Goal: Task Accomplishment & Management: Complete application form

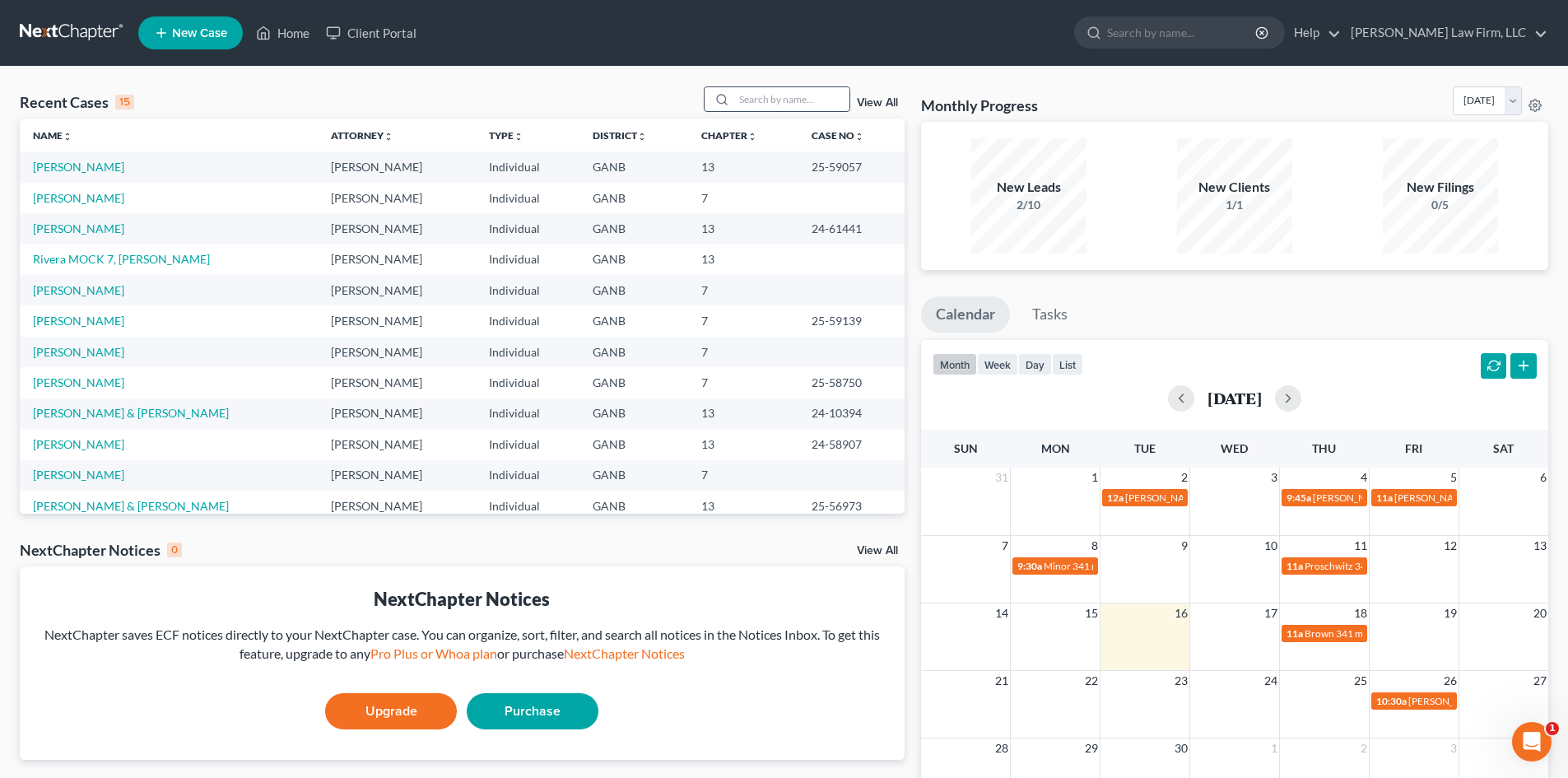
click at [754, 93] on input "search" at bounding box center [792, 99] width 116 height 24
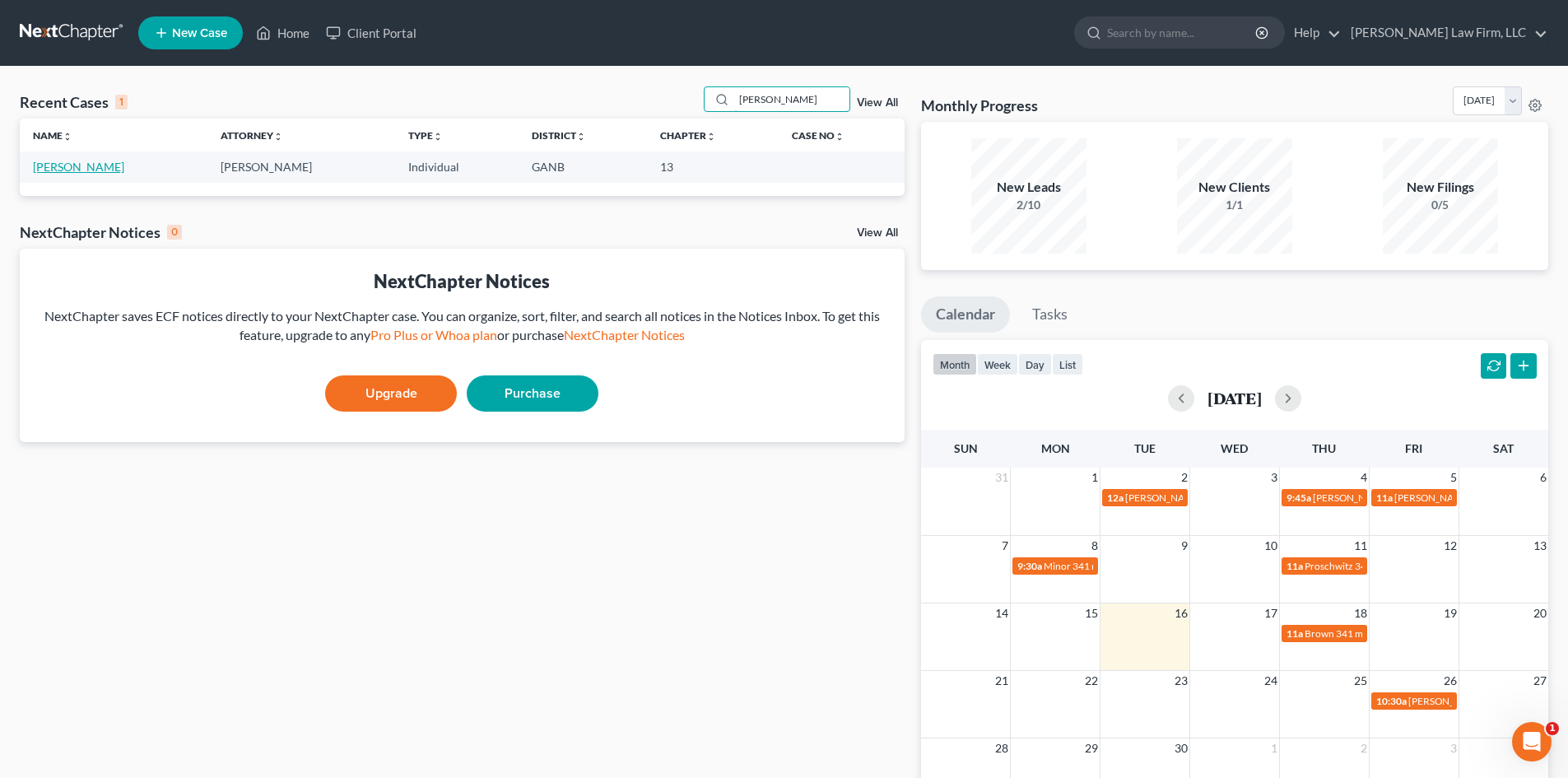
type input "[PERSON_NAME]"
click at [67, 163] on link "[PERSON_NAME]" at bounding box center [78, 166] width 91 height 14
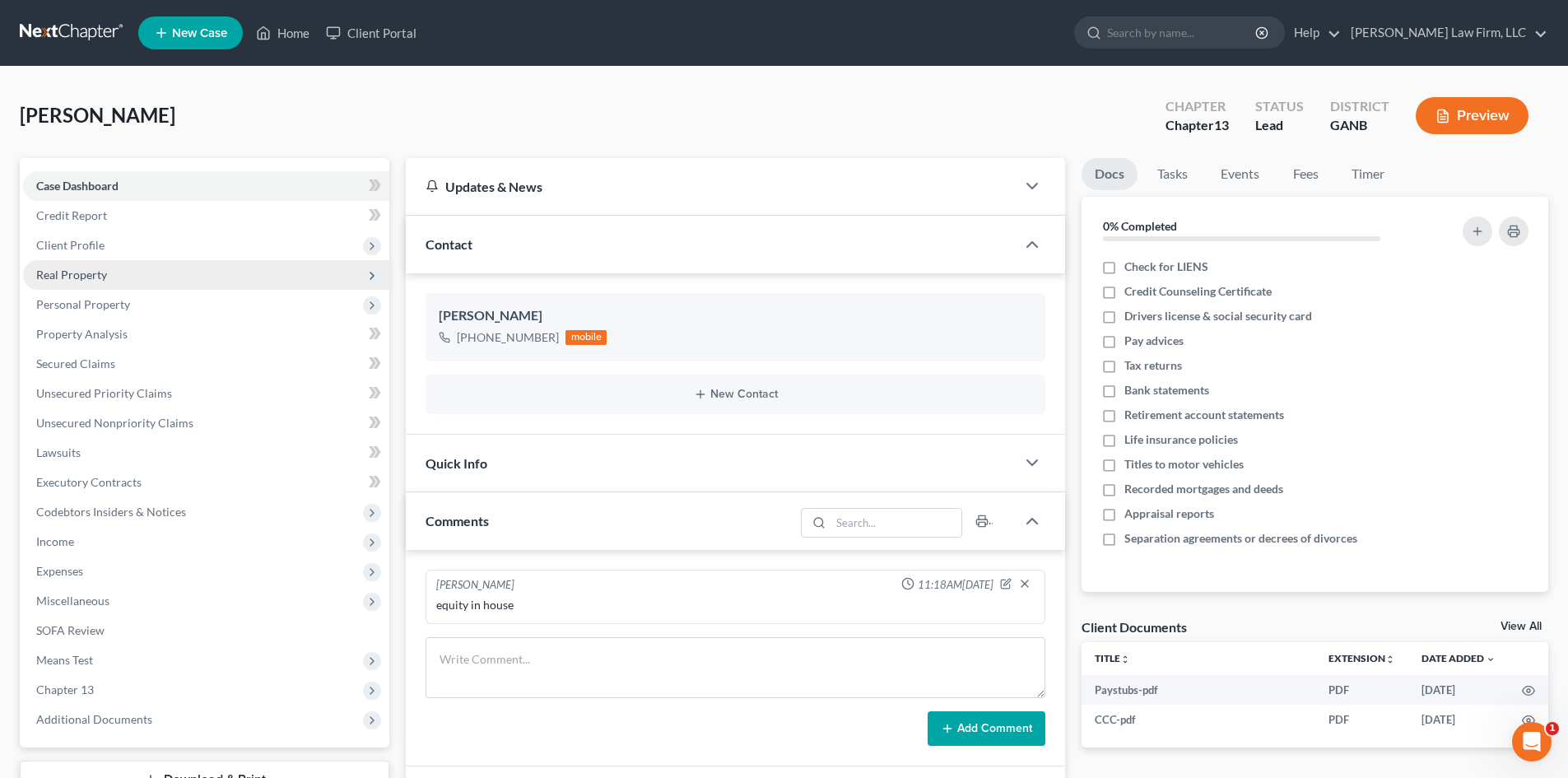
click at [52, 281] on span "Real Property" at bounding box center [72, 274] width 71 height 14
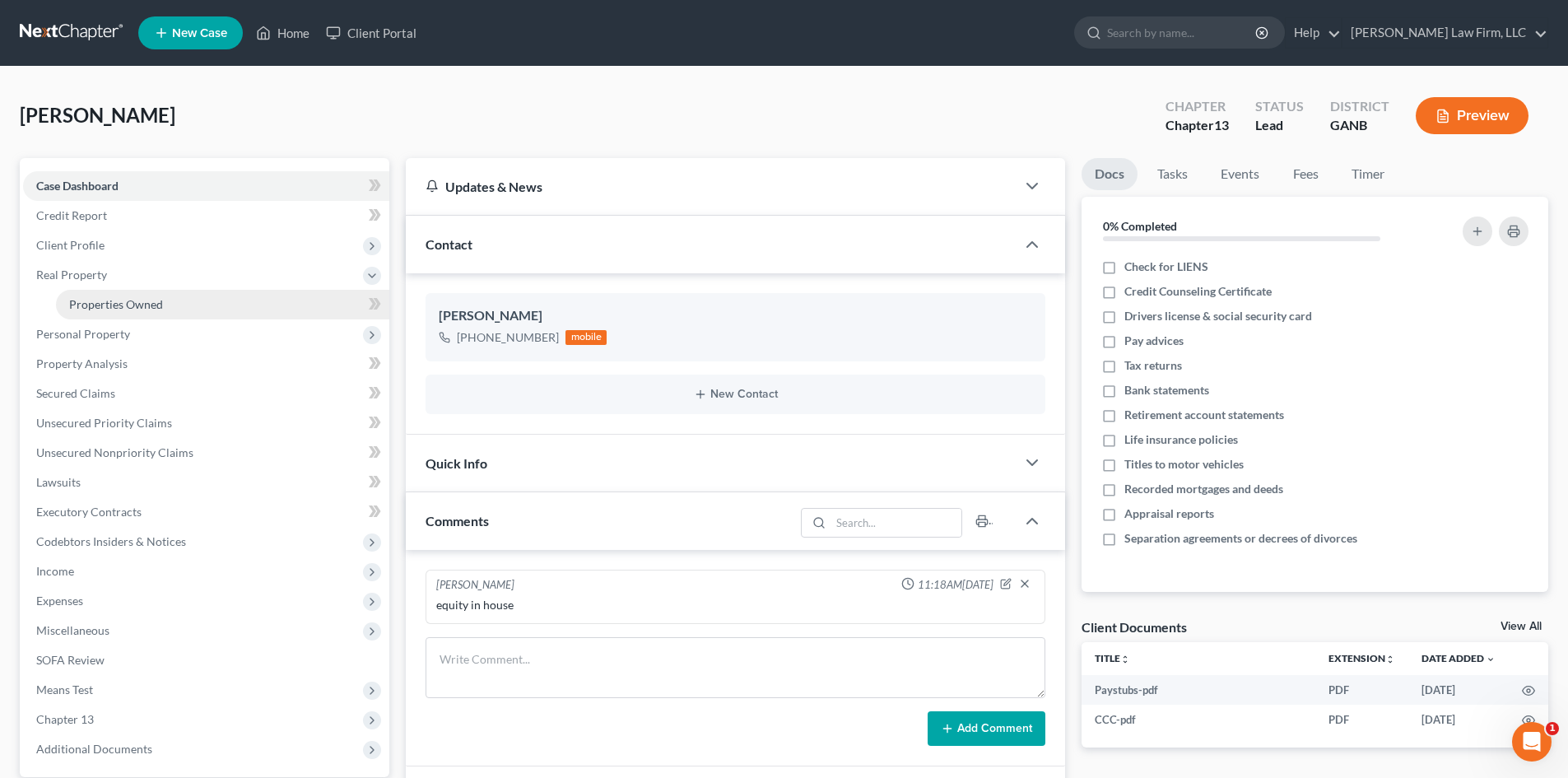
click at [83, 311] on link "Properties Owned" at bounding box center [222, 305] width 333 height 30
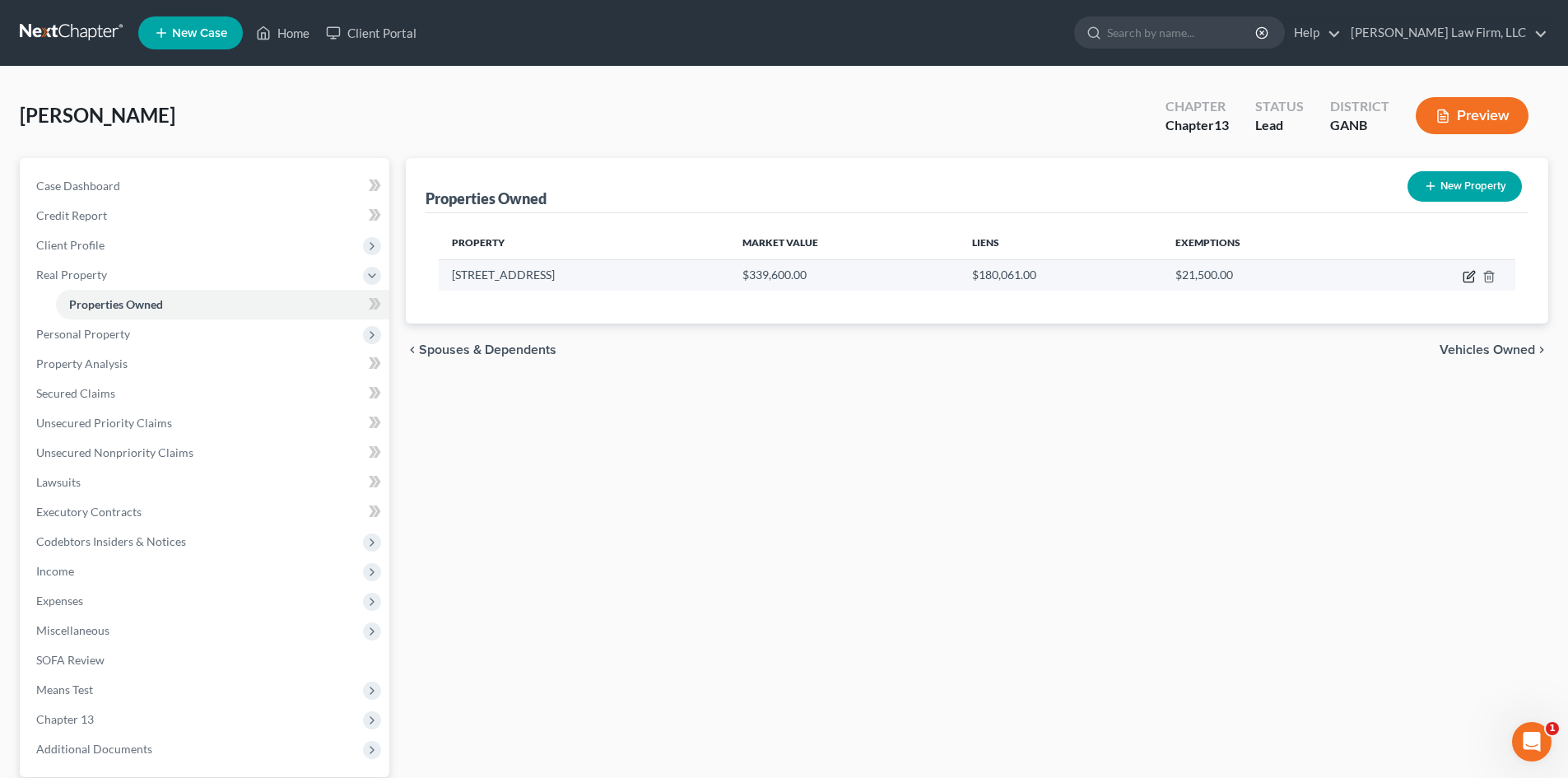
click at [1472, 275] on icon "button" at bounding box center [1470, 274] width 8 height 8
select select "10"
select select "0"
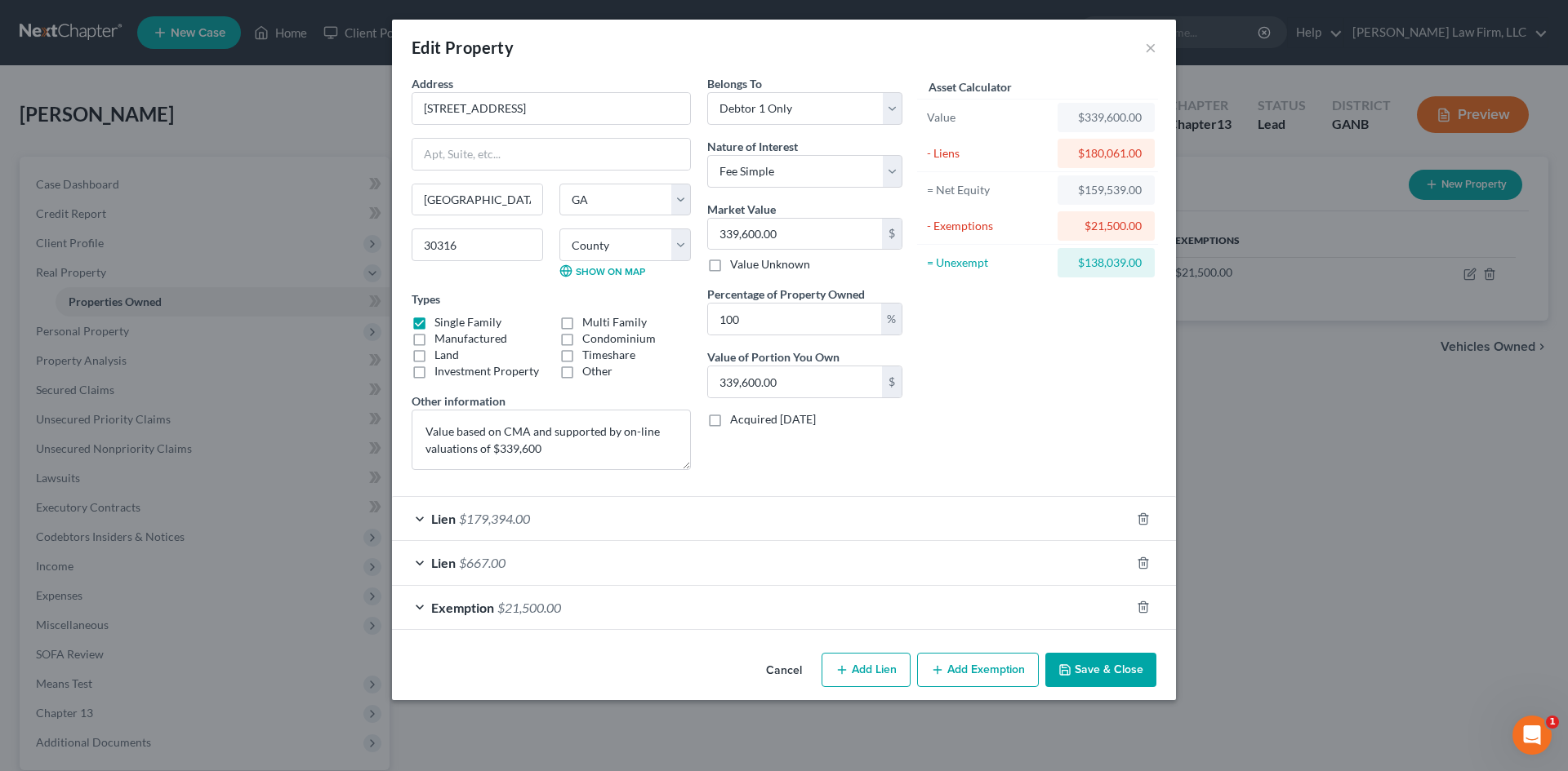
click at [1141, 54] on div "Edit Property ×" at bounding box center [783, 47] width 784 height 55
click at [1150, 49] on button "×" at bounding box center [1150, 47] width 12 height 19
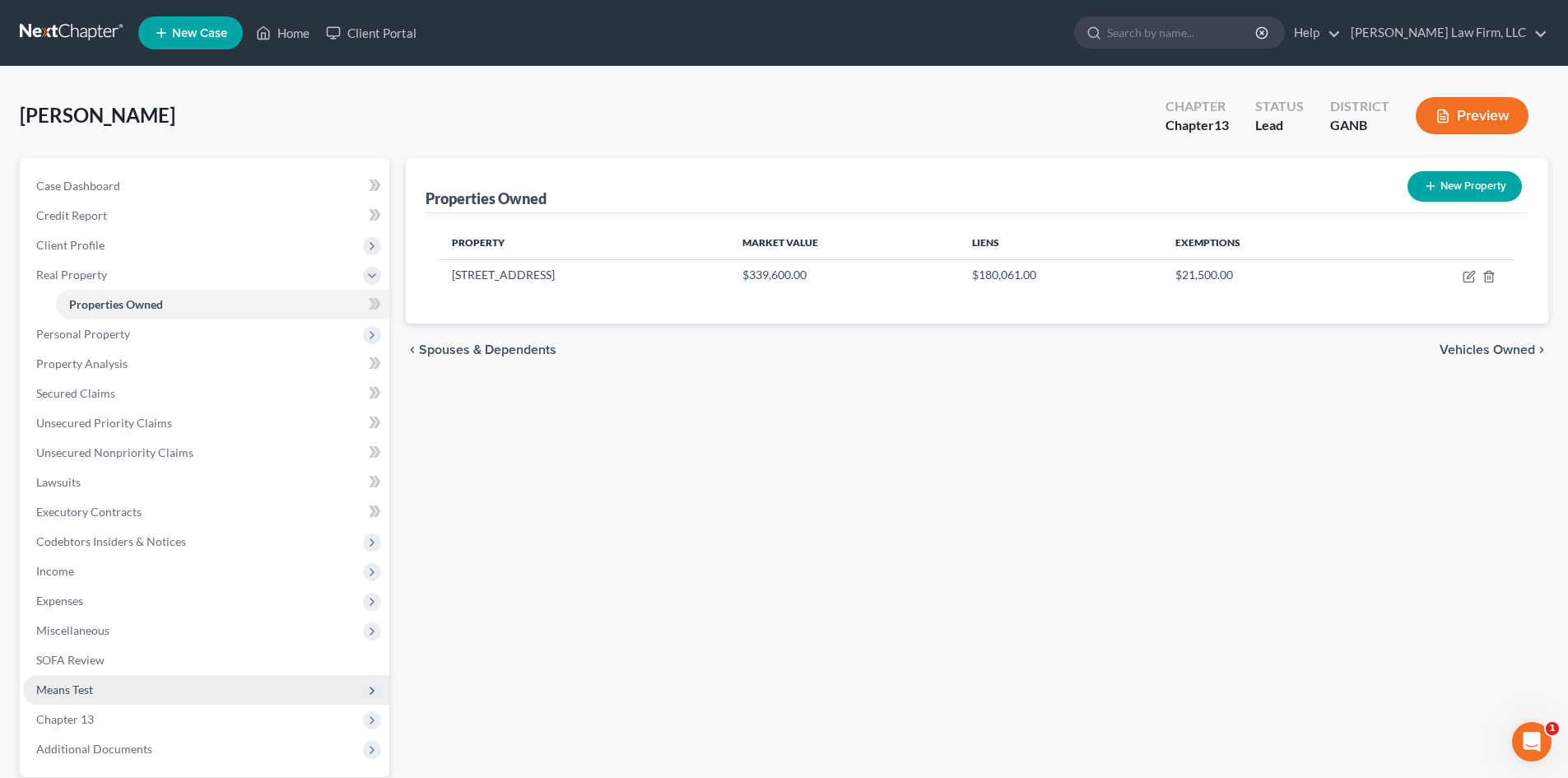
click at [89, 688] on span "Means Test" at bounding box center [64, 689] width 57 height 14
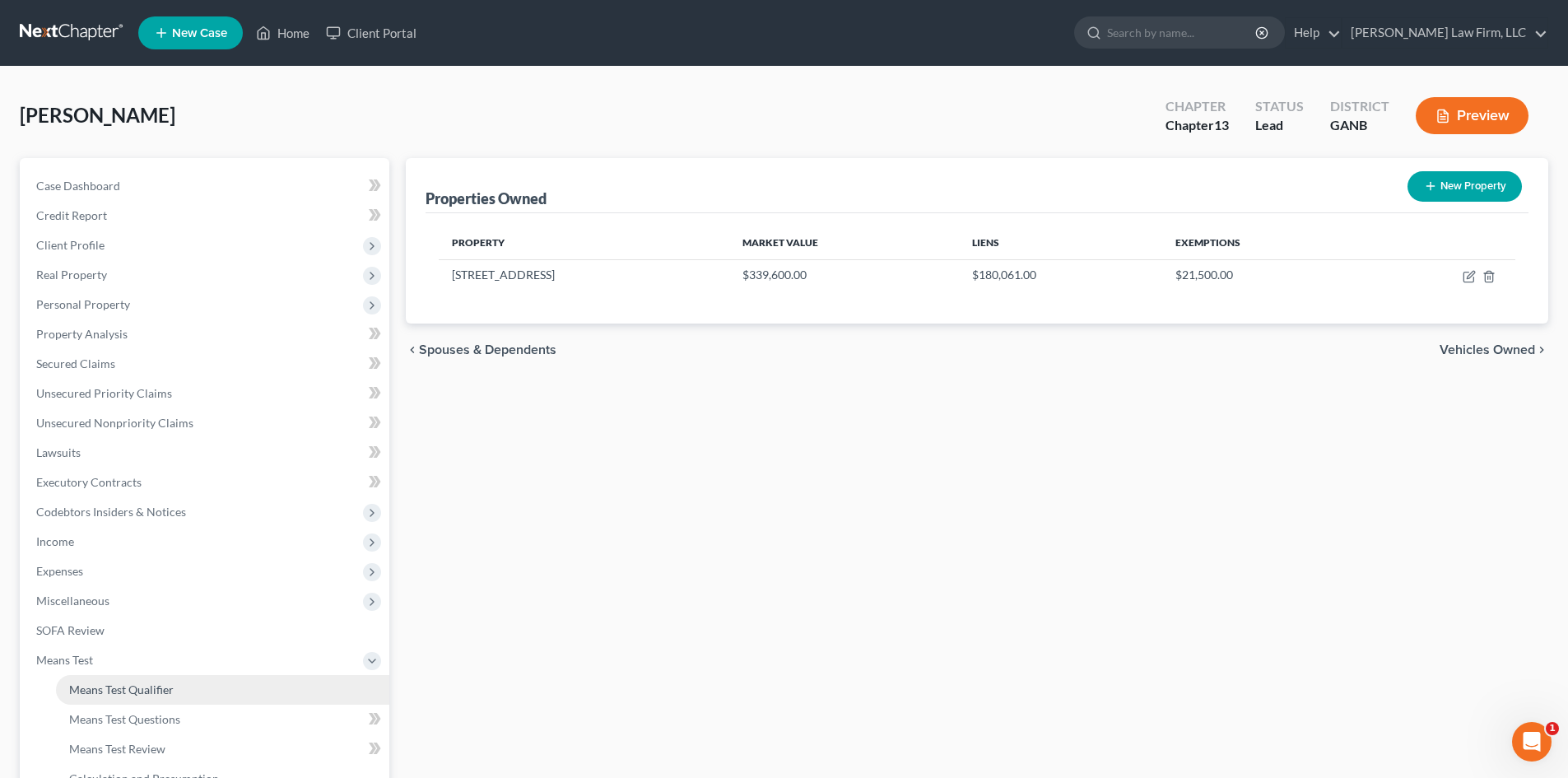
click at [147, 695] on span "Means Test Qualifier" at bounding box center [121, 689] width 105 height 14
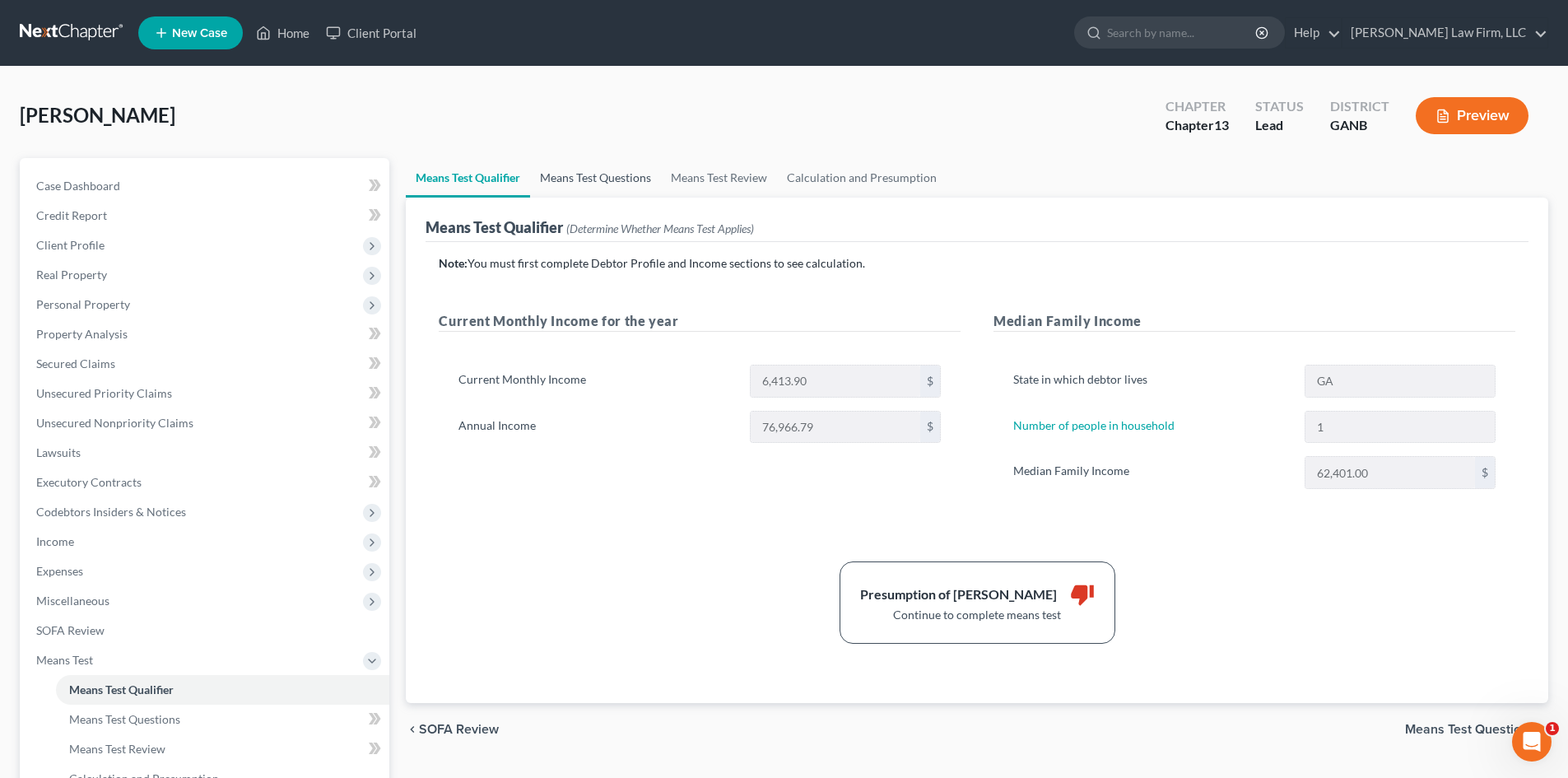
click at [605, 176] on link "Means Test Questions" at bounding box center [595, 177] width 131 height 40
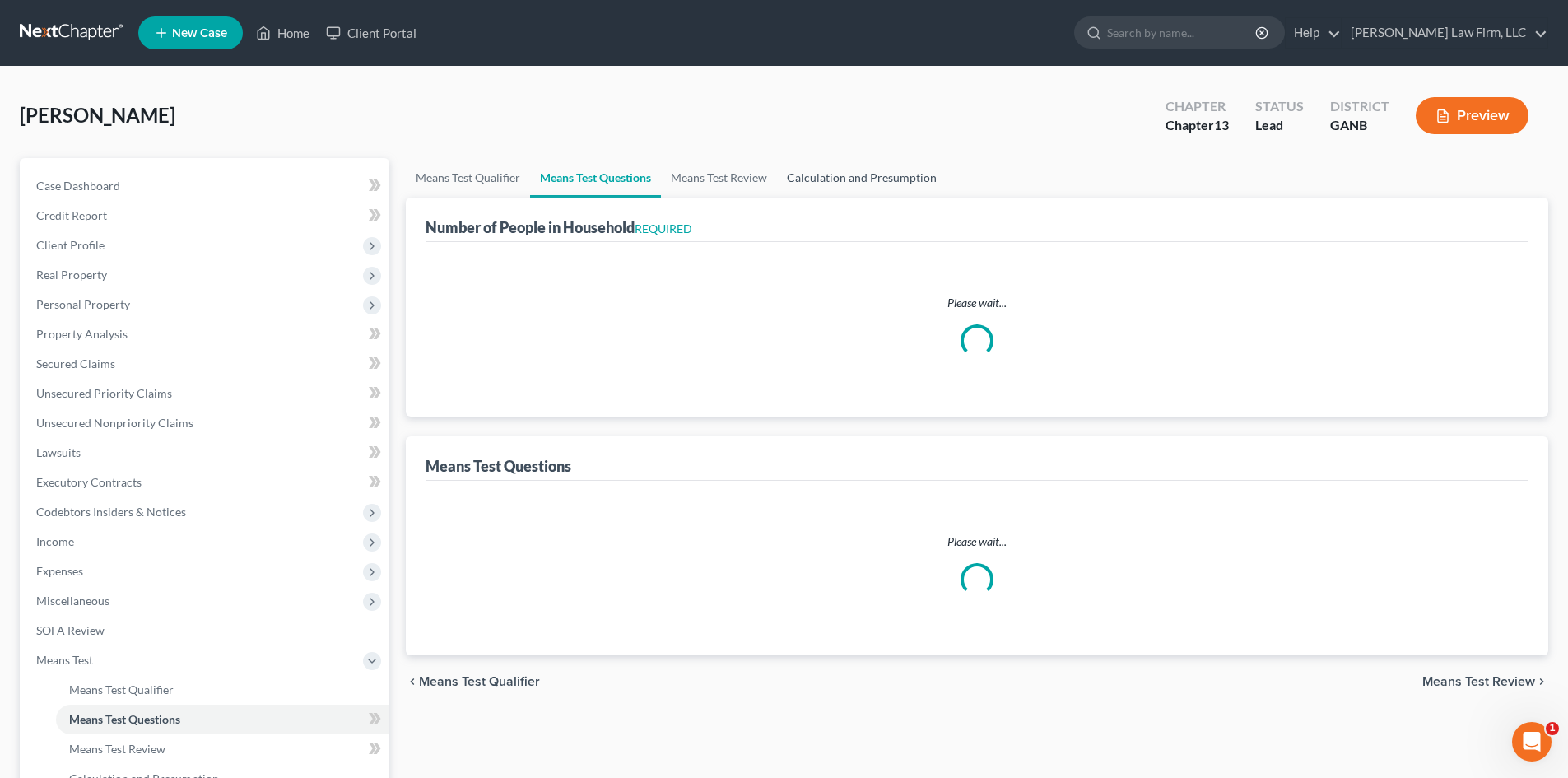
select select "0"
select select "60"
select select "1"
select select "60"
select select "0"
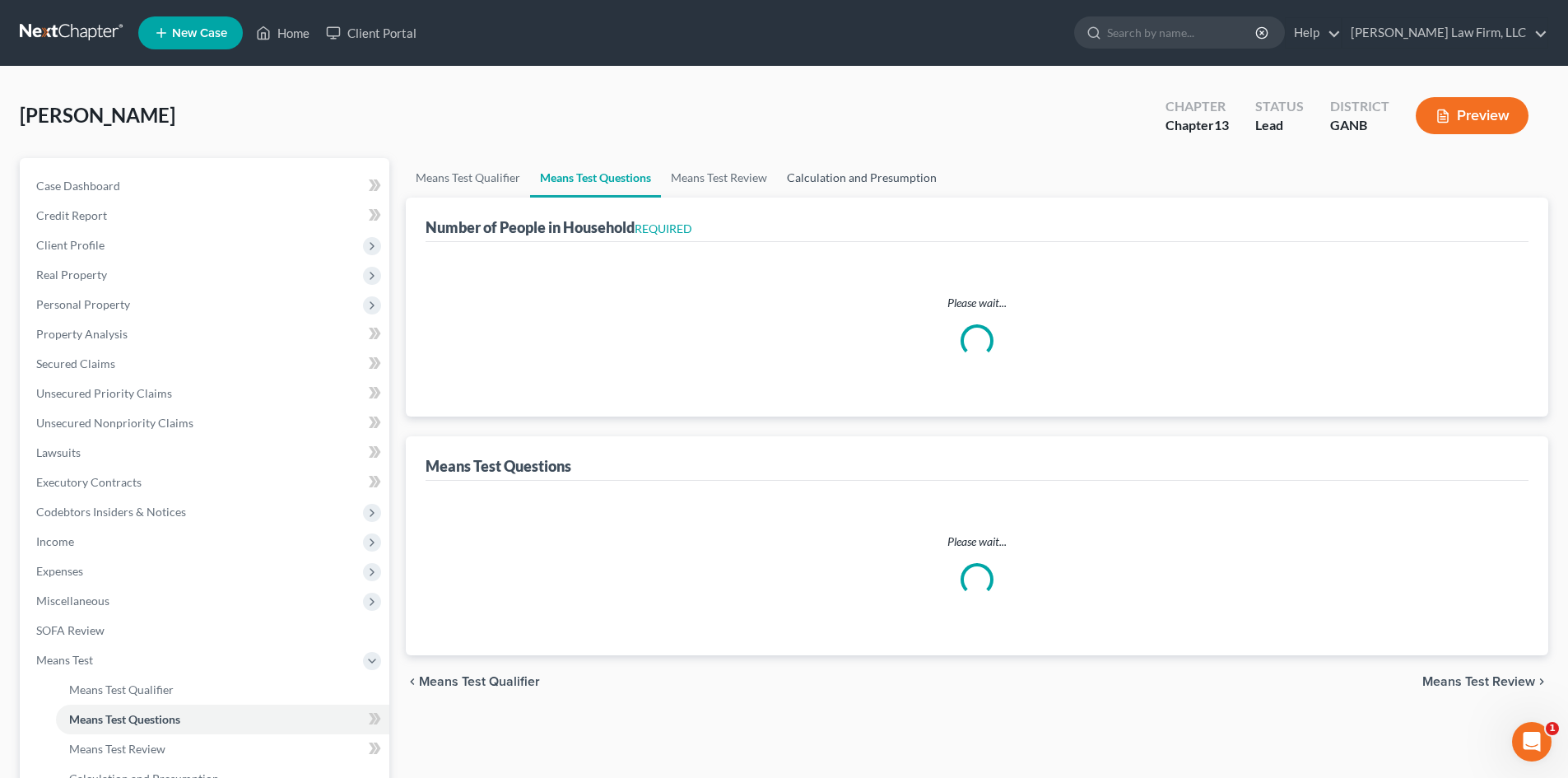
select select "60"
select select "1"
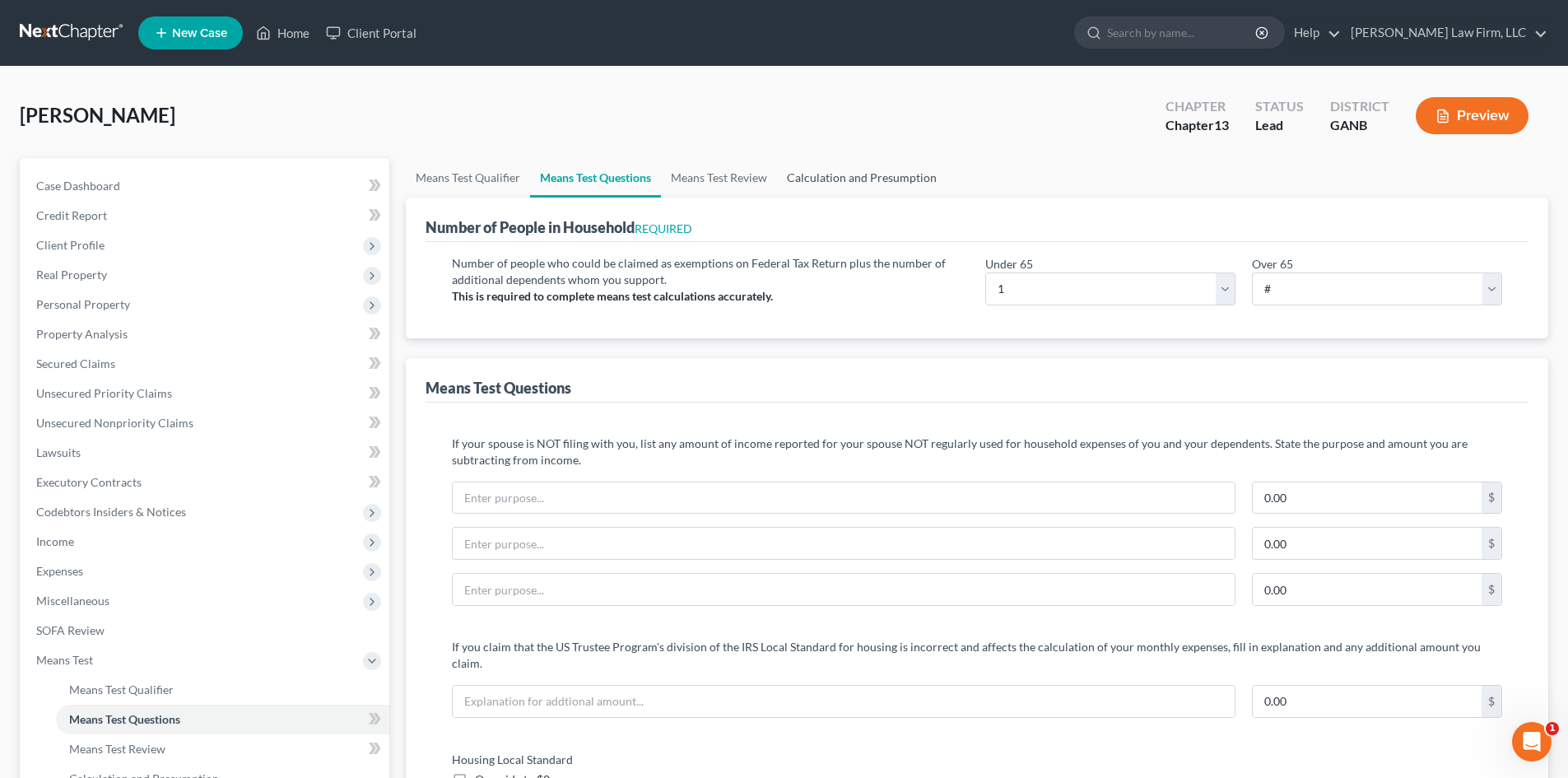
click at [857, 176] on link "Calculation and Presumption" at bounding box center [861, 177] width 170 height 40
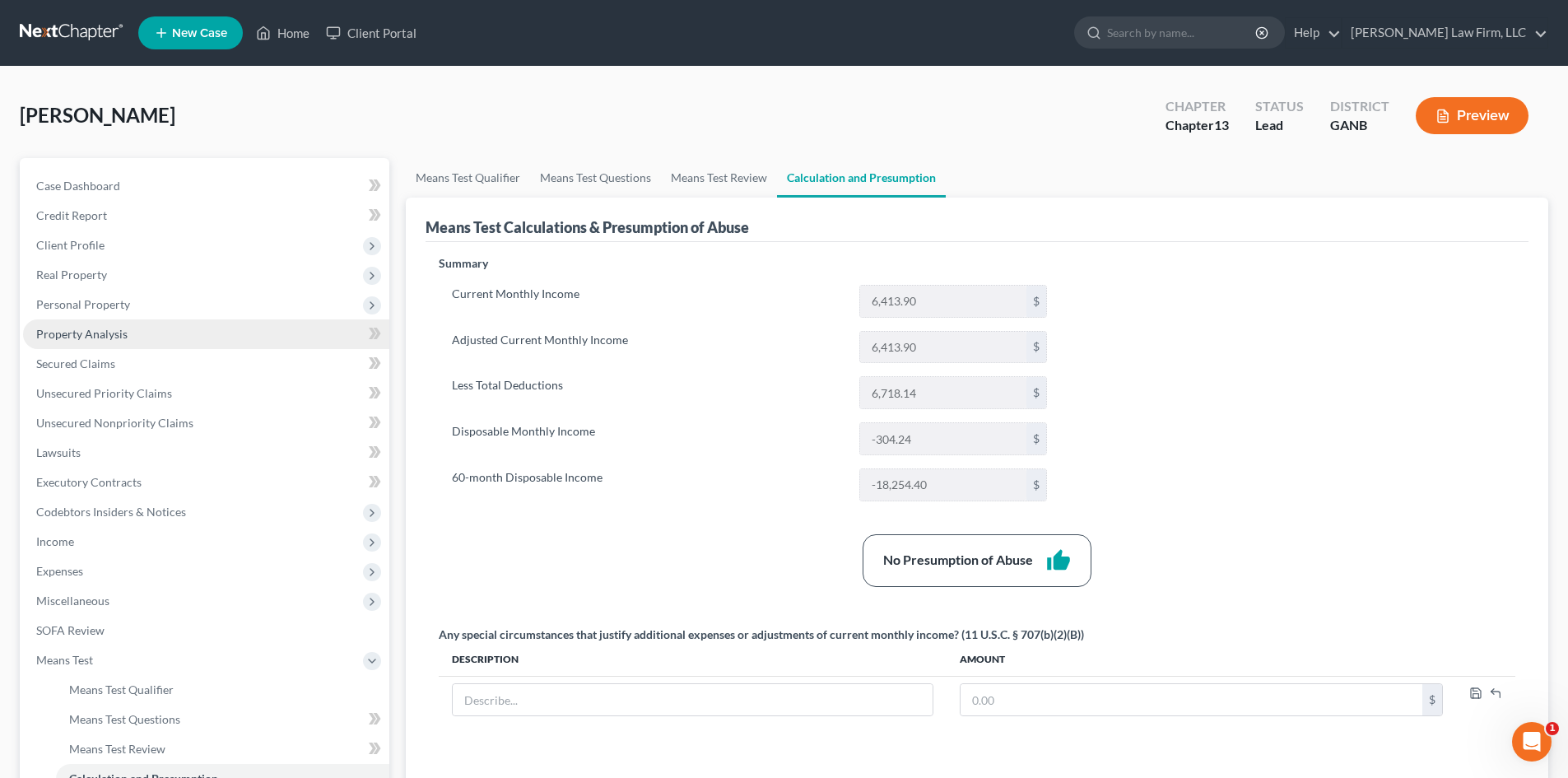
click at [89, 338] on span "Property Analysis" at bounding box center [82, 333] width 91 height 14
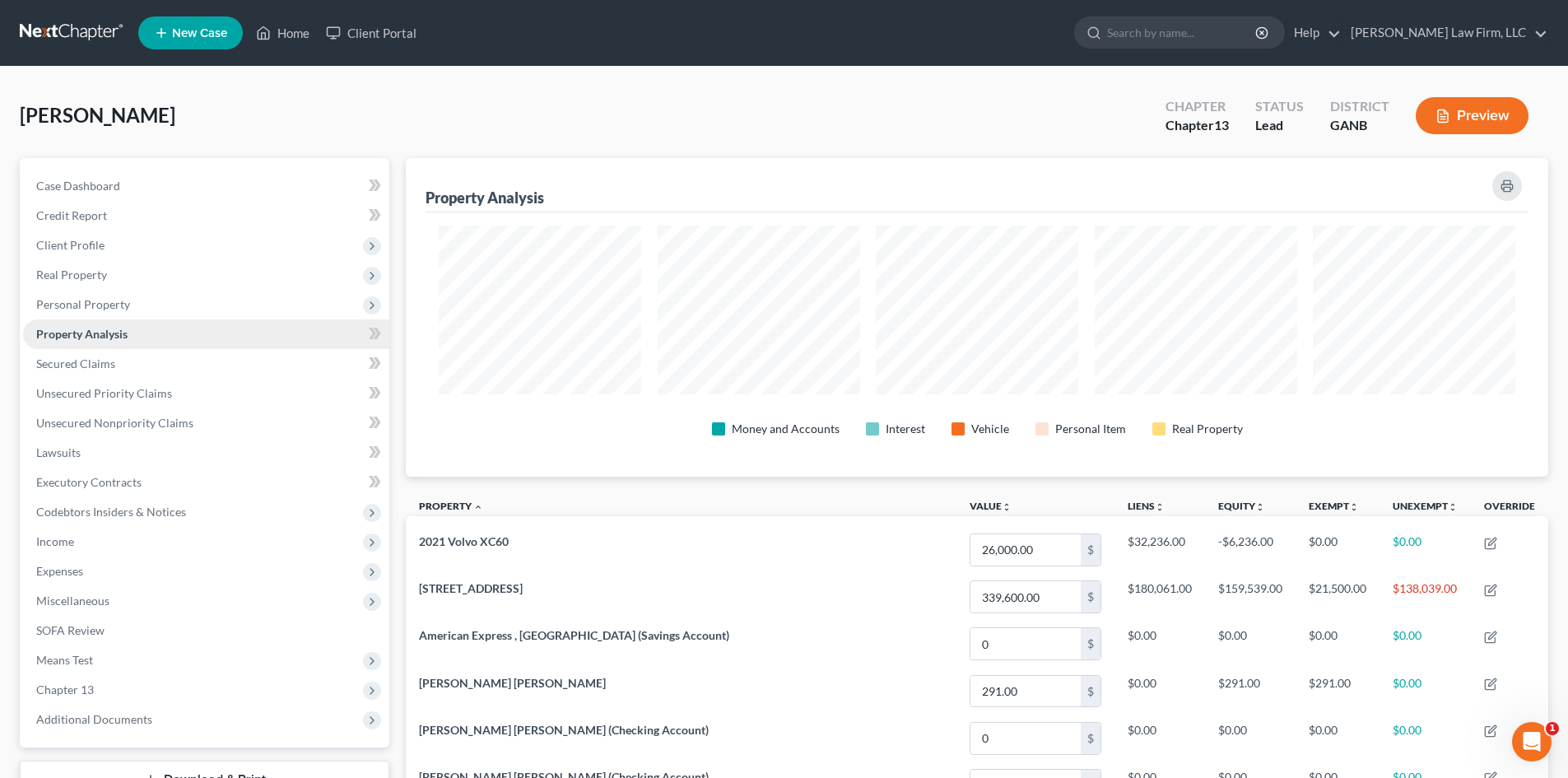
scroll to position [319, 1143]
click at [63, 547] on span "Income" at bounding box center [55, 541] width 38 height 14
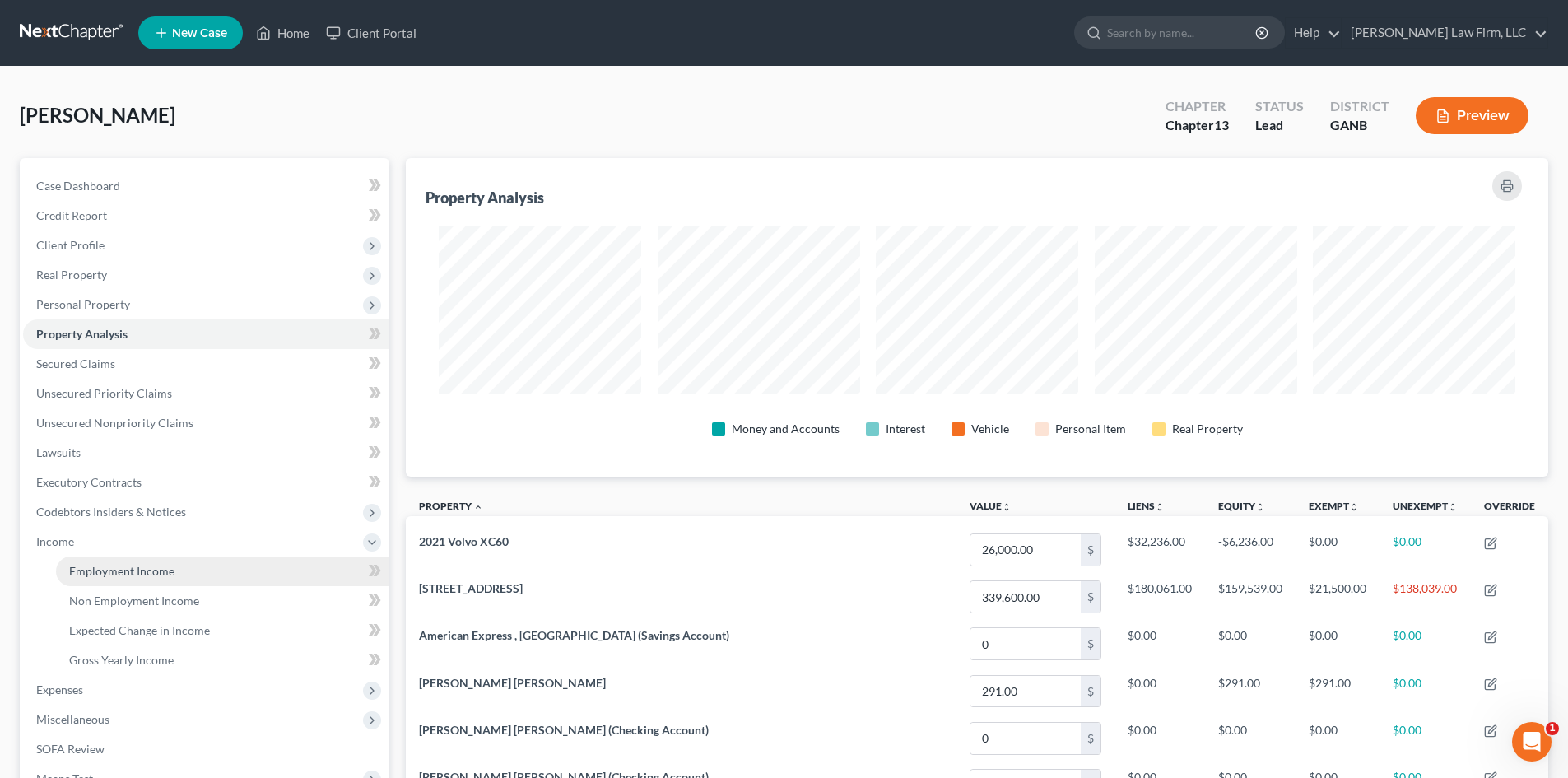
click at [148, 575] on span "Employment Income" at bounding box center [121, 570] width 105 height 14
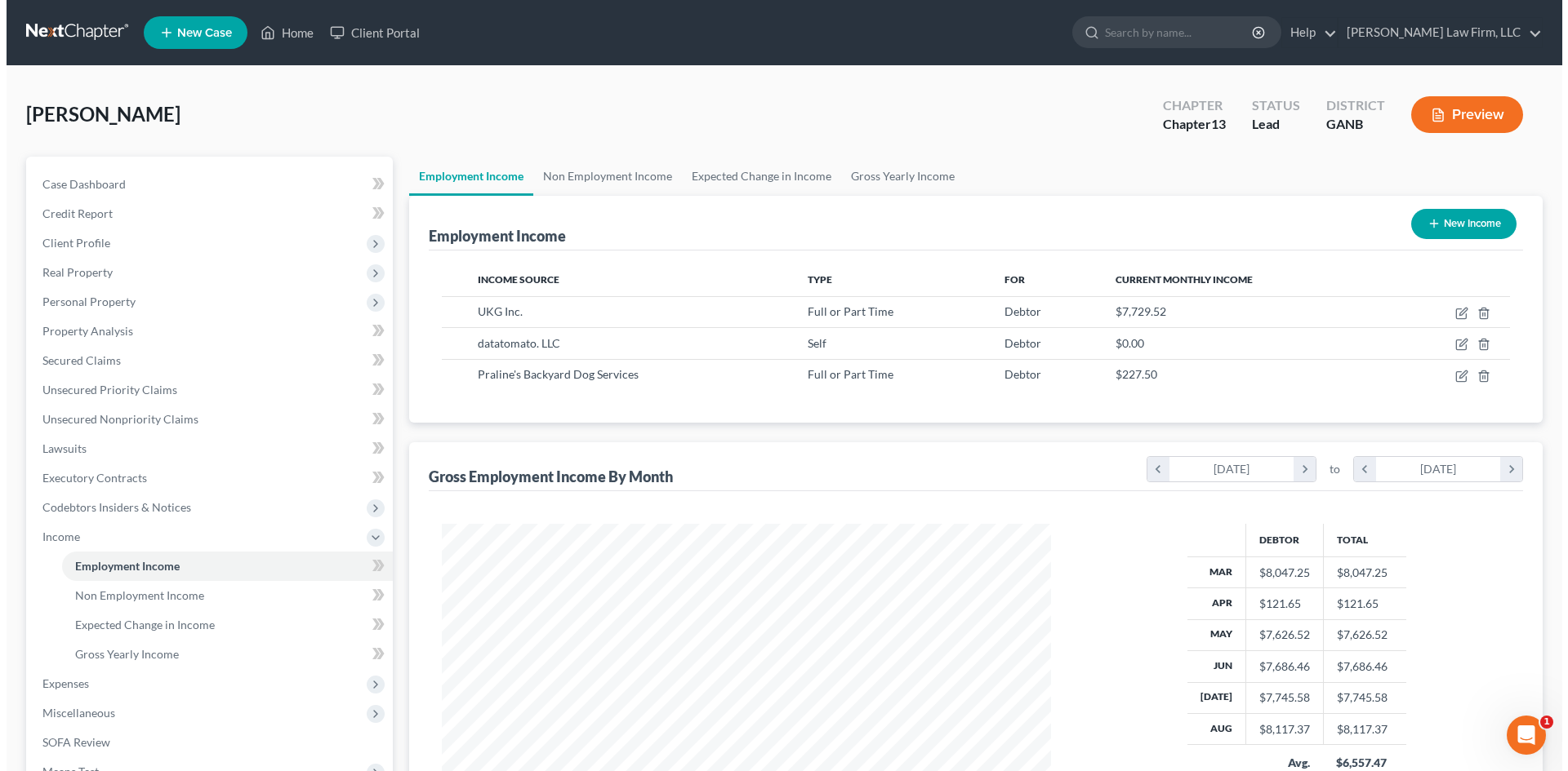
scroll to position [304, 642]
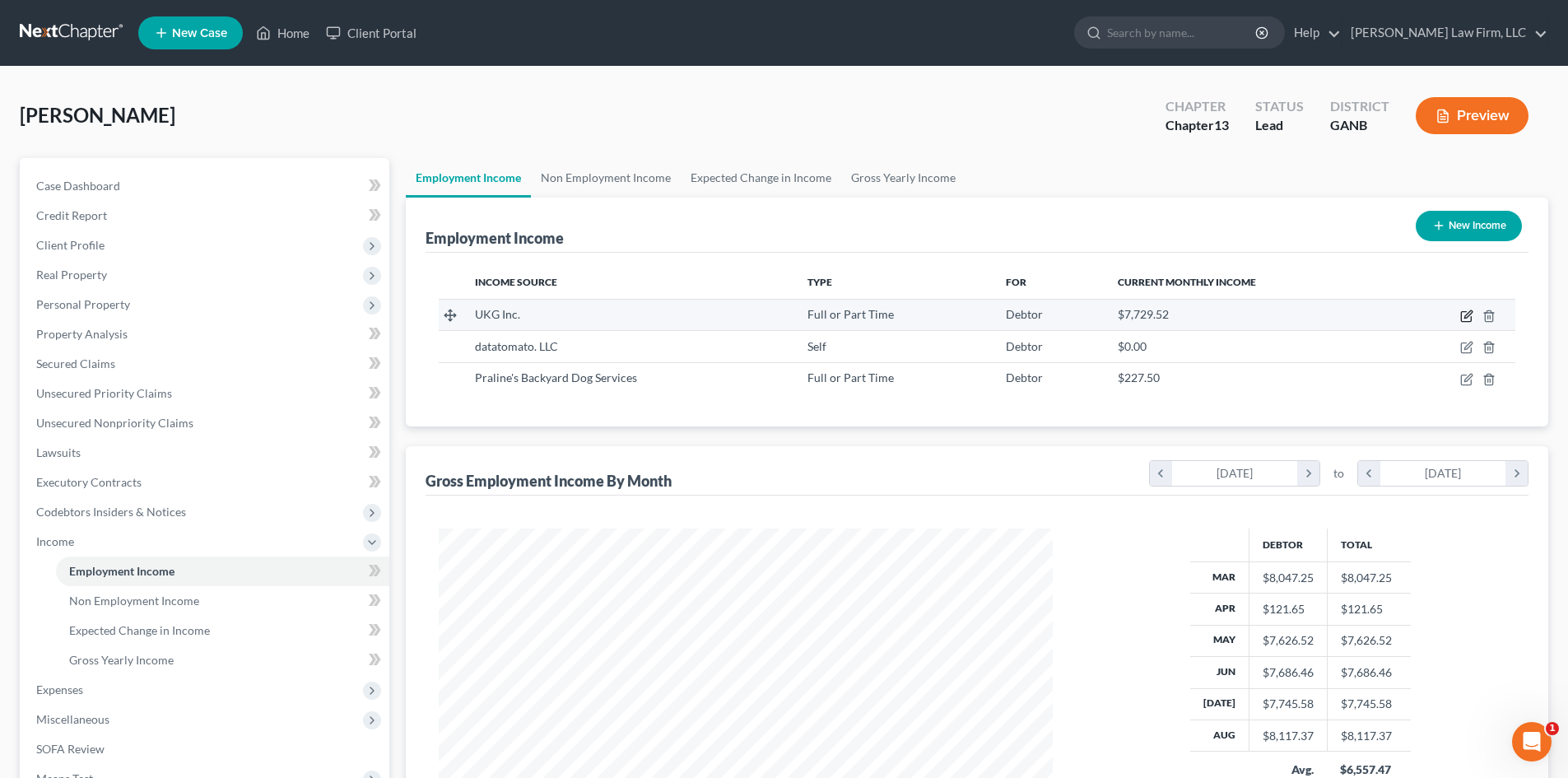
click at [1468, 313] on icon "button" at bounding box center [1467, 316] width 13 height 14
select select "0"
select select "9"
select select "1"
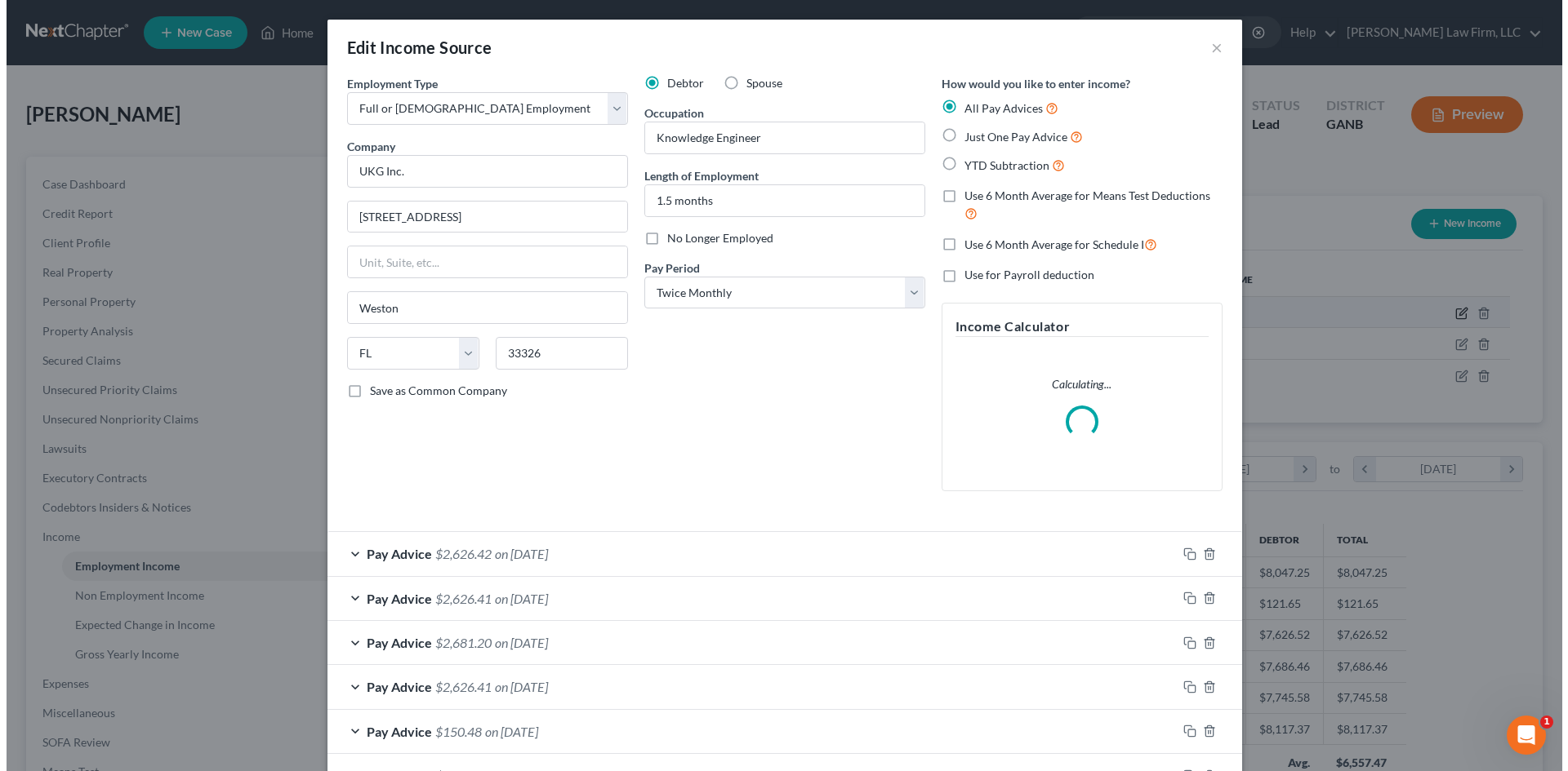
scroll to position [307, 648]
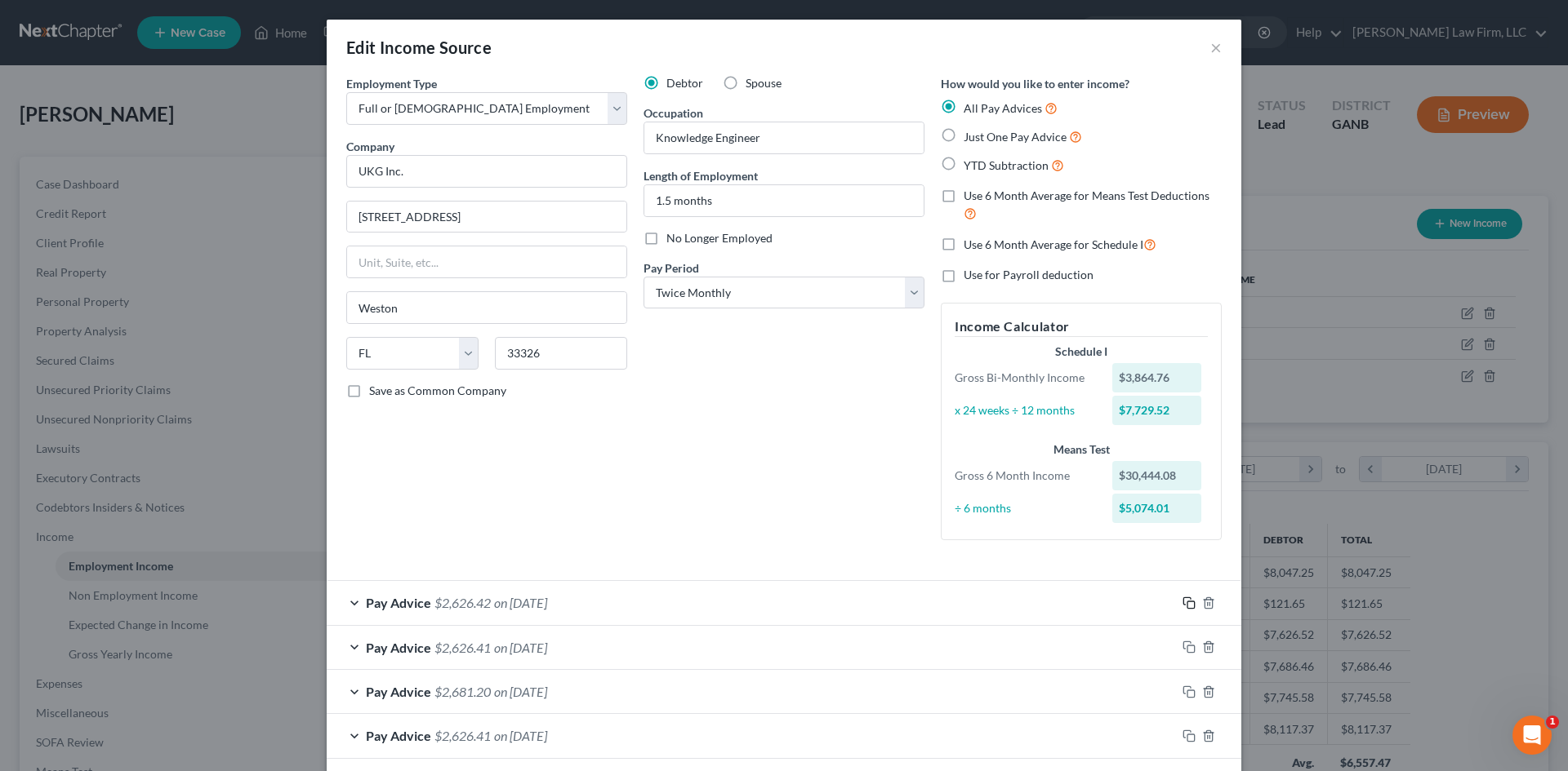
click at [1187, 604] on rect "button" at bounding box center [1191, 605] width 8 height 8
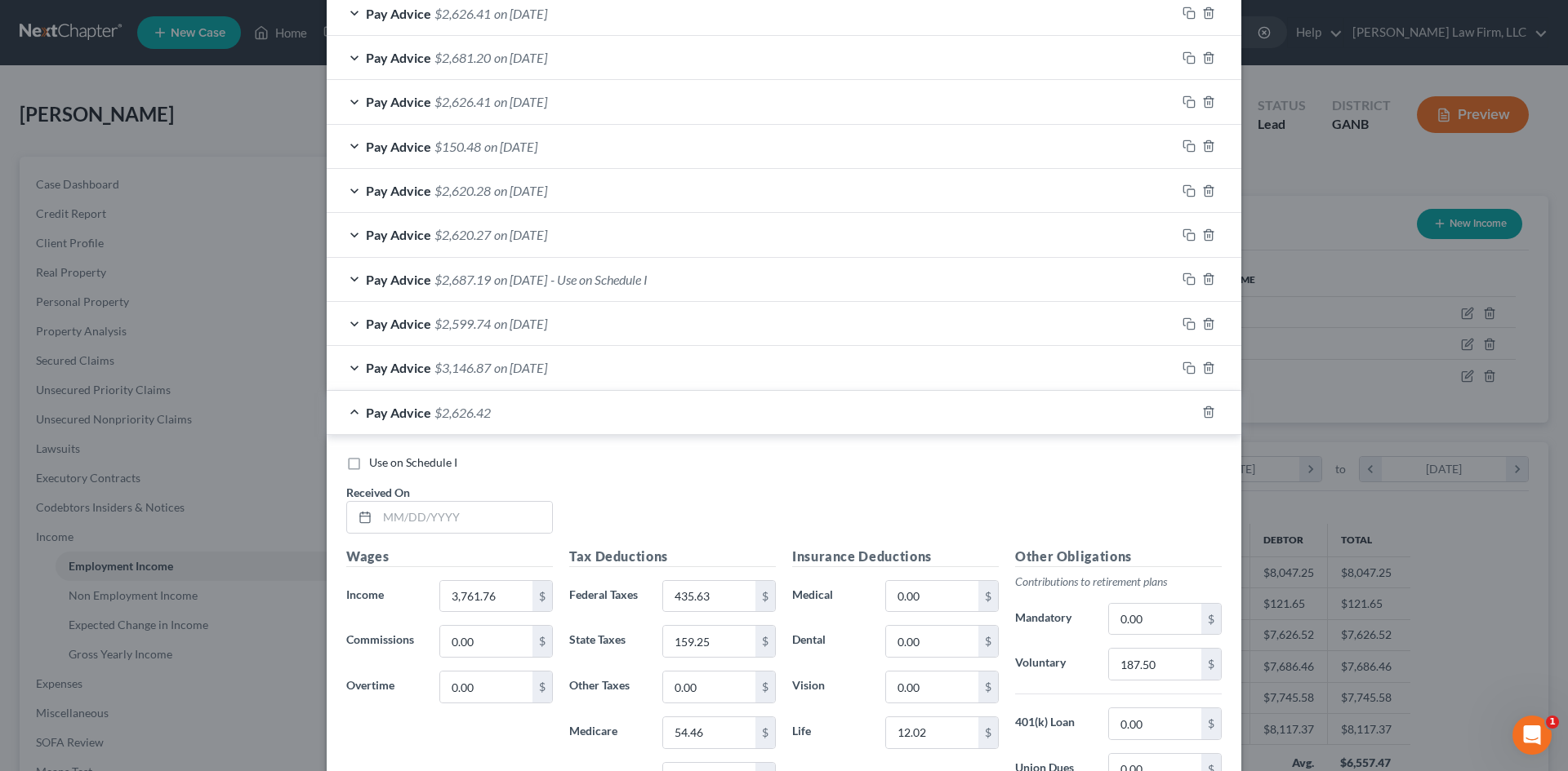
scroll to position [762, 0]
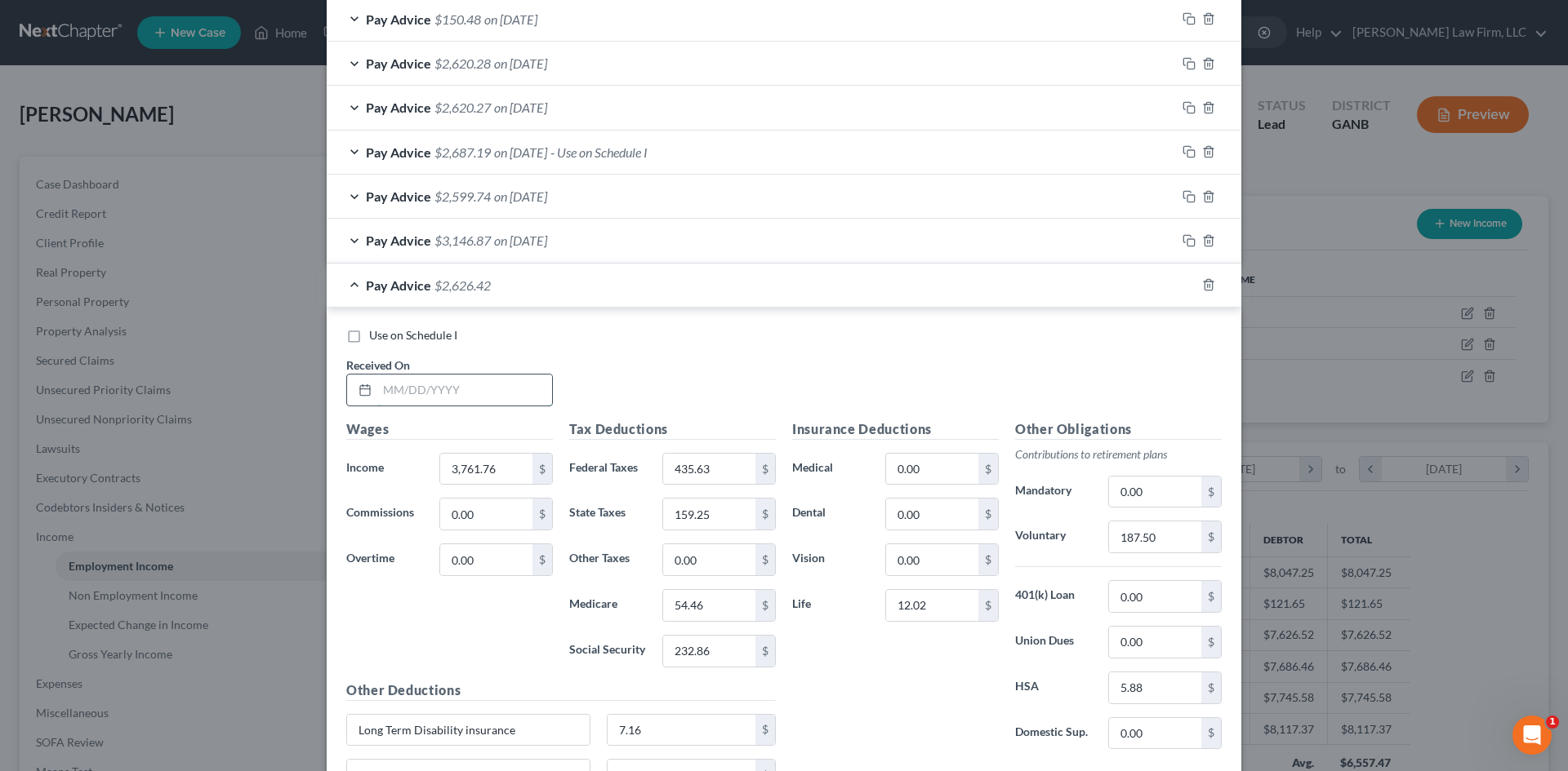
click at [465, 398] on input "text" at bounding box center [464, 390] width 175 height 31
type input "[DATE]"
click at [720, 660] on input "232.86" at bounding box center [709, 651] width 92 height 31
click at [727, 662] on input "232.86" at bounding box center [709, 651] width 92 height 31
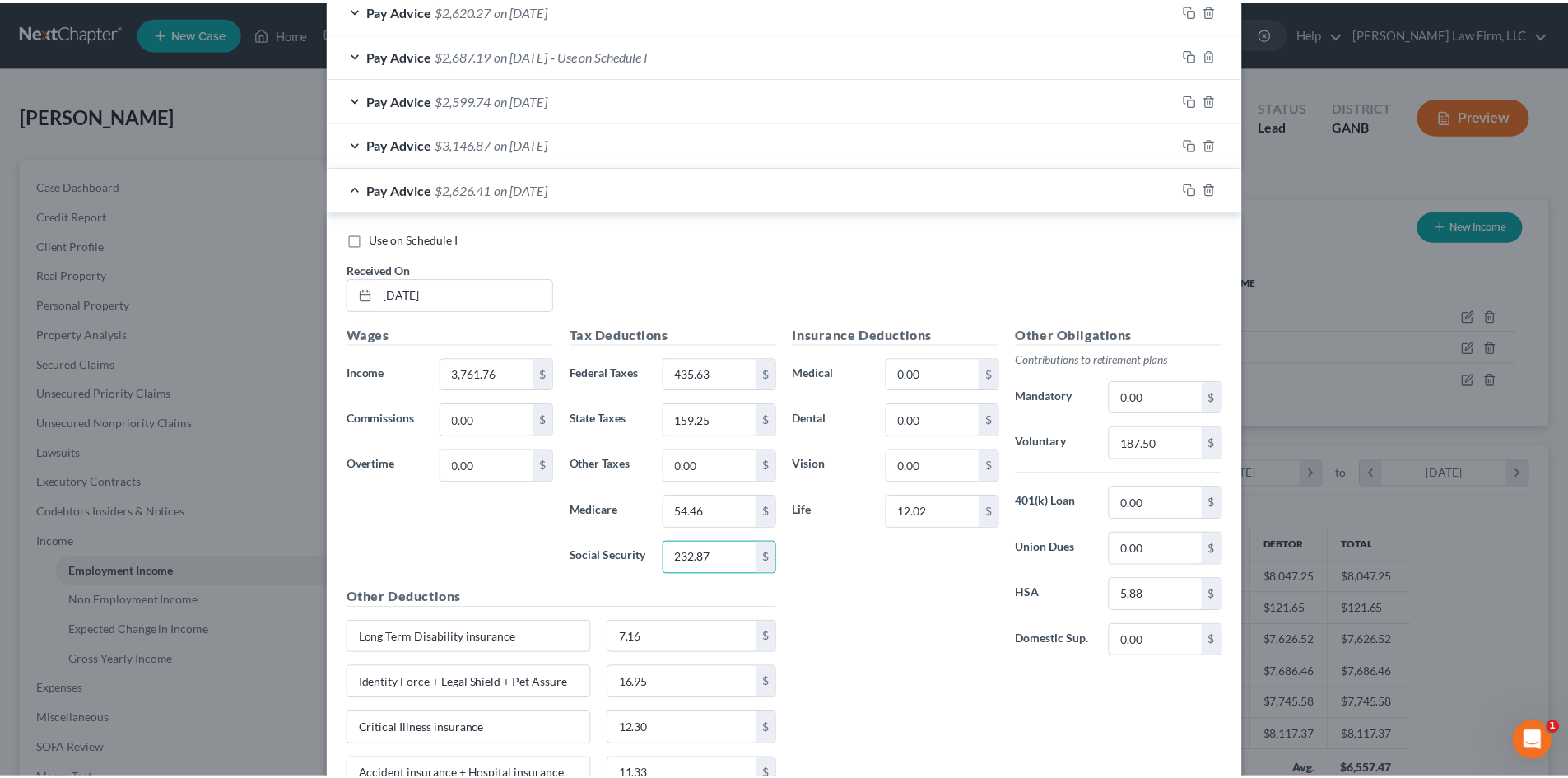
scroll to position [997, 0]
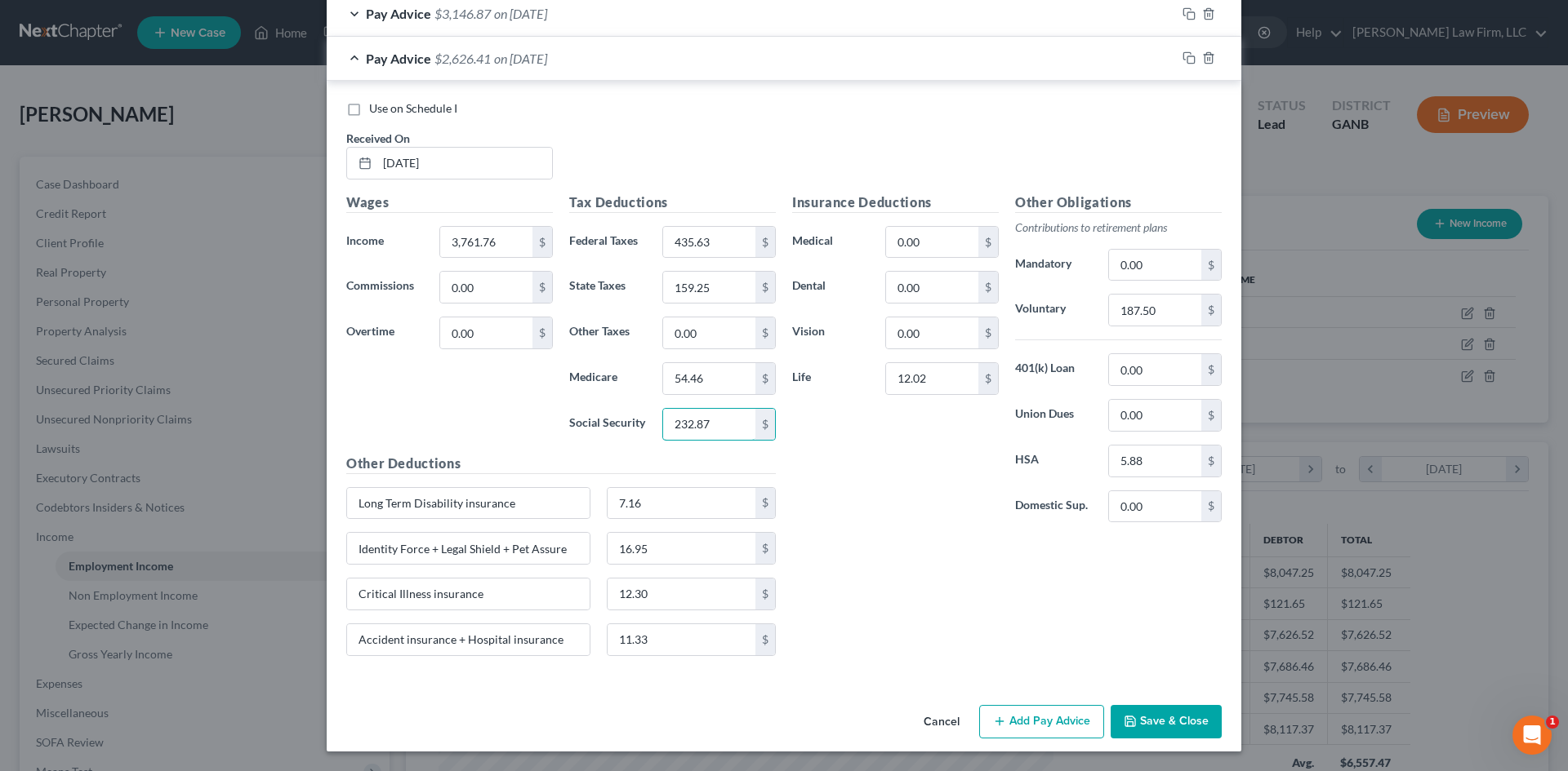
type input "232.87"
click at [1135, 723] on button "Save & Close" at bounding box center [1166, 722] width 111 height 34
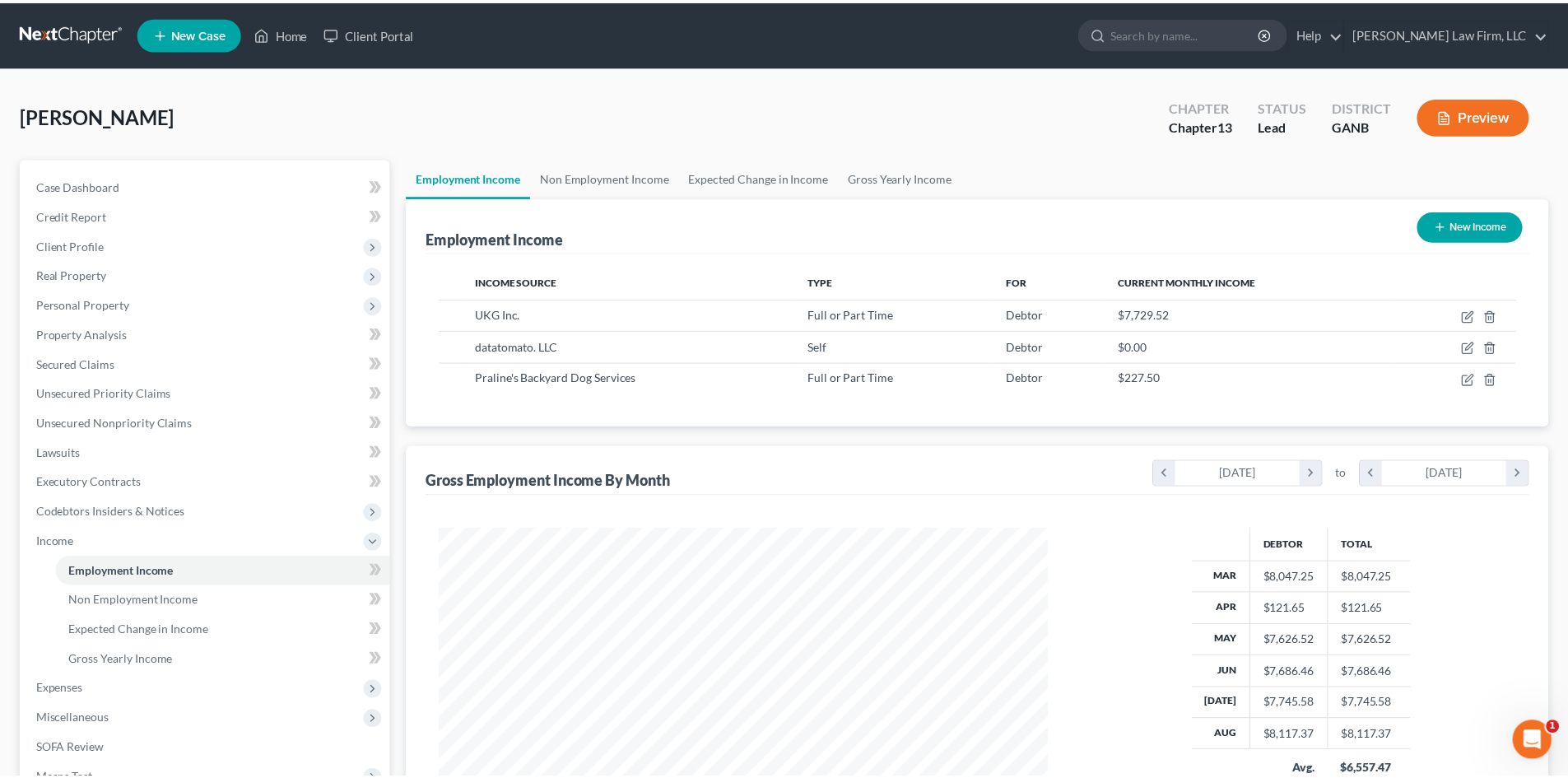
scroll to position [823183, 822498]
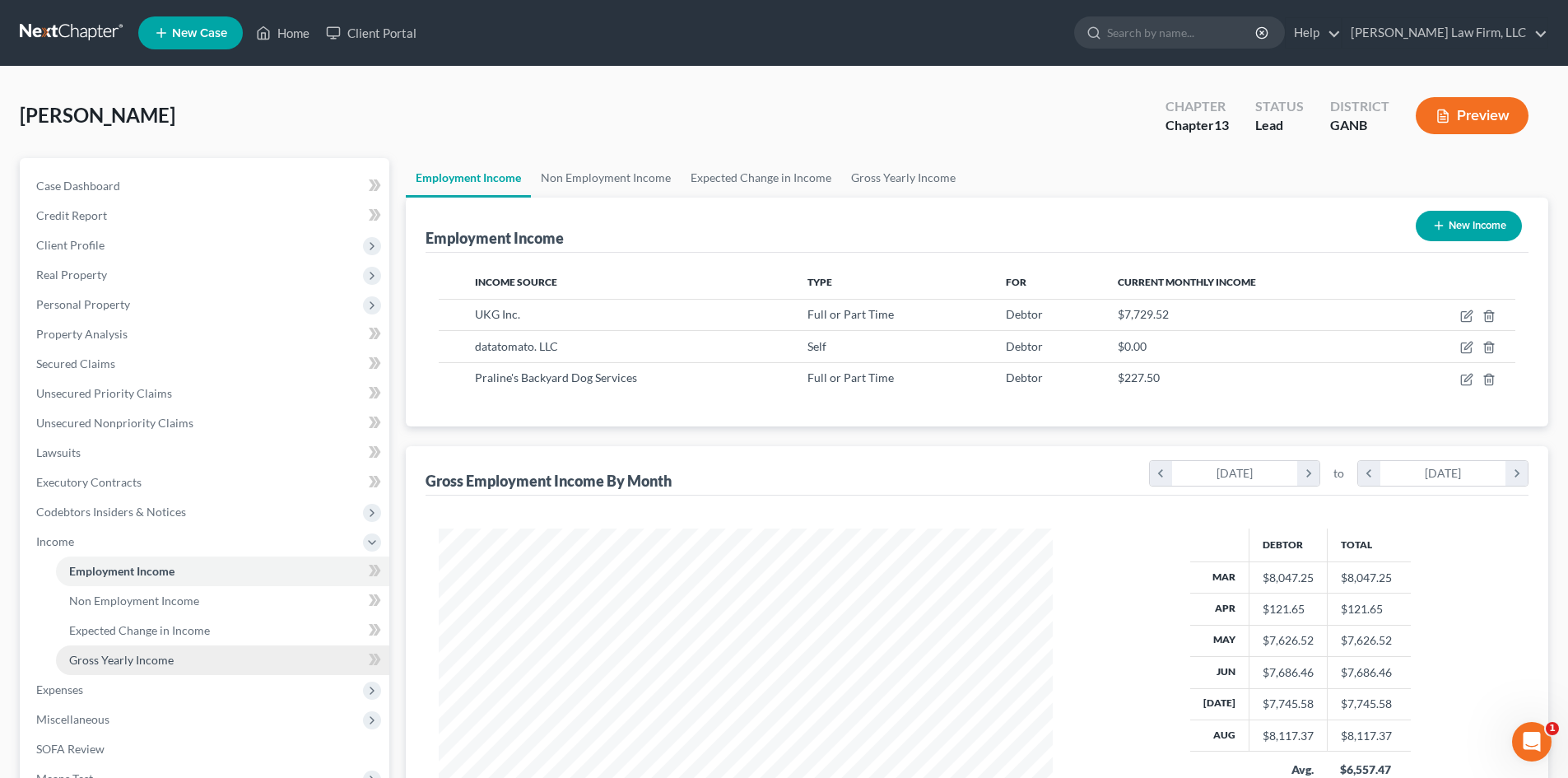
click at [127, 651] on link "Gross Yearly Income" at bounding box center [222, 660] width 333 height 30
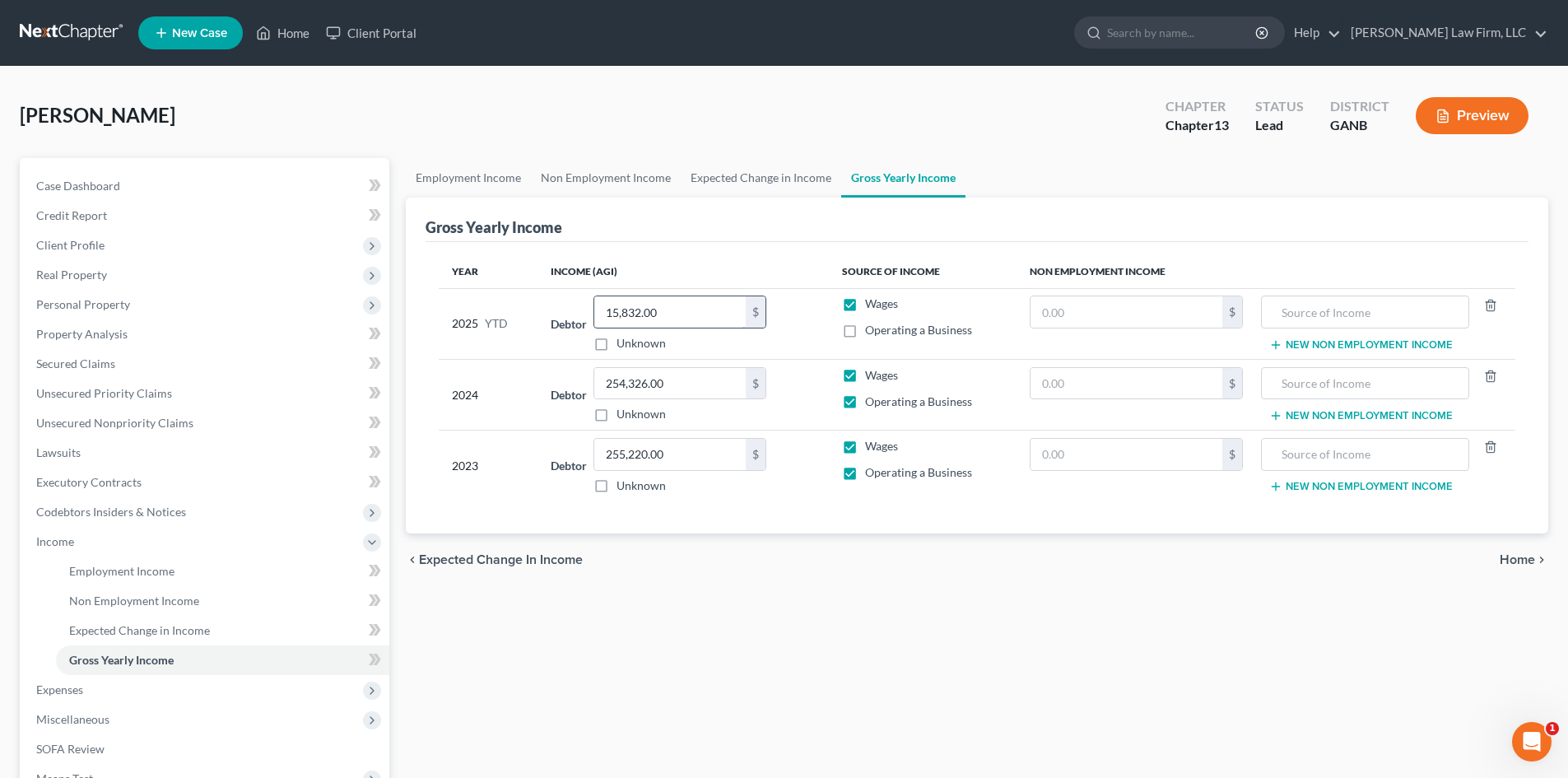
click at [679, 314] on input "15,832.00" at bounding box center [671, 311] width 152 height 31
type input "38,650"
click at [791, 508] on div "Year Income (AGI) Source of Income Non Employment Income 2025 YTD Debtor 38,650…" at bounding box center [978, 388] width 1103 height 292
click at [118, 570] on span "Employment Income" at bounding box center [121, 570] width 105 height 14
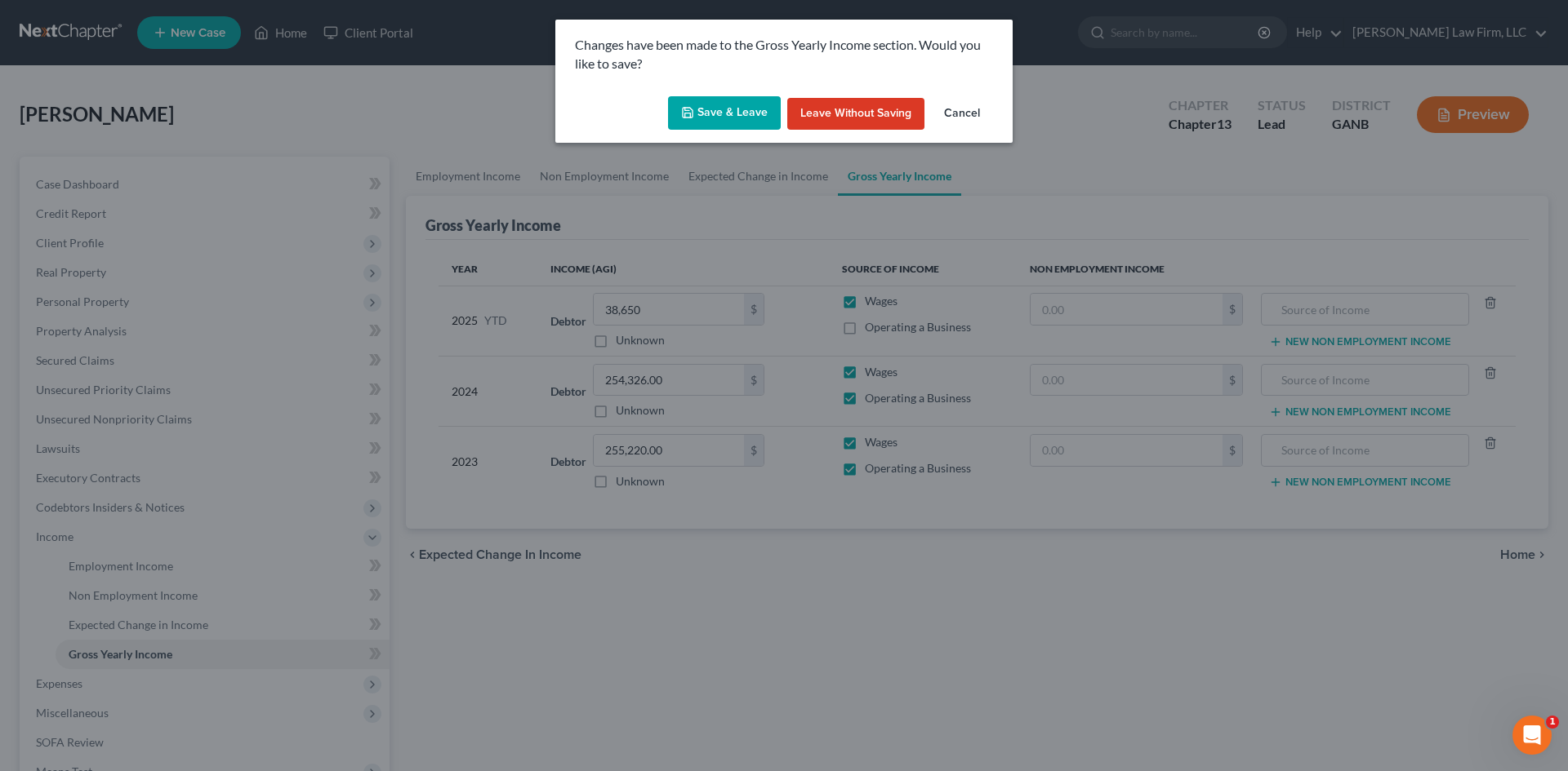
click at [740, 109] on button "Save & Leave" at bounding box center [724, 113] width 113 height 34
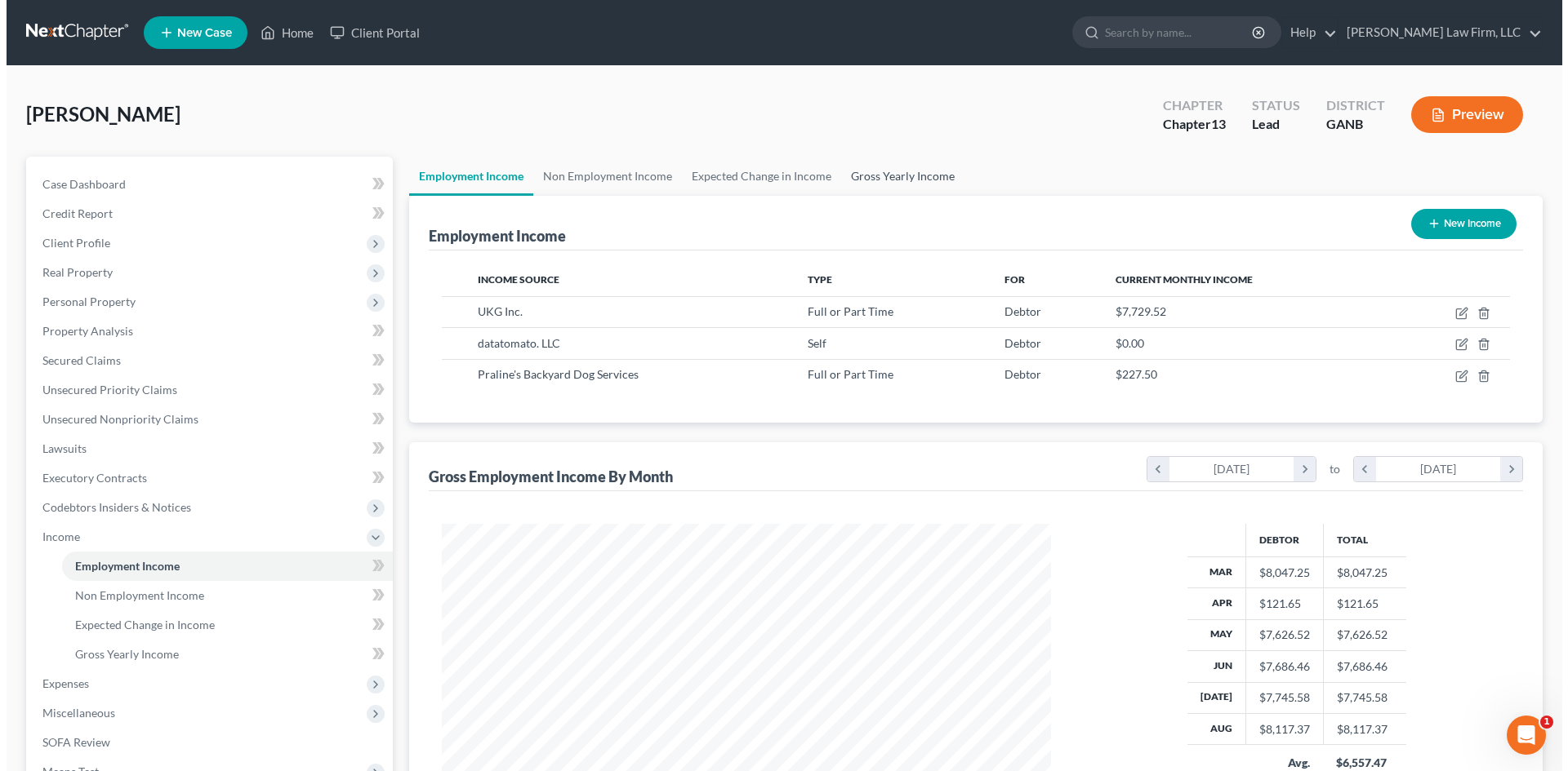
scroll to position [304, 642]
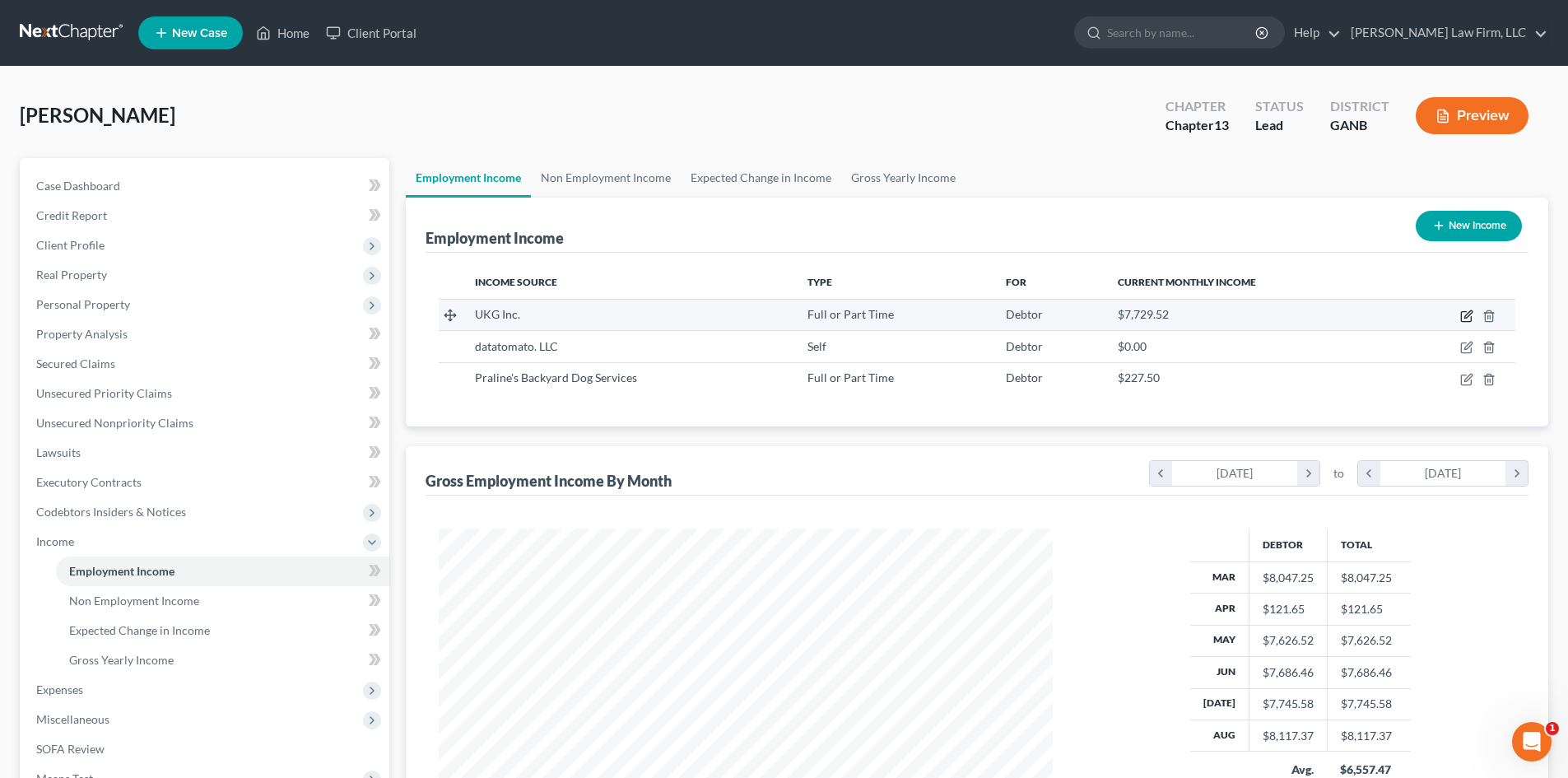
click at [1464, 314] on icon "button" at bounding box center [1467, 316] width 13 height 14
select select "0"
select select "9"
select select "1"
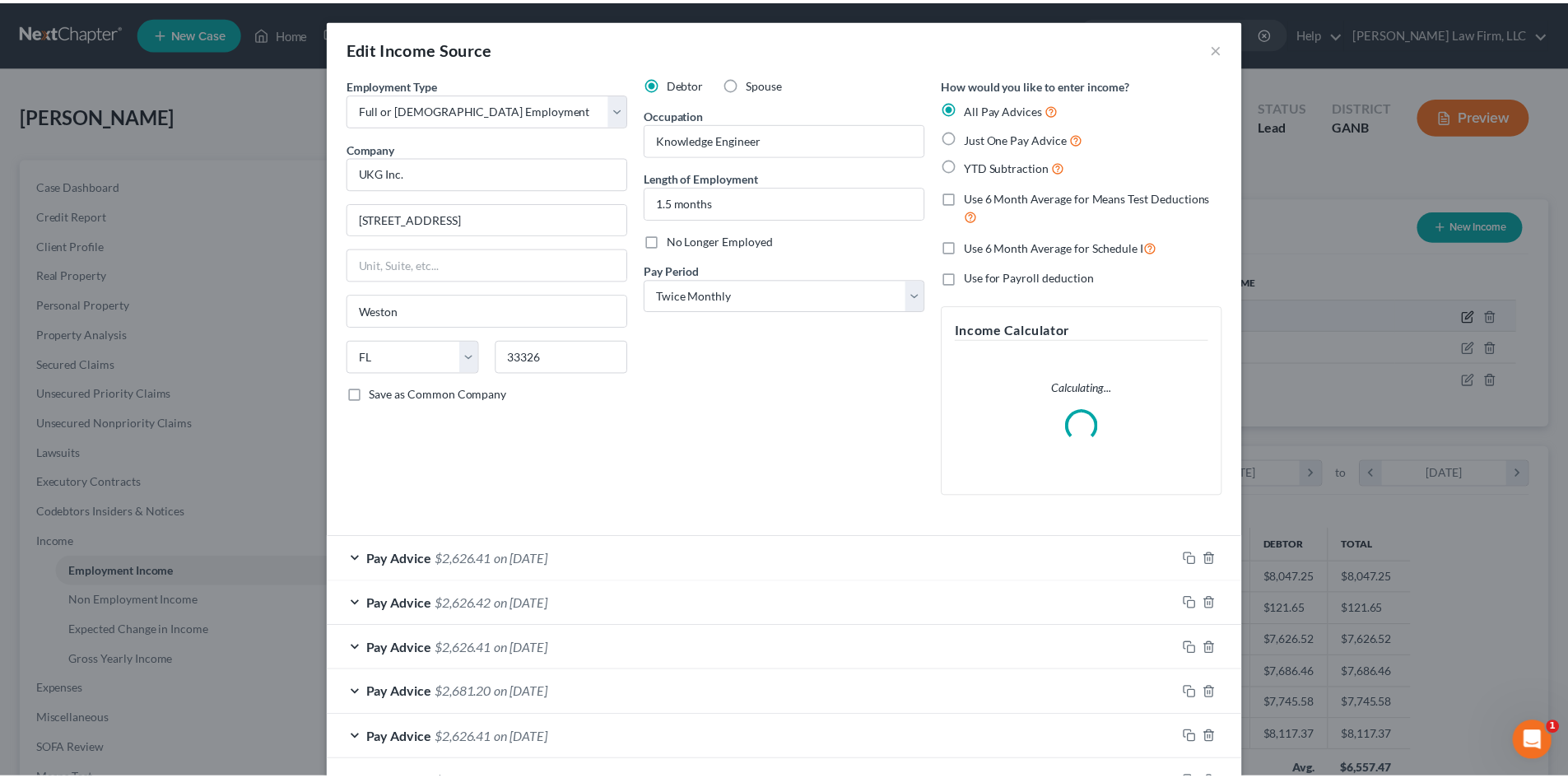
scroll to position [310, 653]
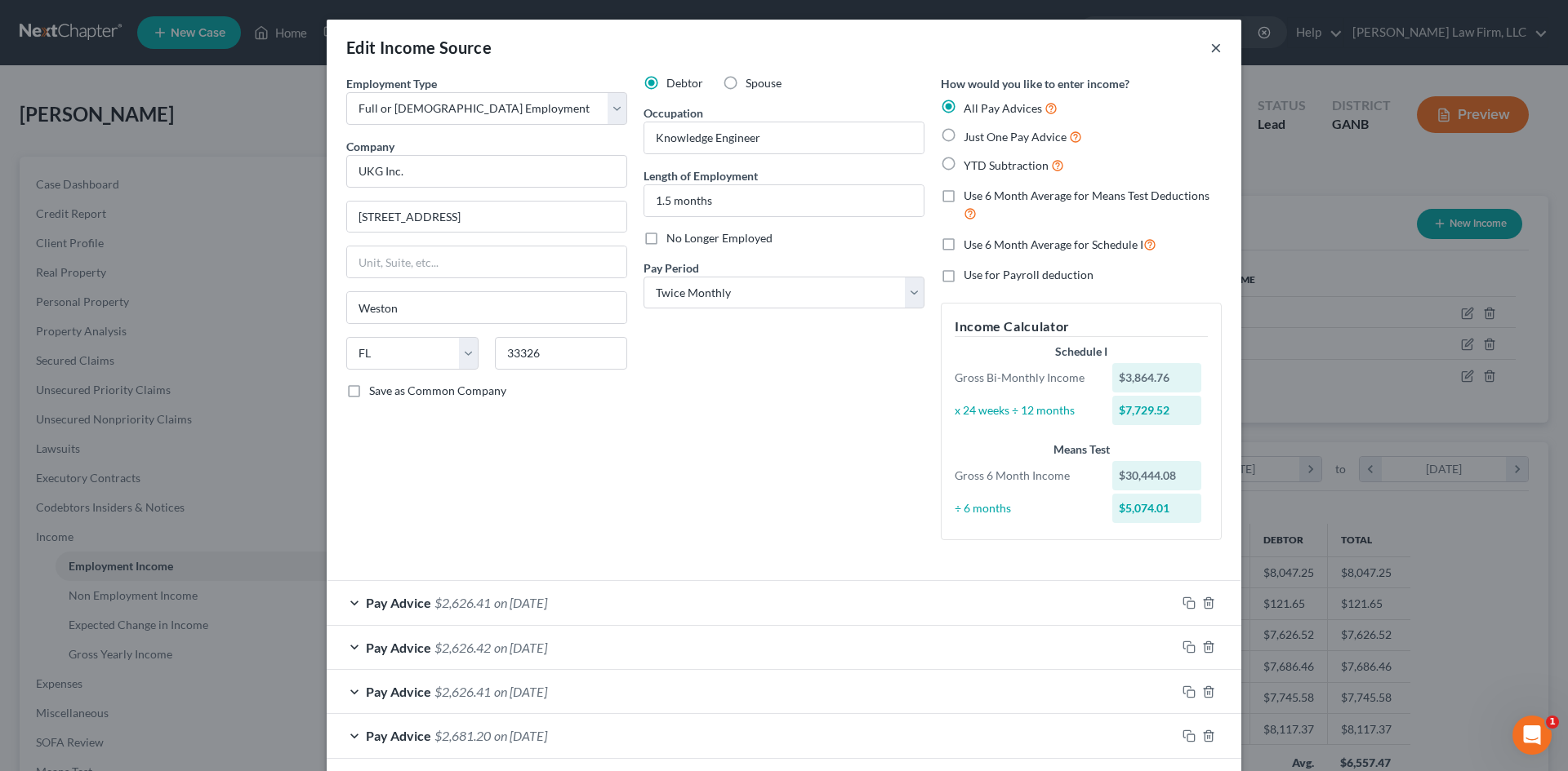
click at [1211, 50] on button "×" at bounding box center [1216, 47] width 12 height 19
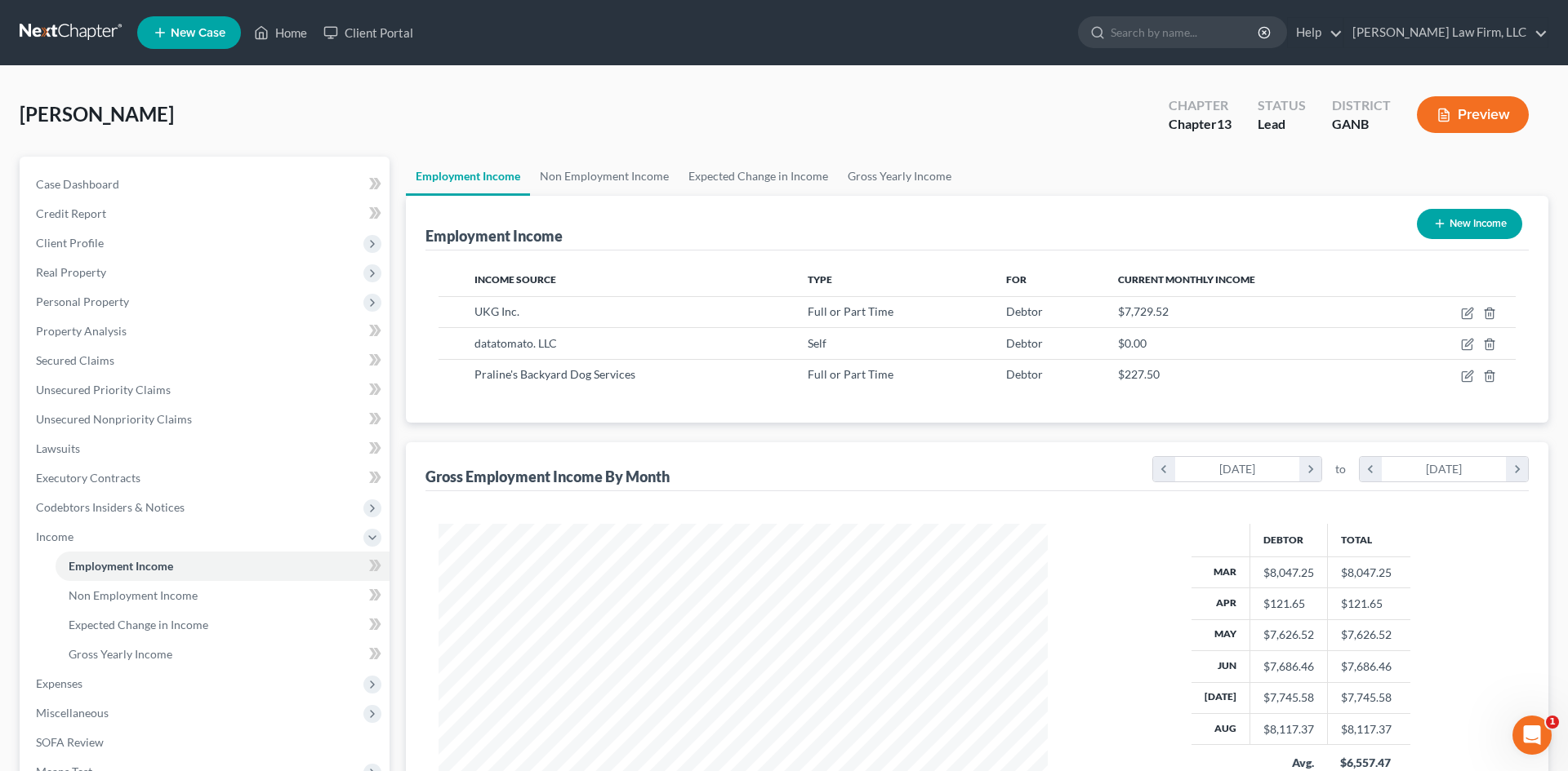
scroll to position [815777, 815915]
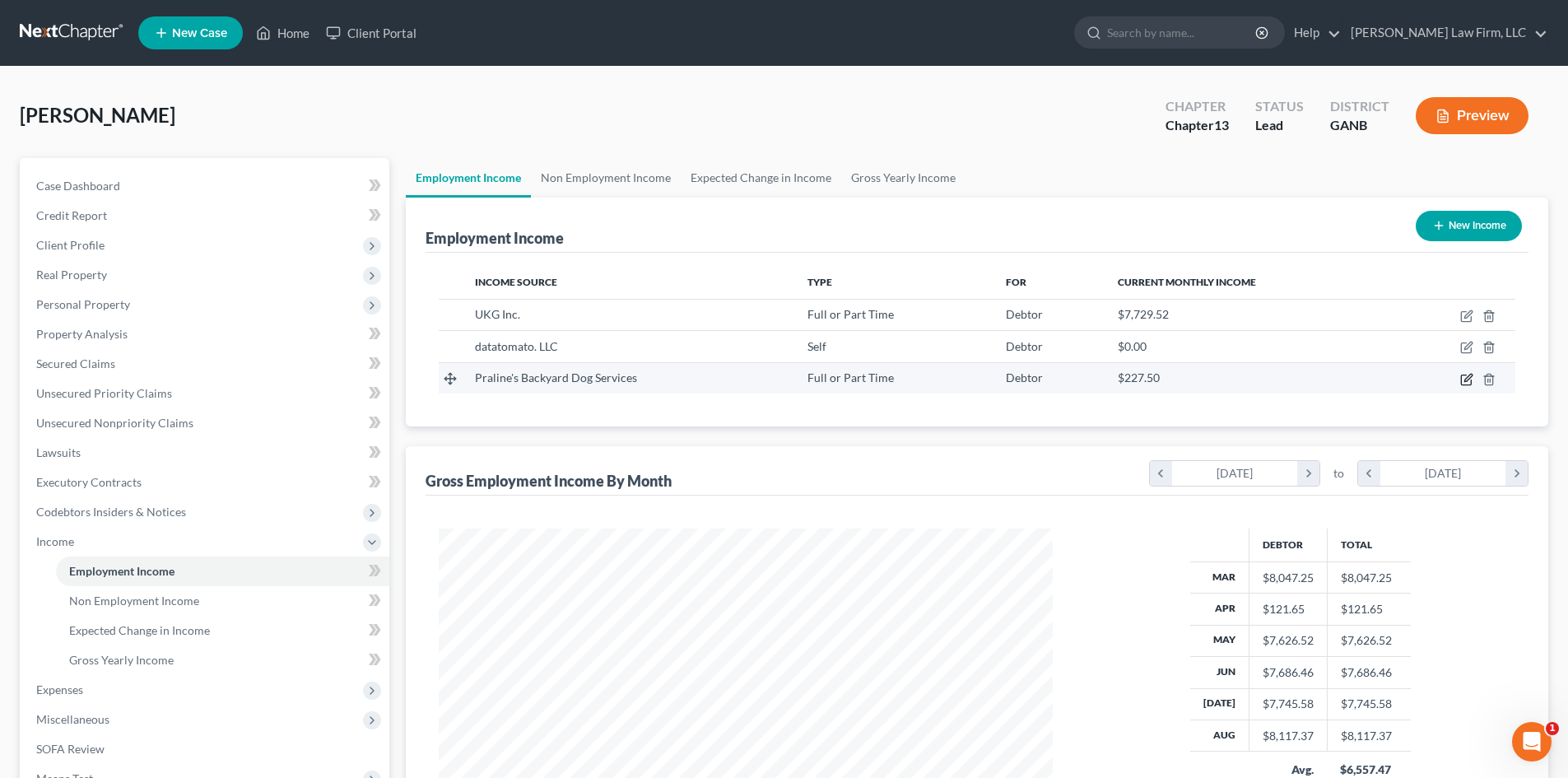
click at [1470, 383] on icon "button" at bounding box center [1467, 380] width 13 height 14
select select "0"
select select "10"
select select "2"
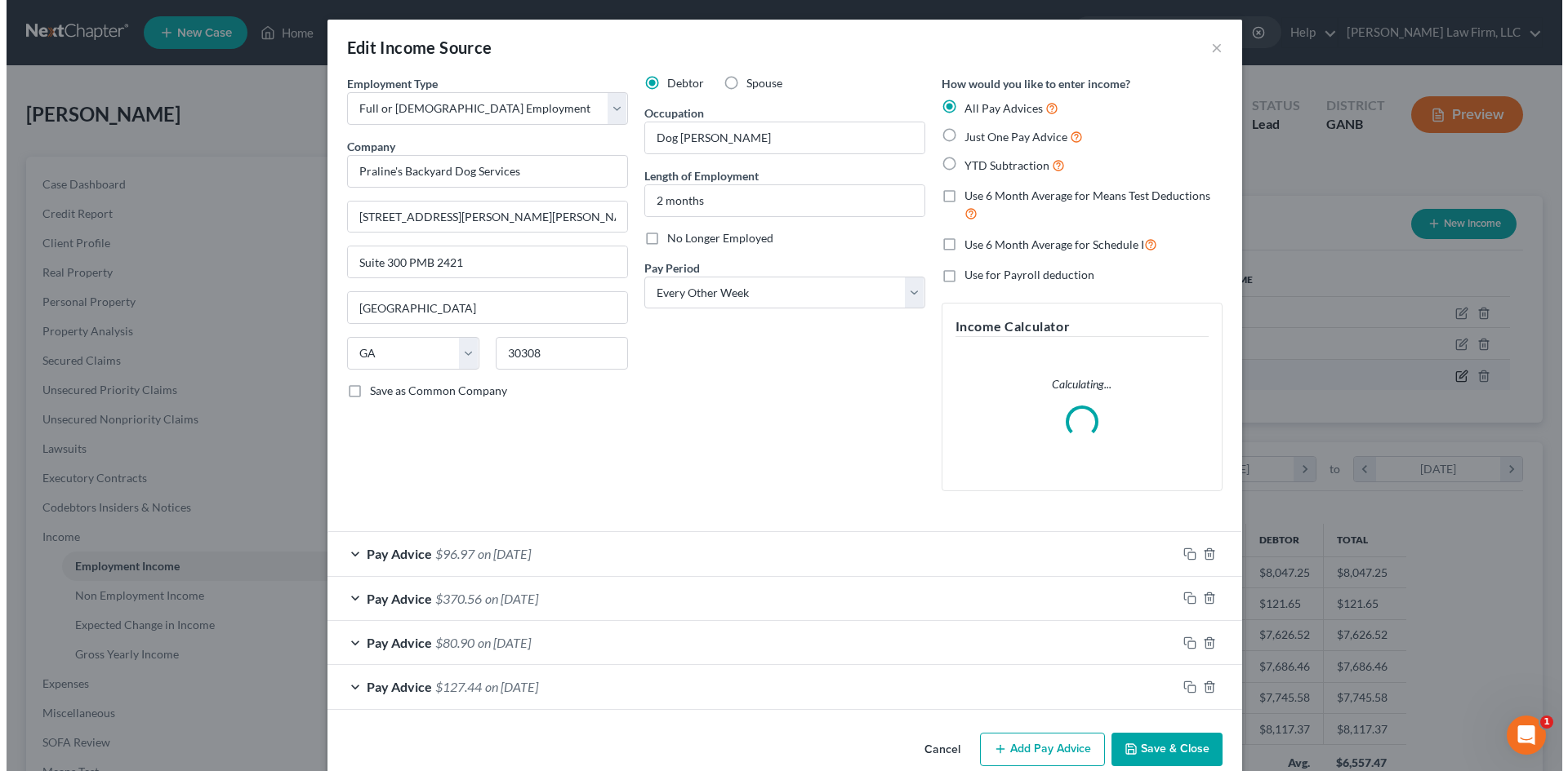
scroll to position [307, 648]
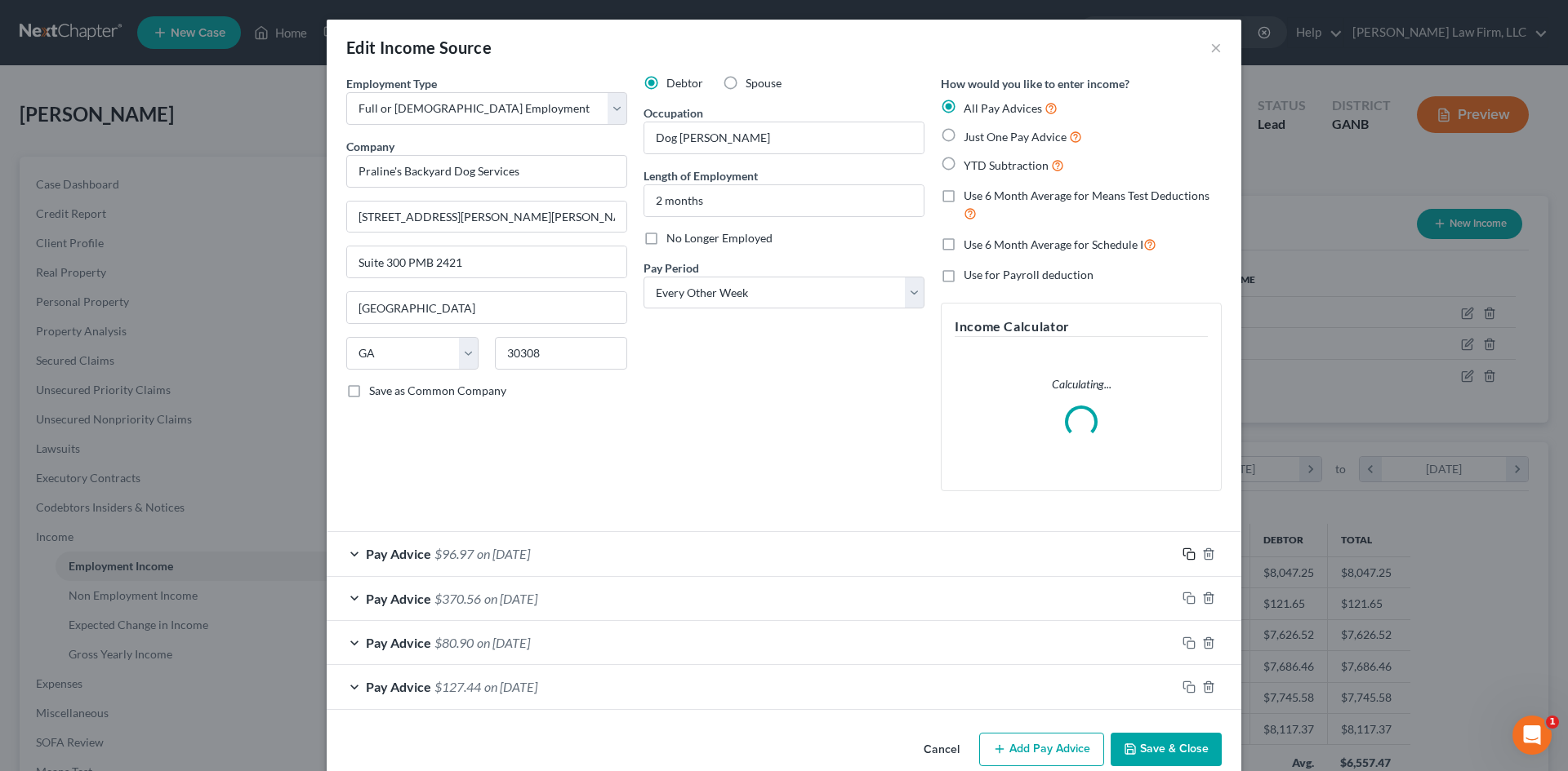
click at [1185, 504] on div "How would you like to enter income? All Pay Advices Just One Pay Advice YTD Sub…" at bounding box center [1080, 289] width 297 height 429
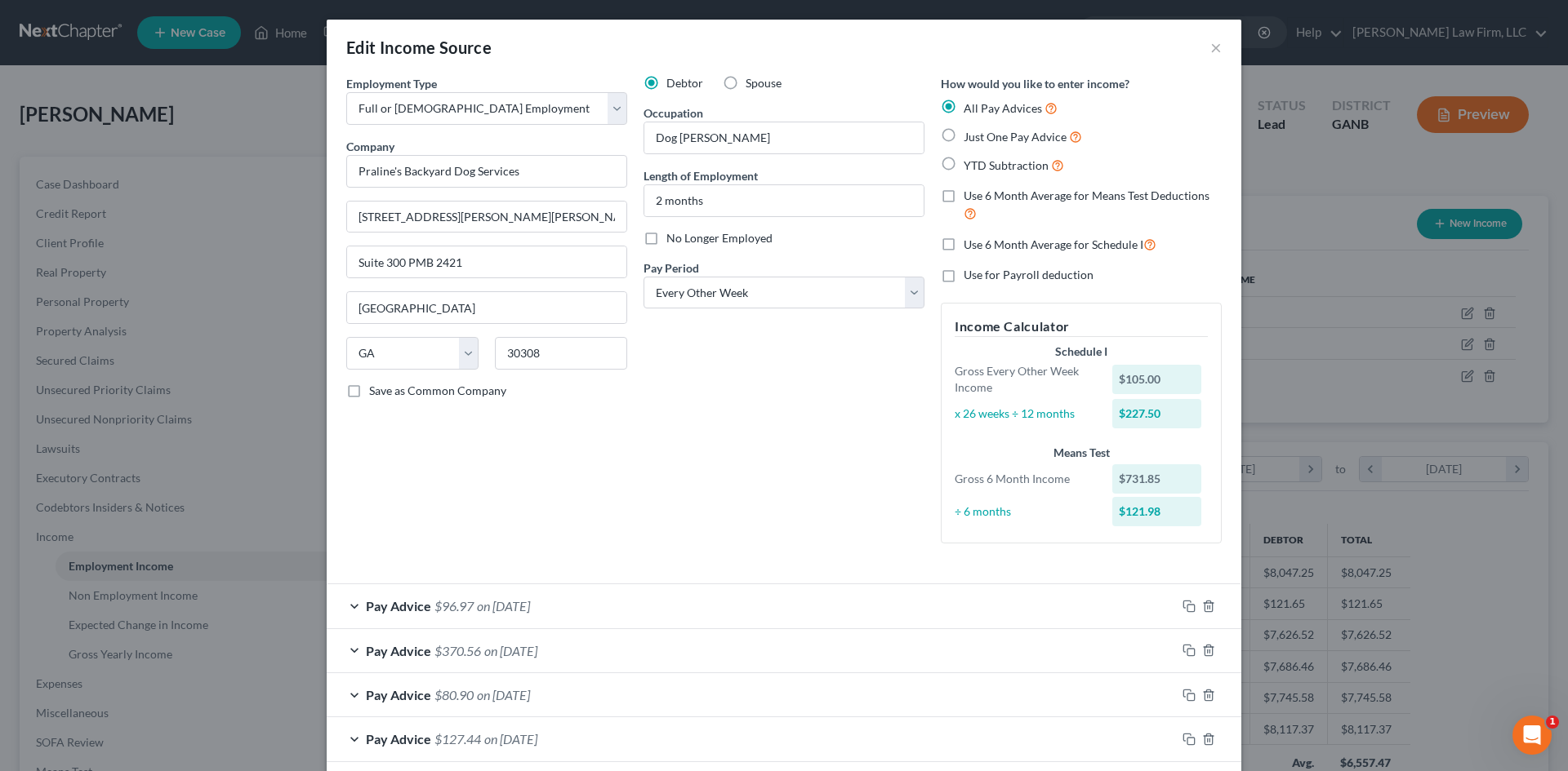
scroll to position [80, 0]
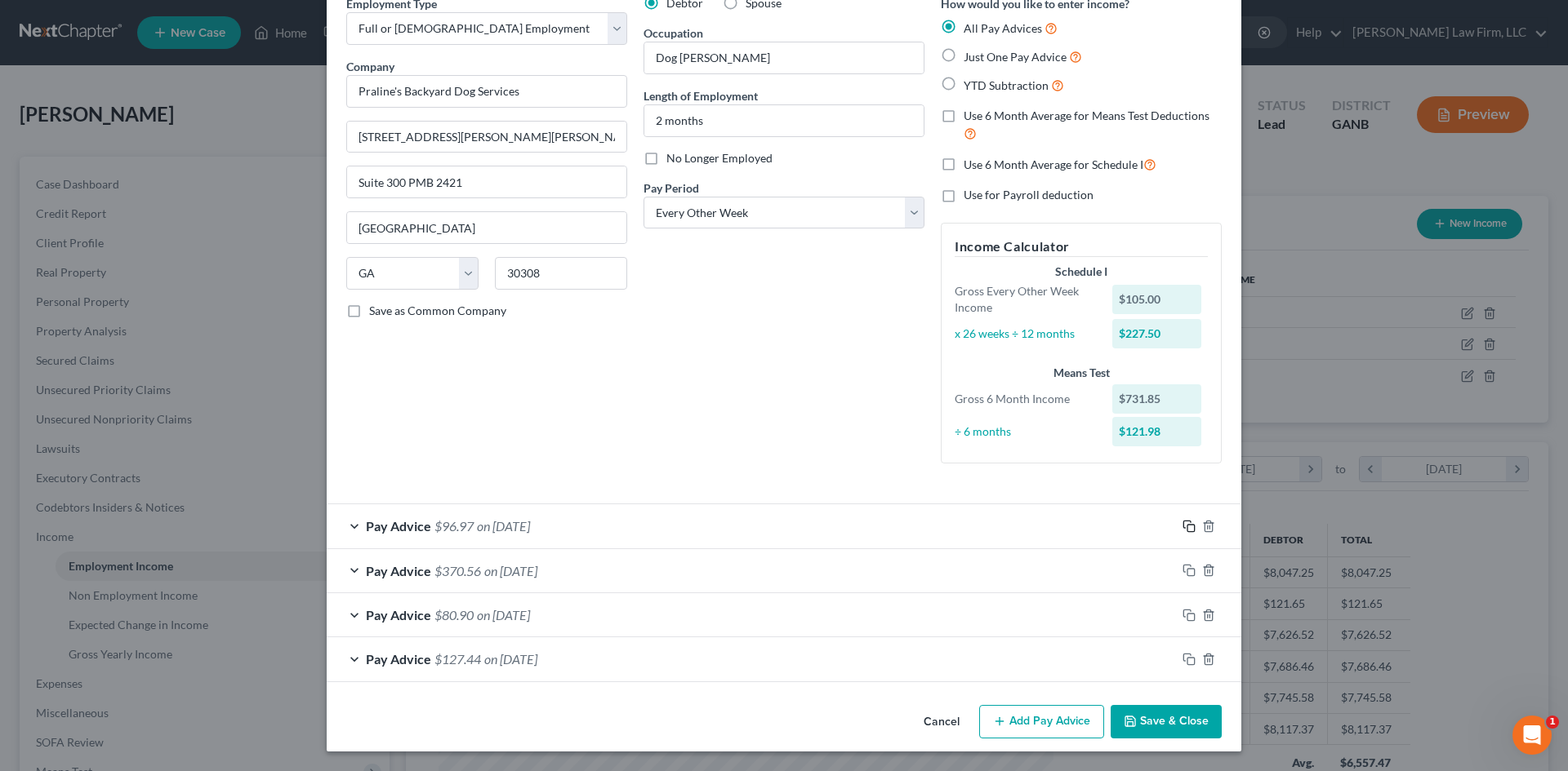
click at [1185, 523] on icon "button" at bounding box center [1189, 527] width 13 height 13
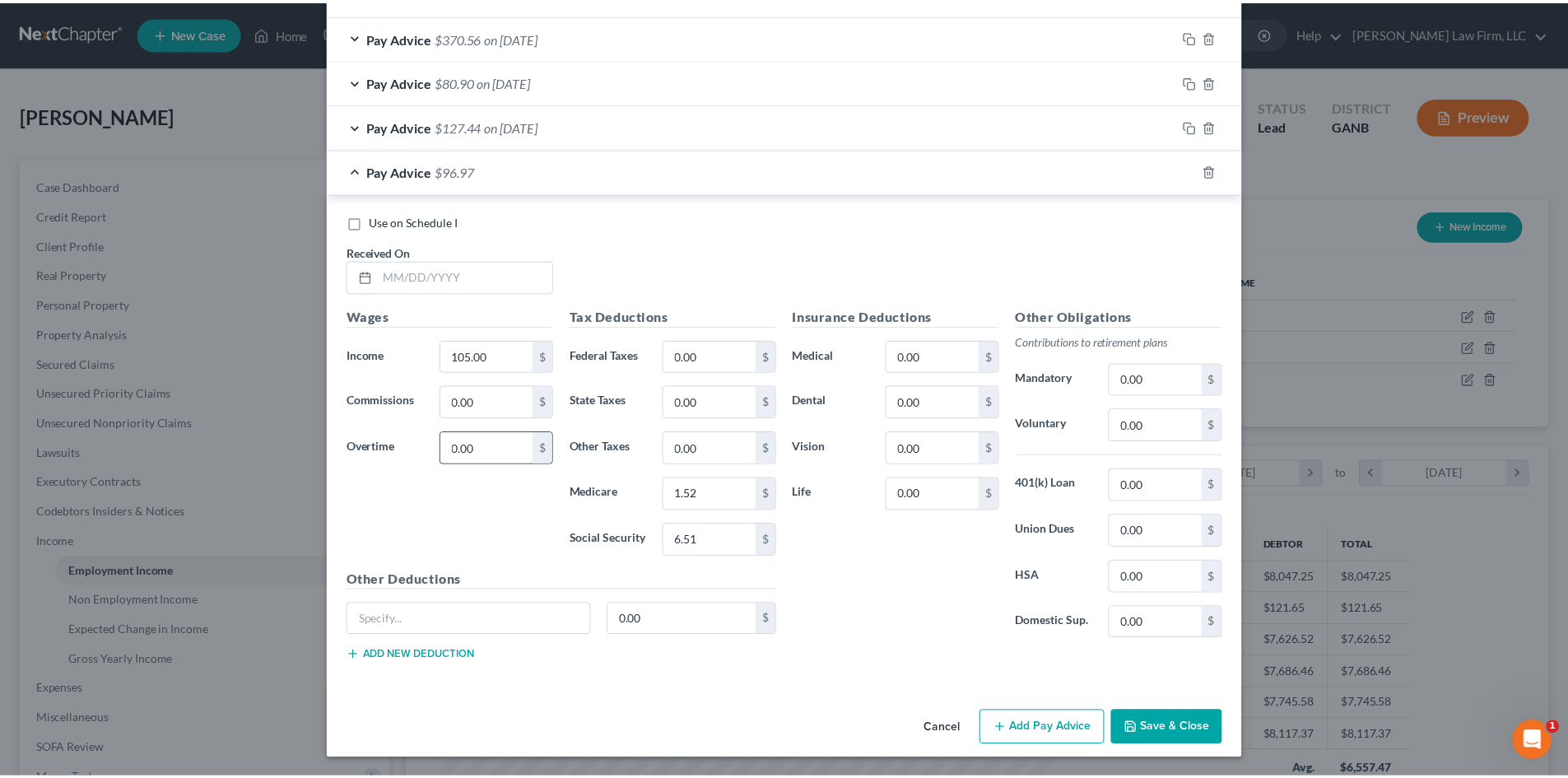
scroll to position [621, 0]
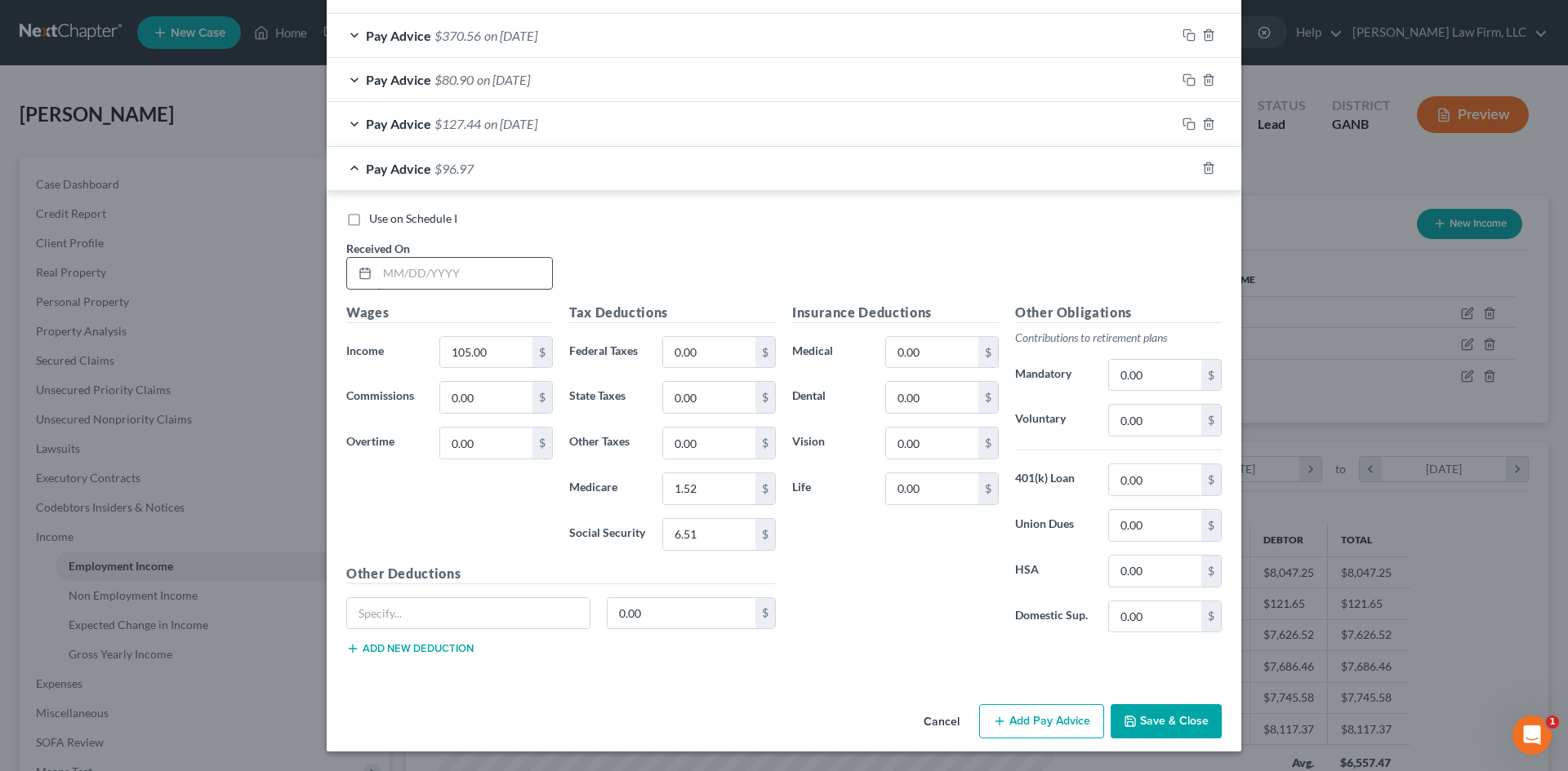
click at [432, 264] on input "text" at bounding box center [464, 273] width 175 height 31
type input "[DATE]"
type input "300"
click at [701, 532] on input "6.51" at bounding box center [709, 534] width 92 height 31
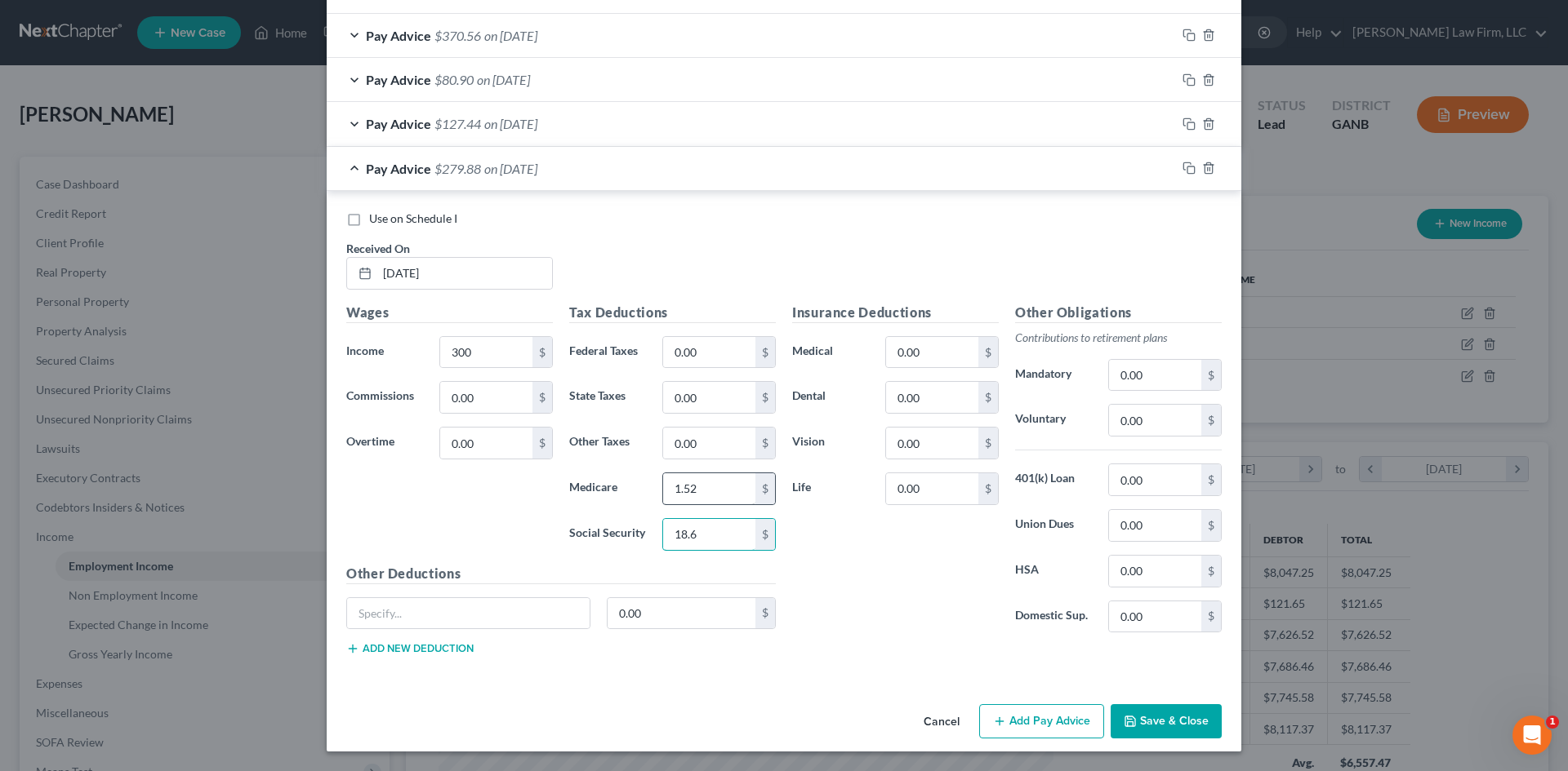
type input "18.6"
click at [698, 498] on input "1.52" at bounding box center [709, 488] width 92 height 31
type input "4.35"
click at [692, 352] on input "0.00" at bounding box center [709, 352] width 92 height 31
type input "1.8"
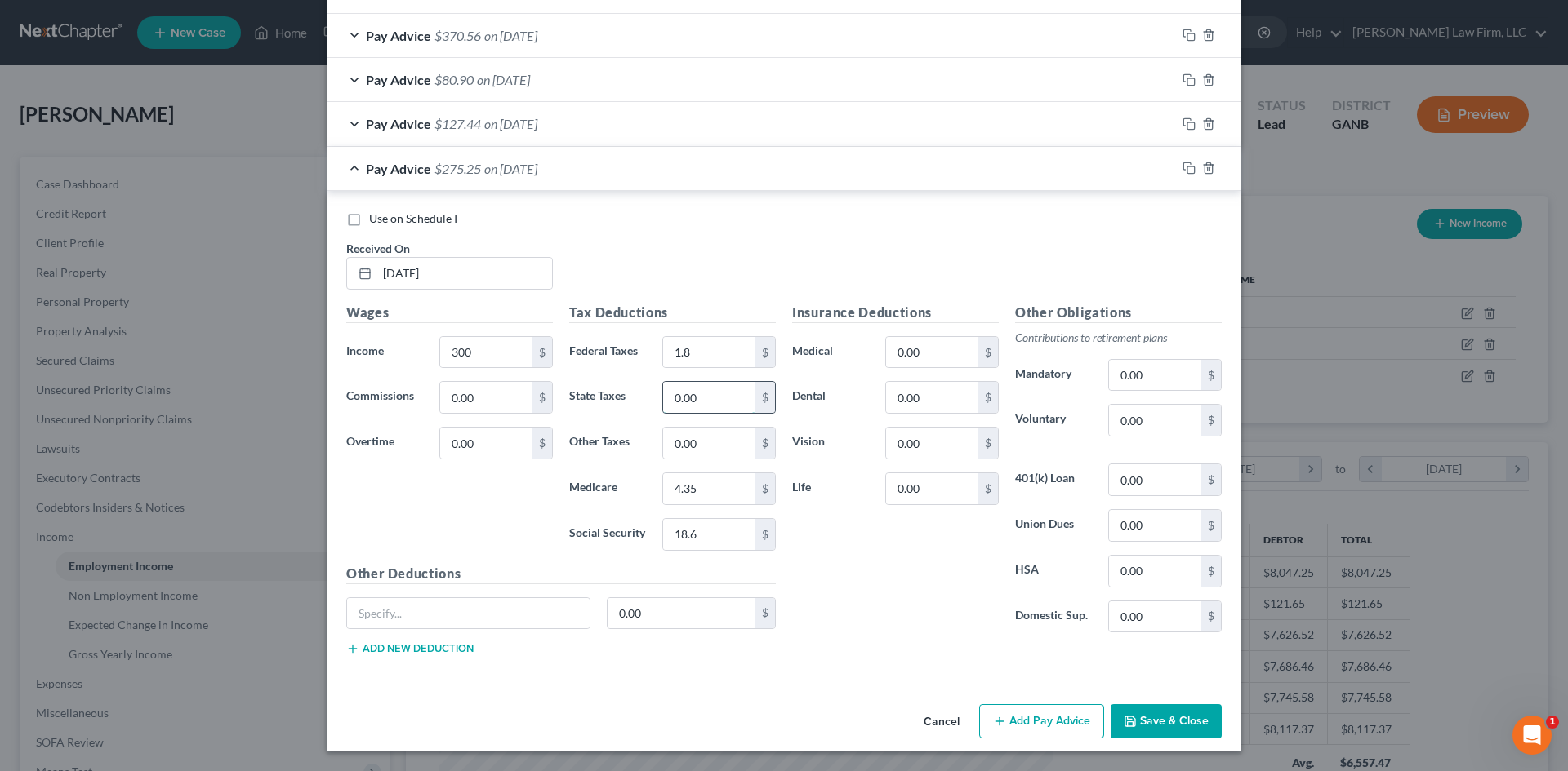
click at [691, 405] on input "0.00" at bounding box center [709, 397] width 92 height 31
type input "8.1"
click at [501, 393] on input "0.00" at bounding box center [486, 397] width 92 height 31
type input "12.6"
click at [871, 562] on div "Insurance Deductions Medical 0.00 $ Dental 0.00 $ Vision 0.00 $ Life 0.00 $" at bounding box center [895, 474] width 223 height 344
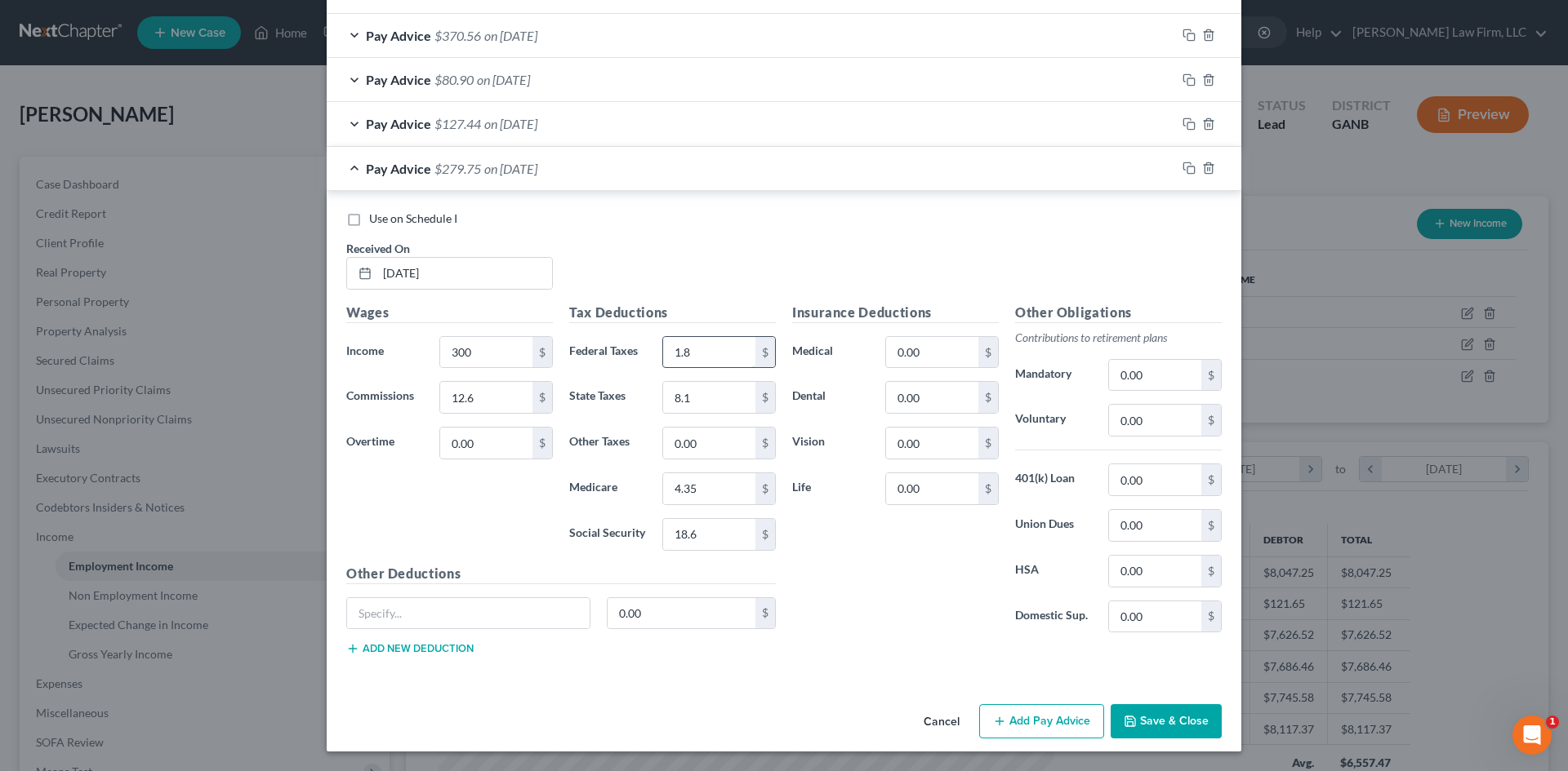
click at [694, 348] on input "1.8" at bounding box center [709, 352] width 92 height 31
click at [695, 407] on input "8.1" at bounding box center [709, 397] width 92 height 31
click at [692, 488] on input "4.35" at bounding box center [709, 488] width 92 height 31
click at [692, 534] on input "18.6" at bounding box center [709, 534] width 92 height 31
click at [693, 534] on input "text" at bounding box center [709, 534] width 92 height 31
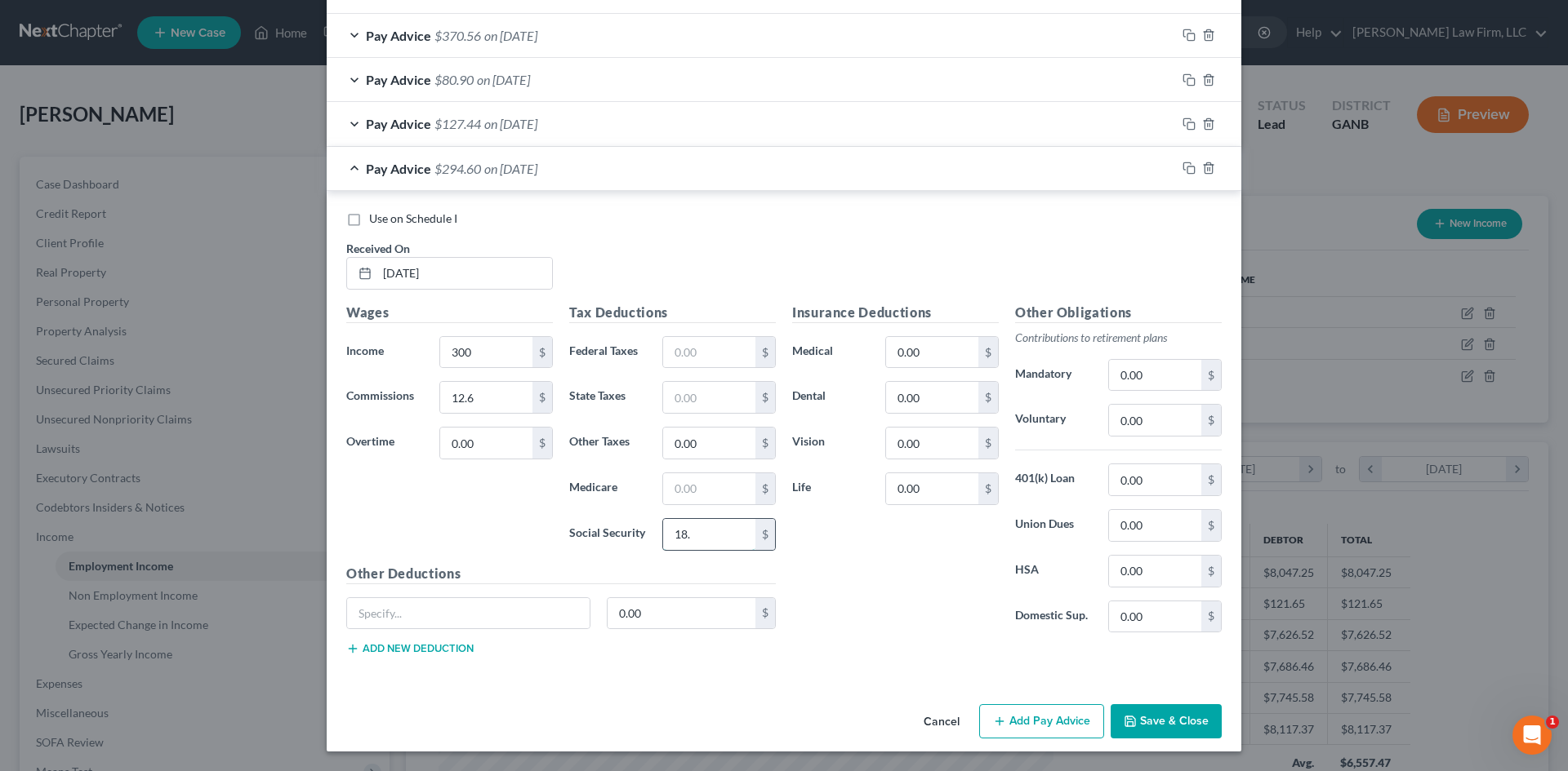
type input "18.6"
click at [685, 485] on input "text" at bounding box center [709, 488] width 92 height 31
type input "4.35"
click at [899, 568] on div "Insurance Deductions Medical 0.00 $ Dental 0.00 $ Vision 0.00 $ Life 0.00 $" at bounding box center [895, 474] width 223 height 344
click at [1161, 727] on button "Save & Close" at bounding box center [1166, 721] width 111 height 34
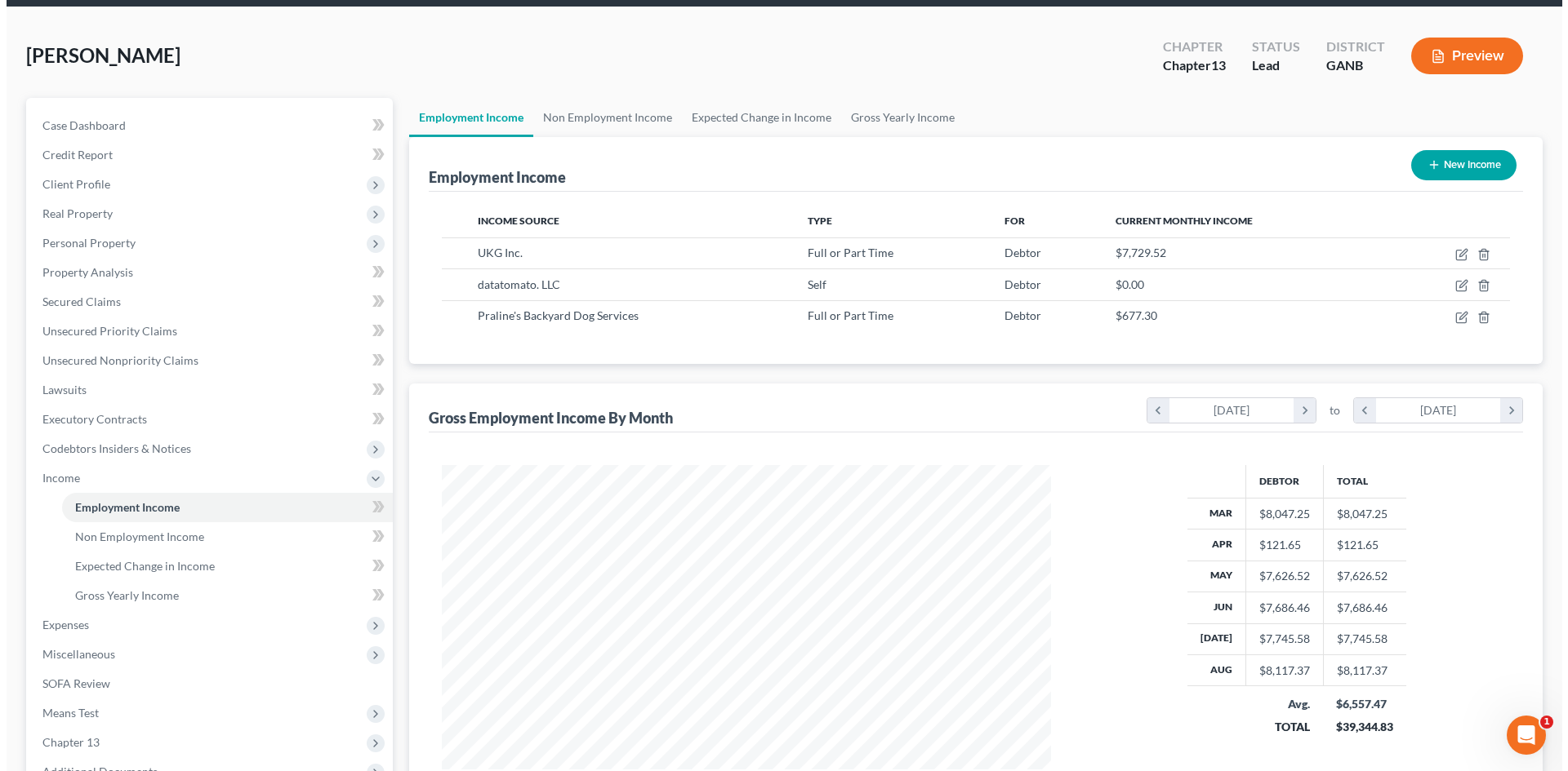
scroll to position [109, 0]
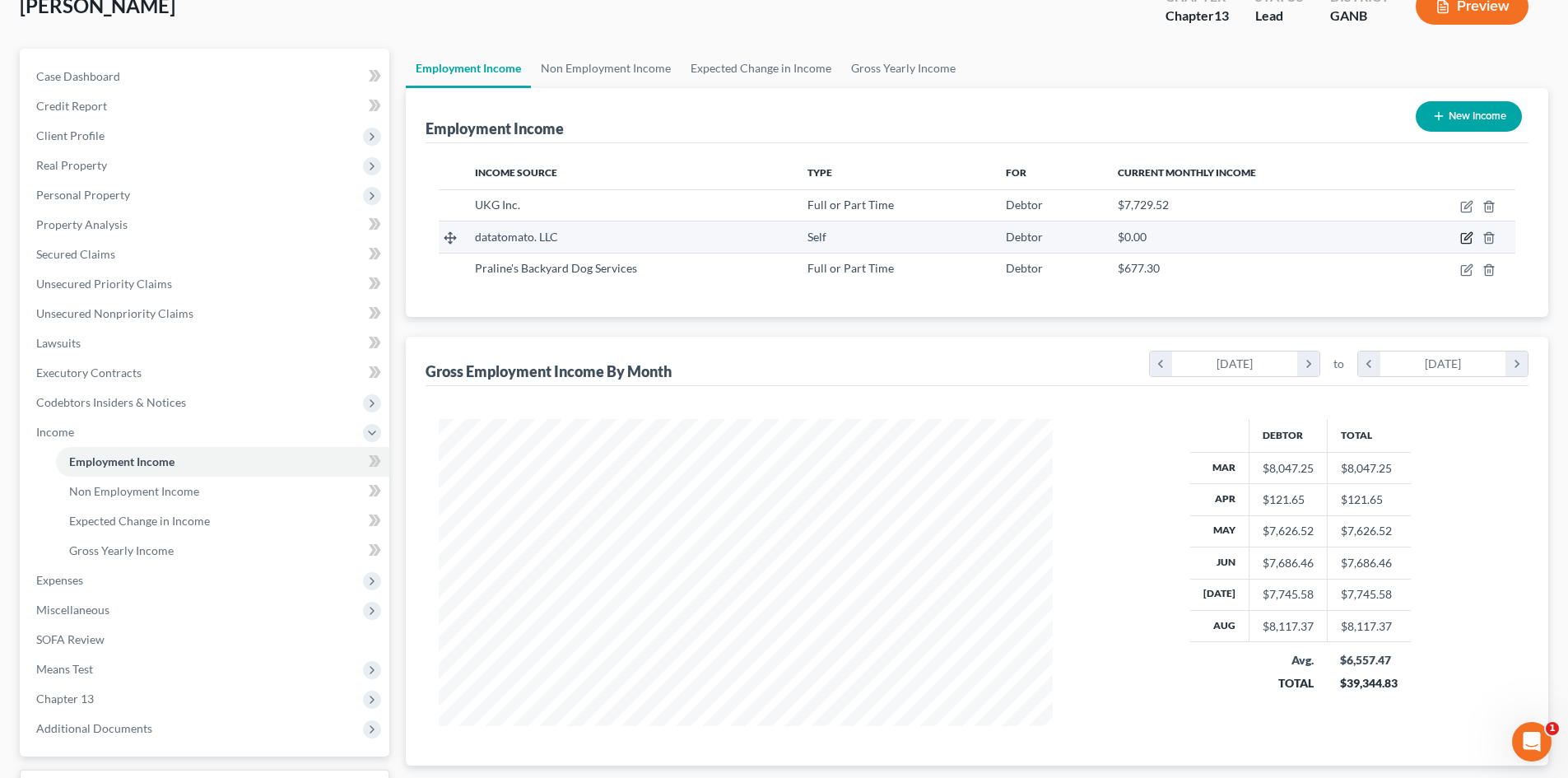
click at [1469, 239] on icon "button" at bounding box center [1467, 238] width 13 height 14
select select "1"
select select "10"
select select "0"
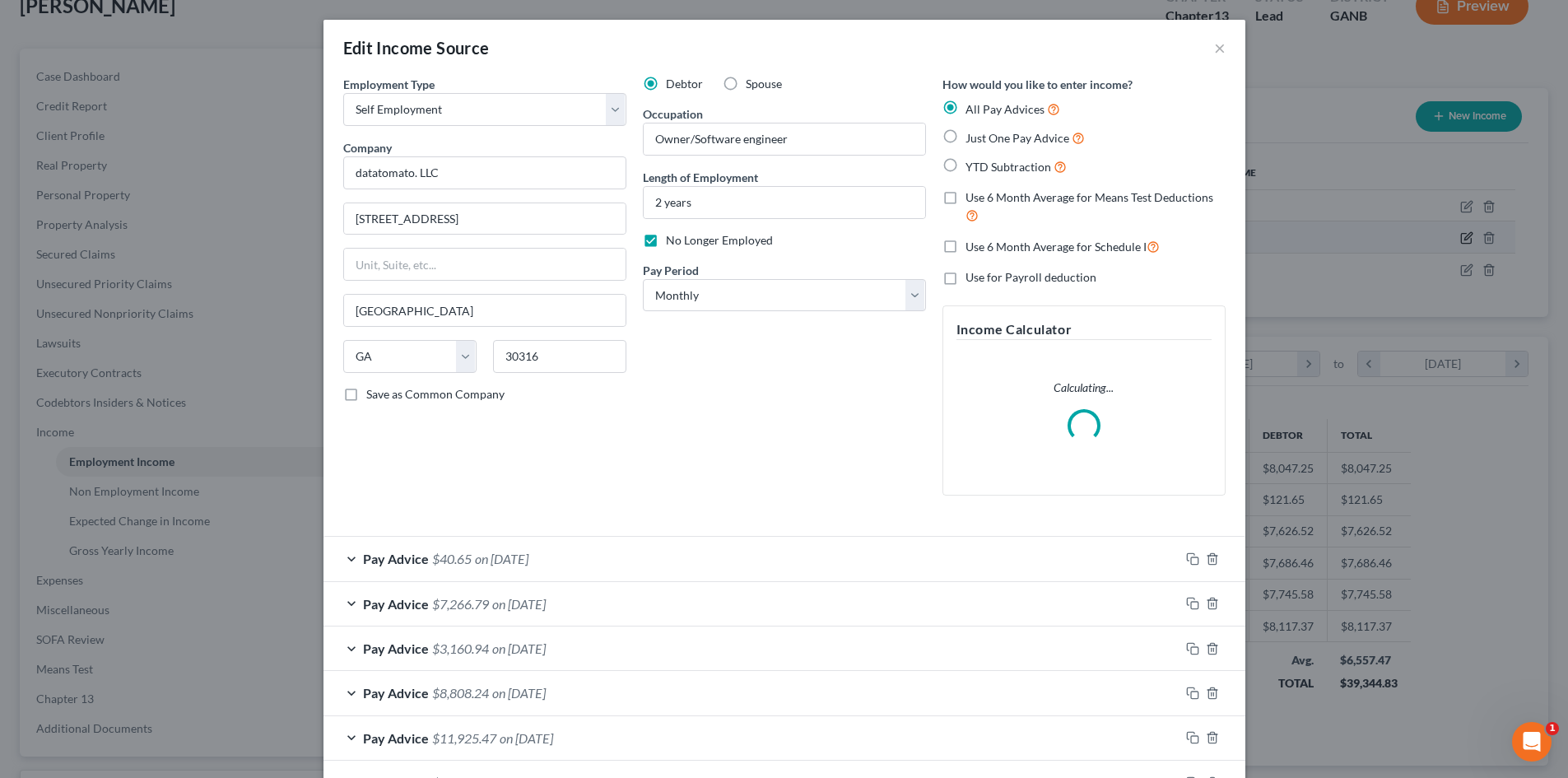
scroll to position [310, 653]
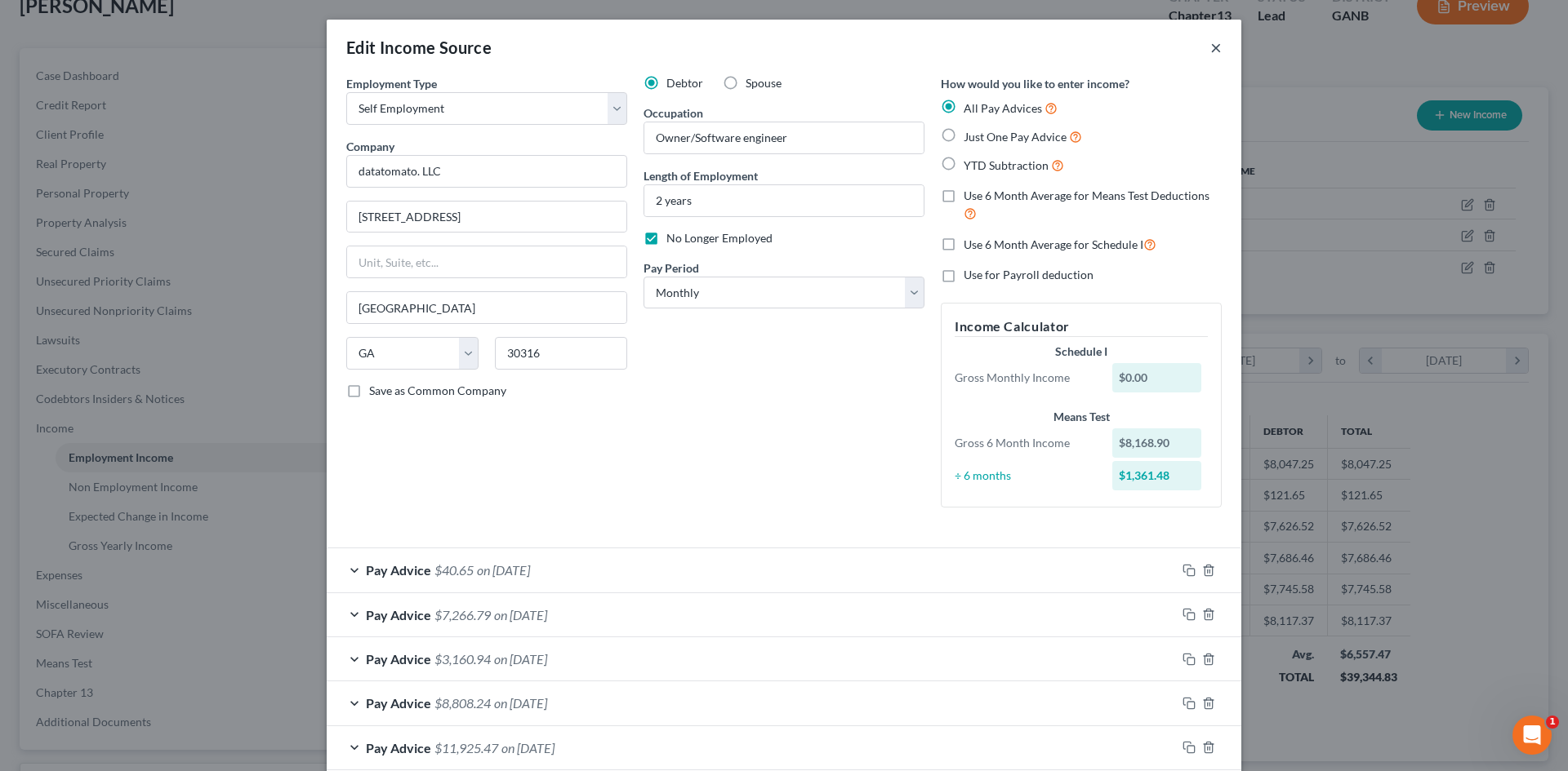
click at [1210, 51] on button "×" at bounding box center [1216, 47] width 12 height 19
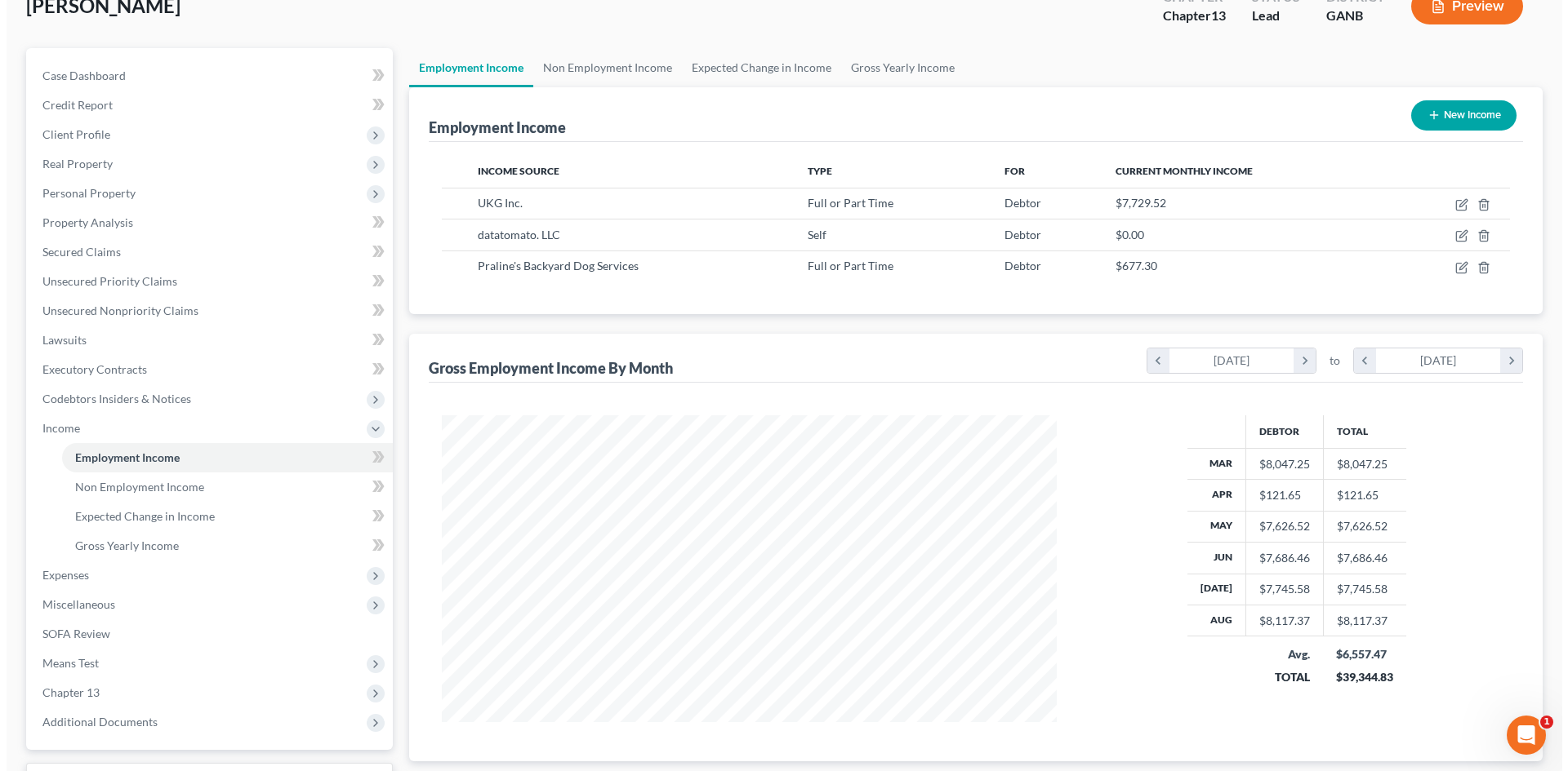
scroll to position [815777, 815915]
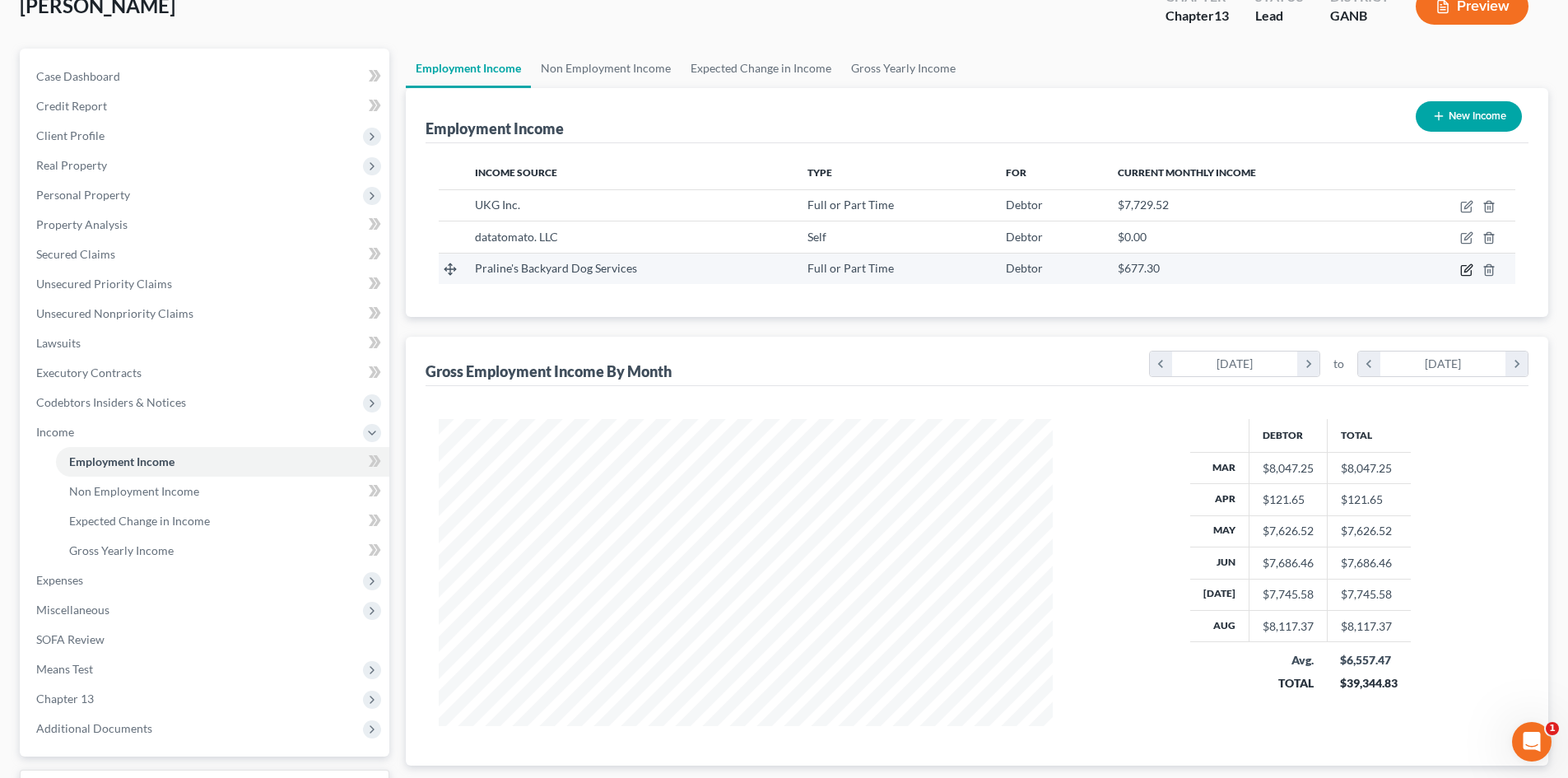
click at [1463, 273] on icon "button" at bounding box center [1467, 270] width 13 height 14
select select "0"
select select "10"
select select "2"
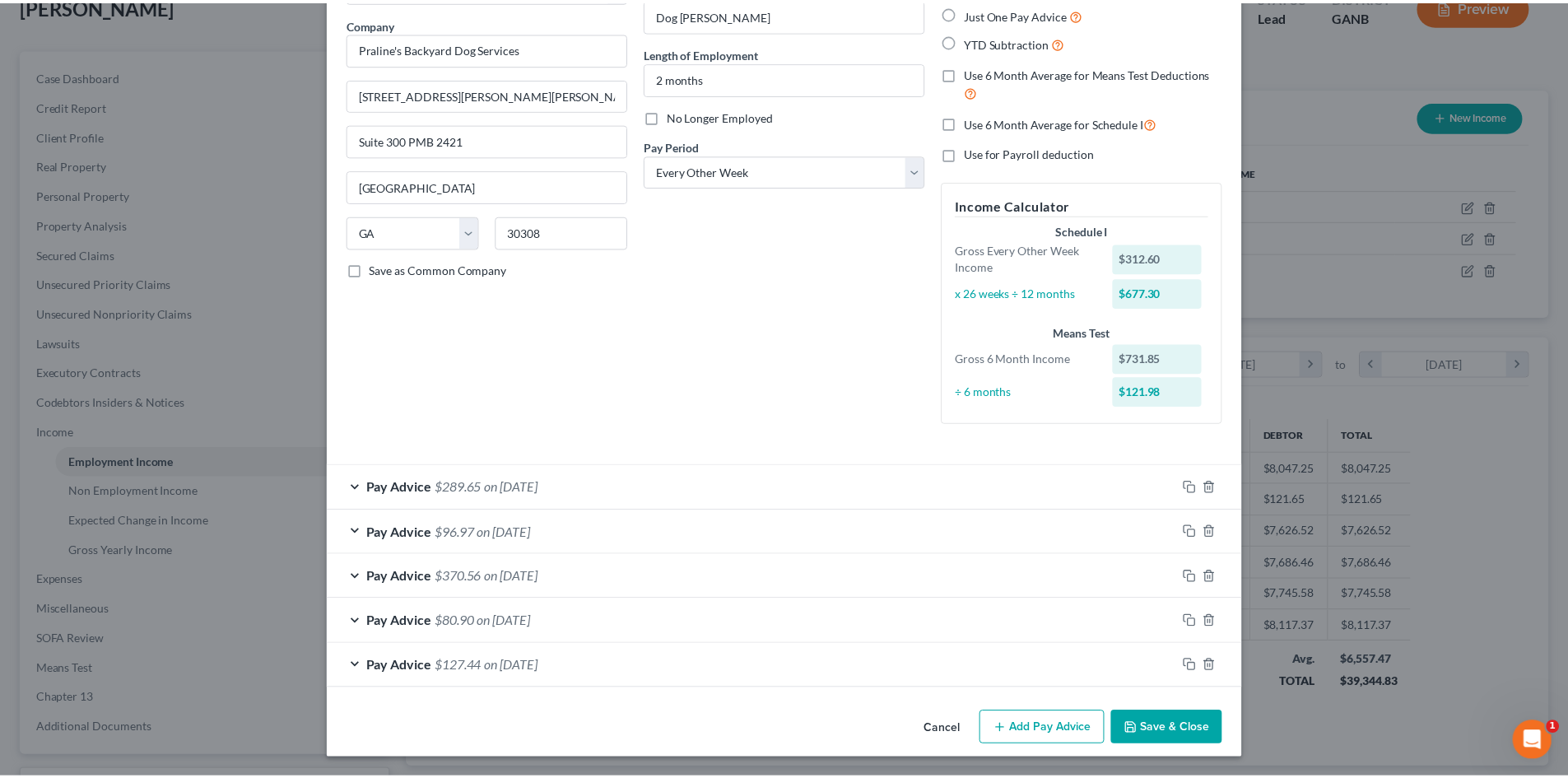
scroll to position [125, 0]
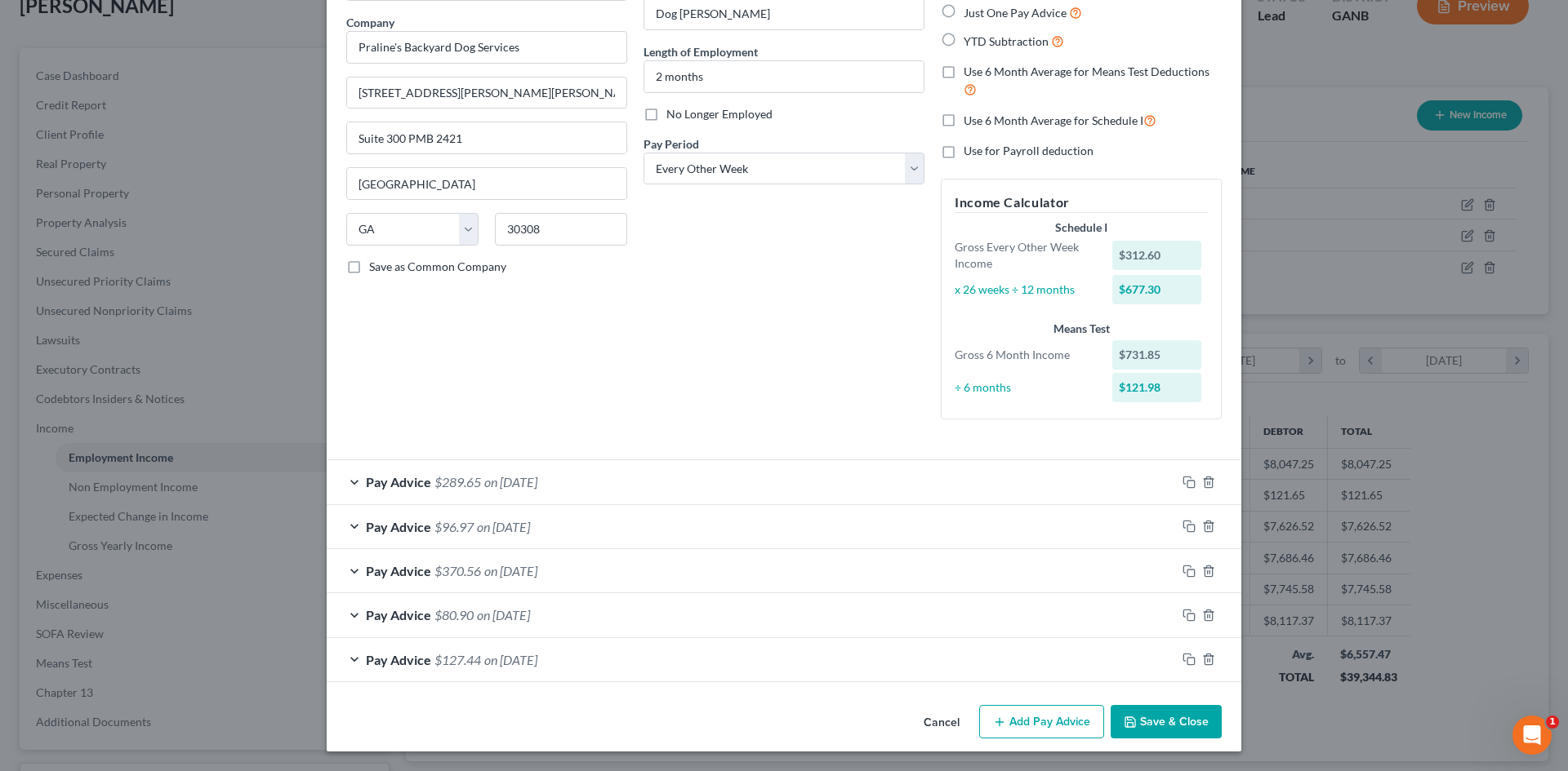
click at [1169, 723] on button "Save & Close" at bounding box center [1166, 722] width 111 height 34
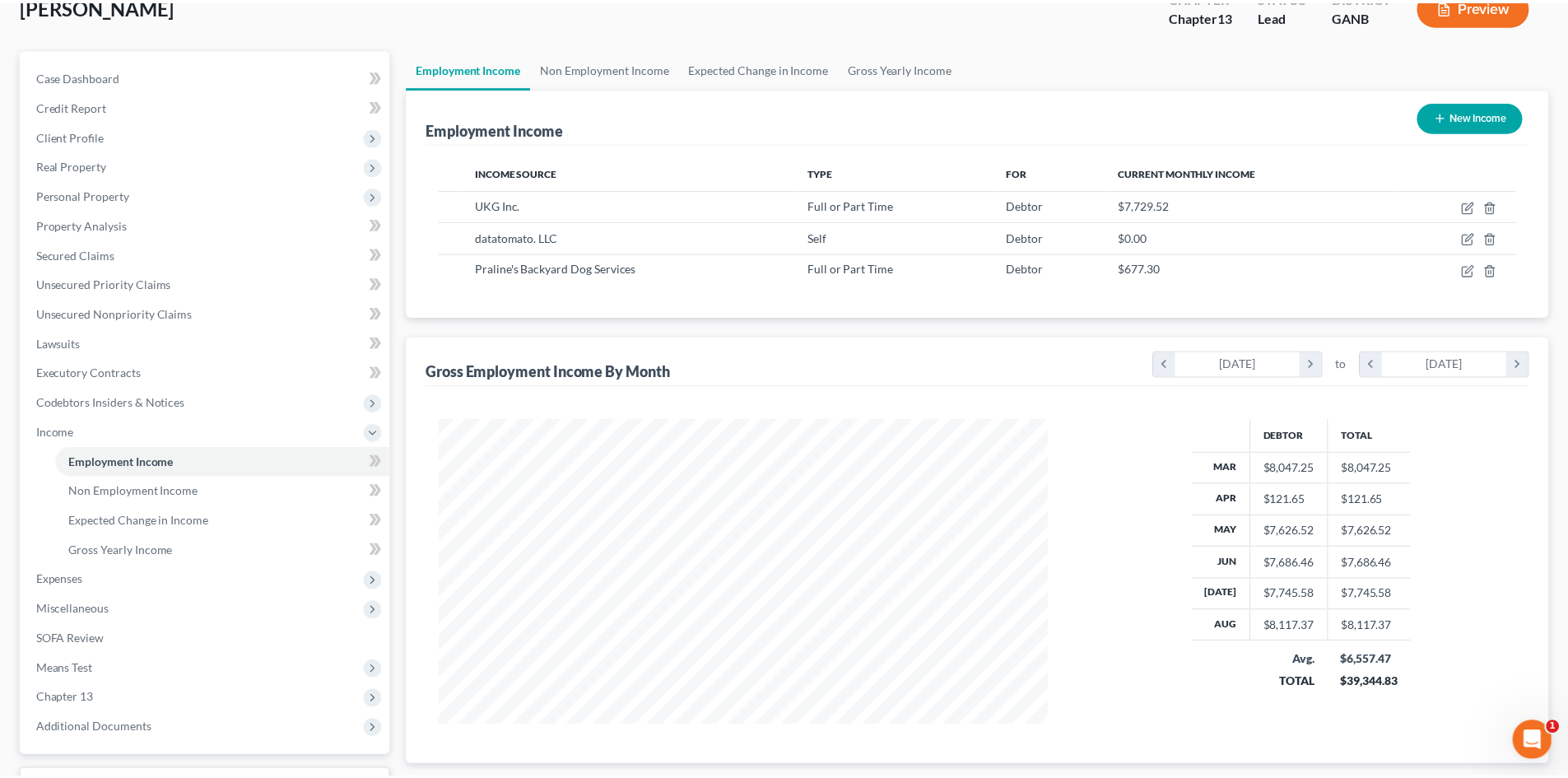
scroll to position [823183, 822498]
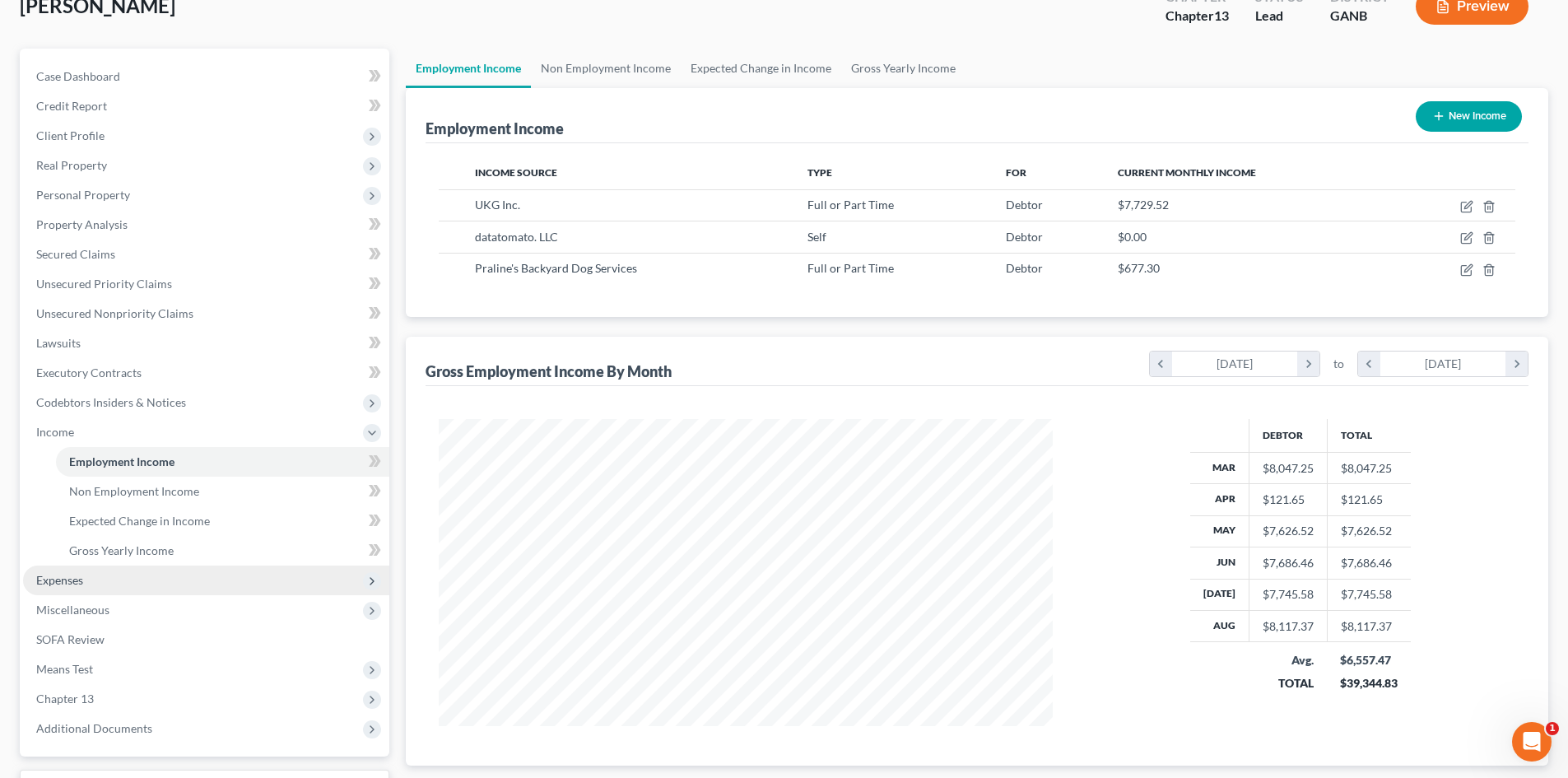
click at [44, 586] on span "Expenses" at bounding box center [60, 580] width 47 height 14
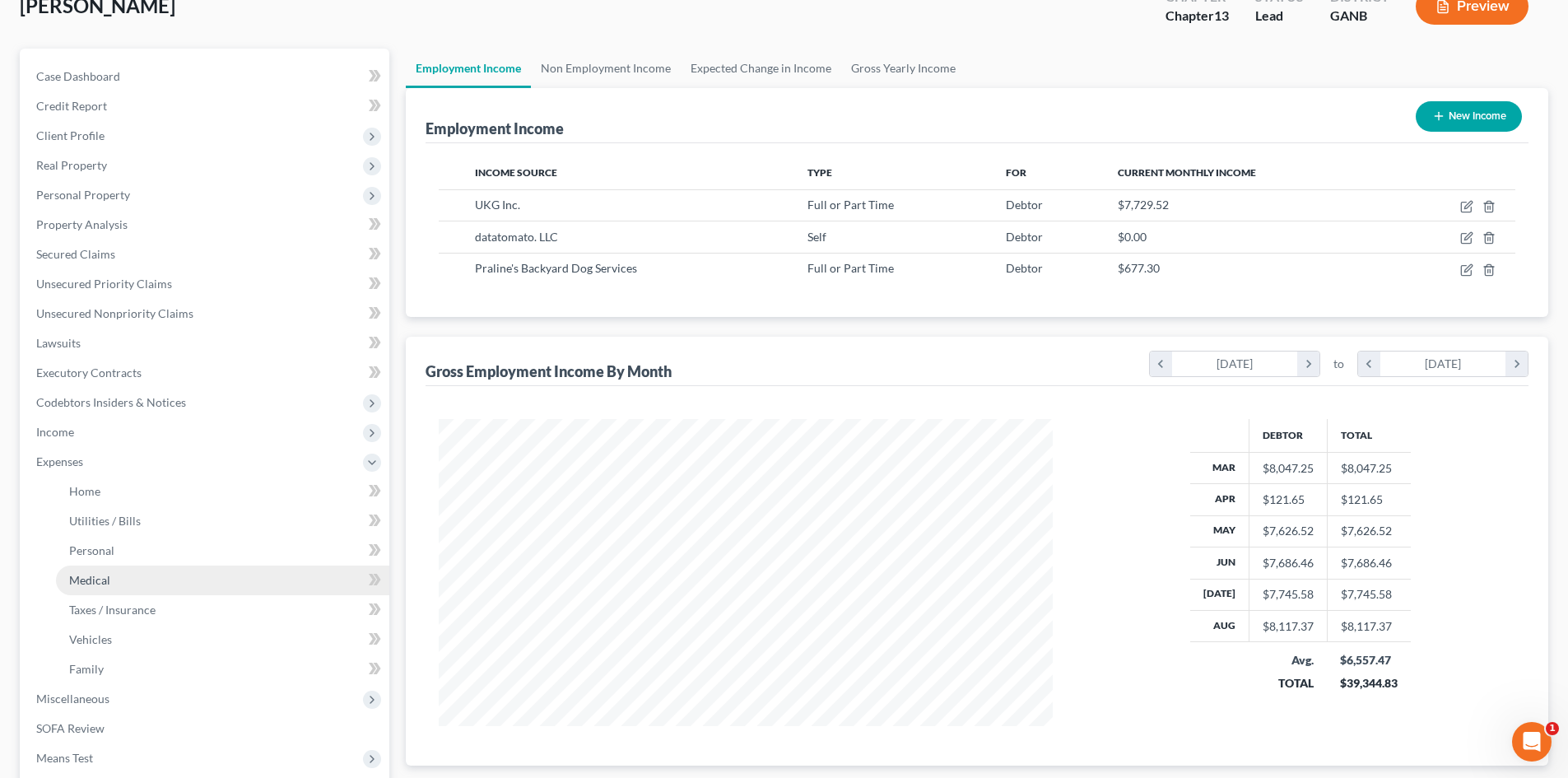
click at [85, 578] on span "Medical" at bounding box center [89, 580] width 41 height 14
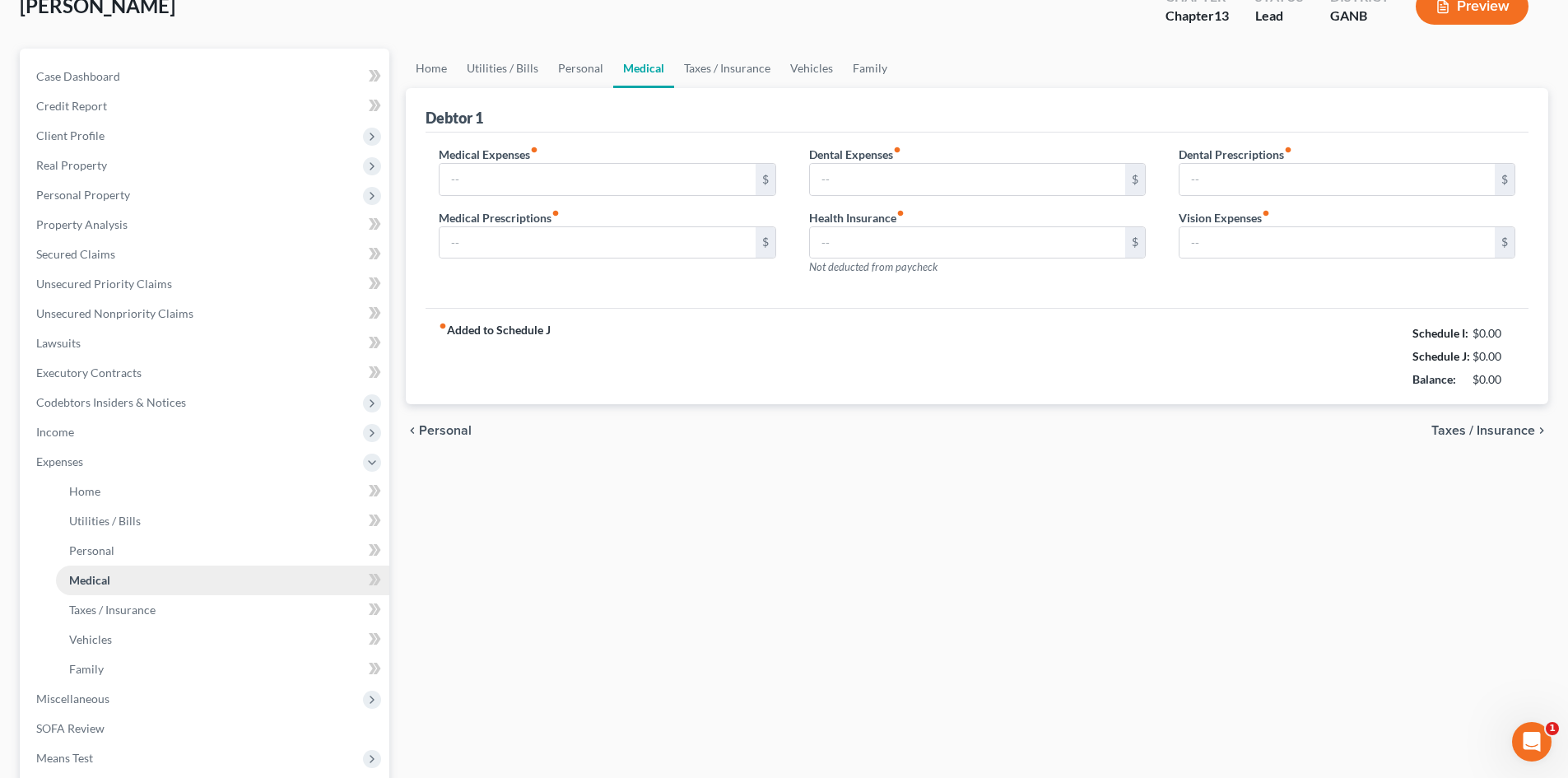
type input "50.00"
type input "0.00"
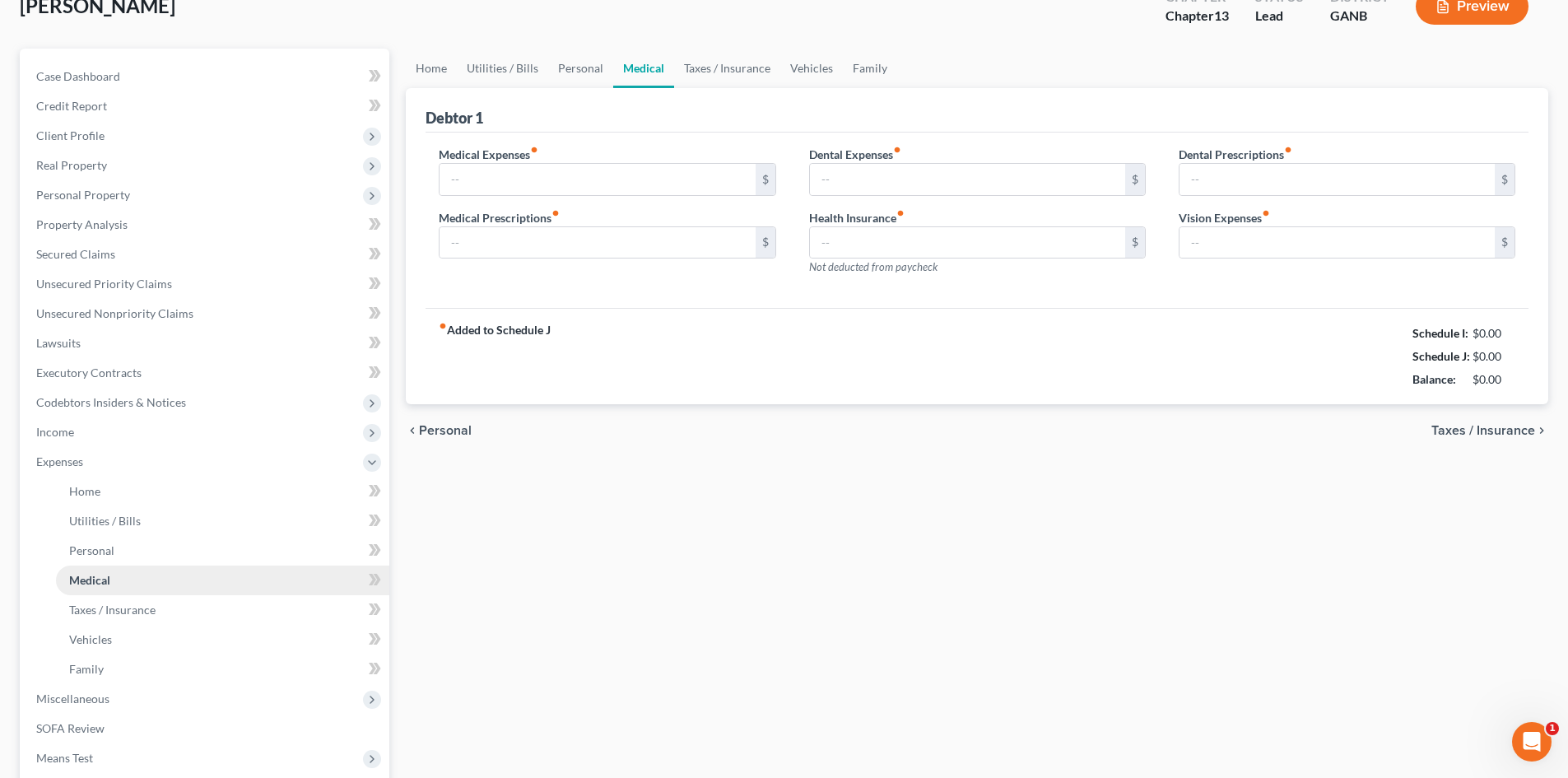
type input "0.00"
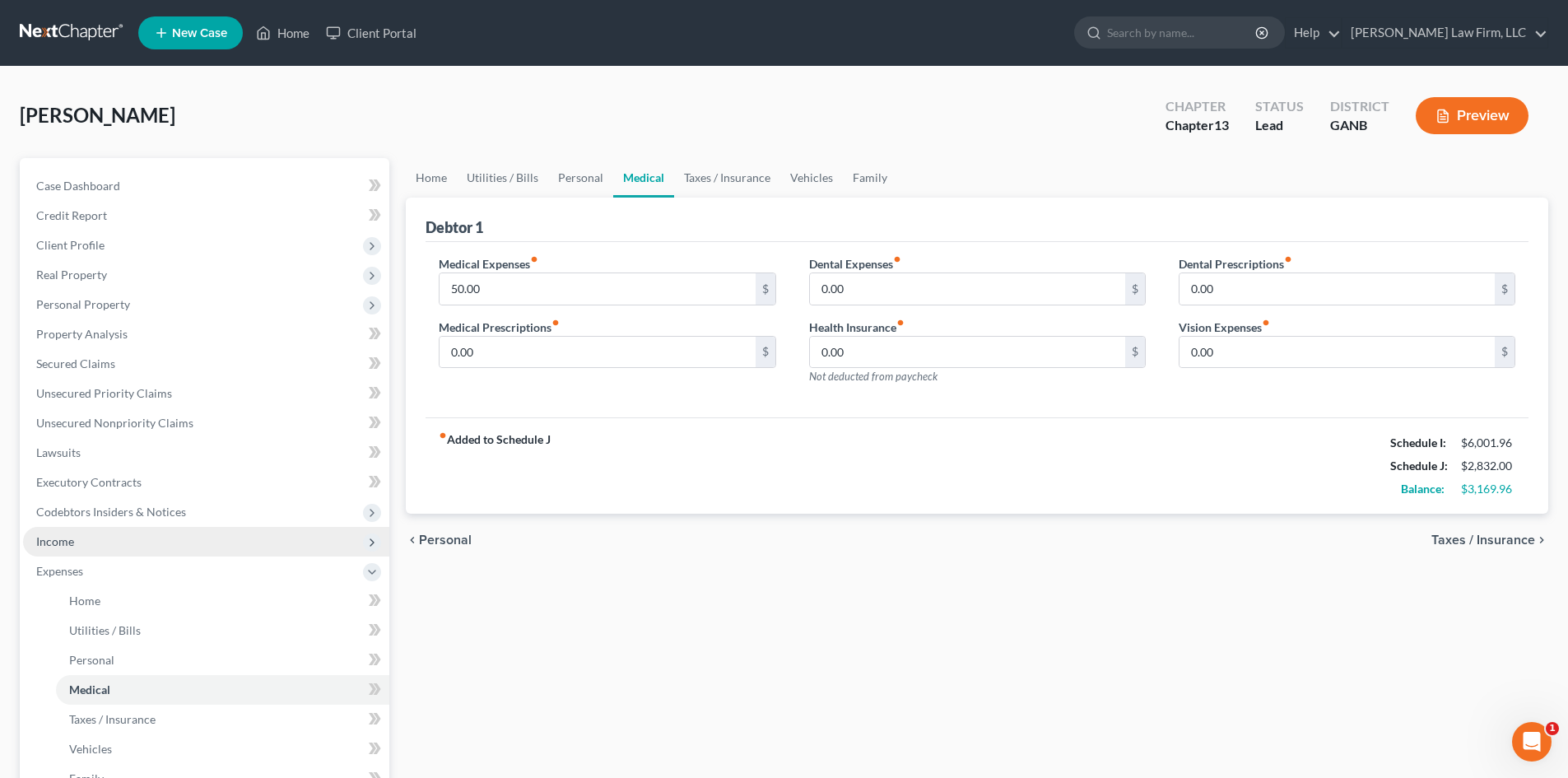
click at [59, 541] on span "Income" at bounding box center [55, 541] width 38 height 14
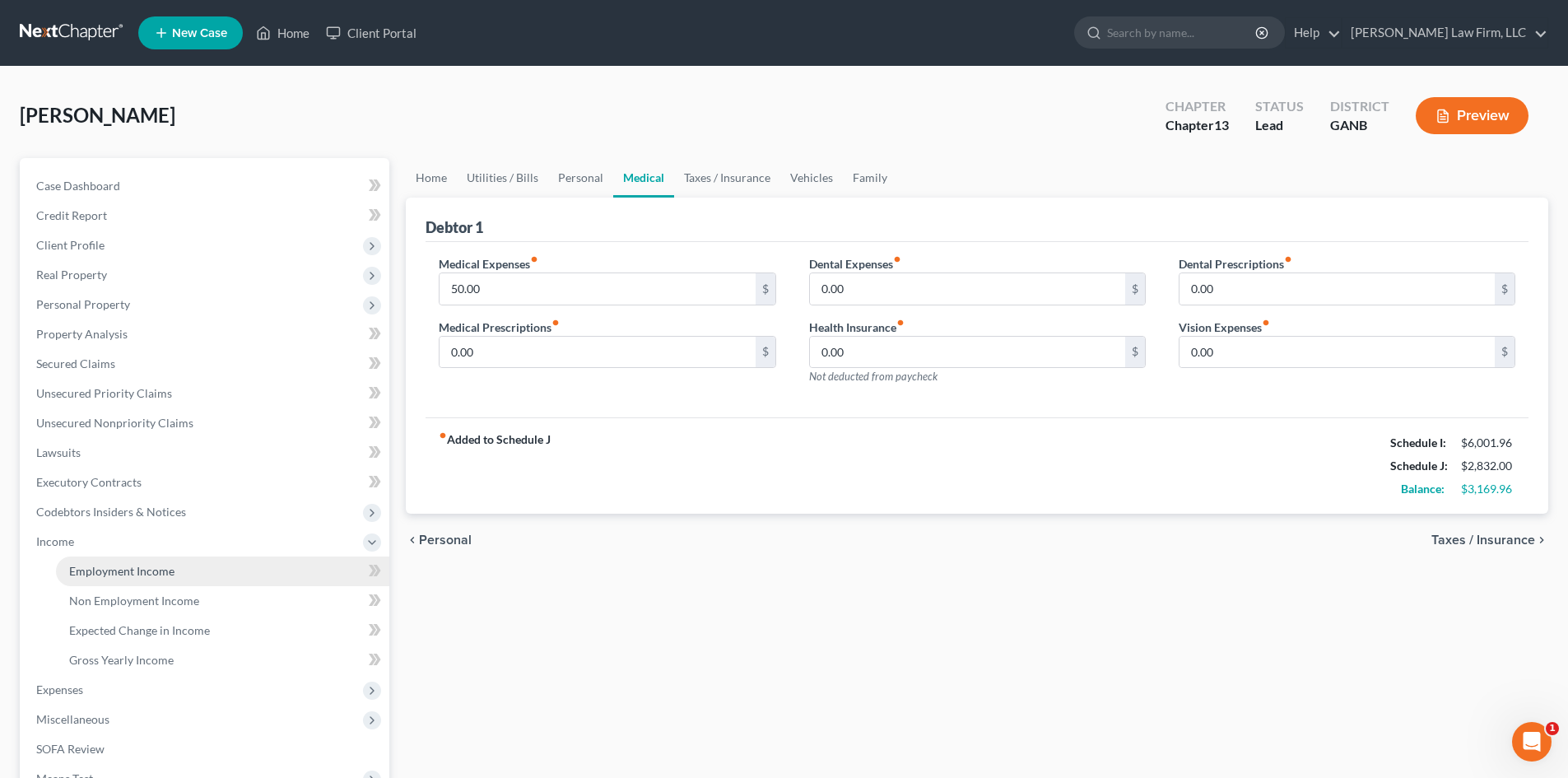
click at [100, 572] on span "Employment Income" at bounding box center [121, 570] width 105 height 14
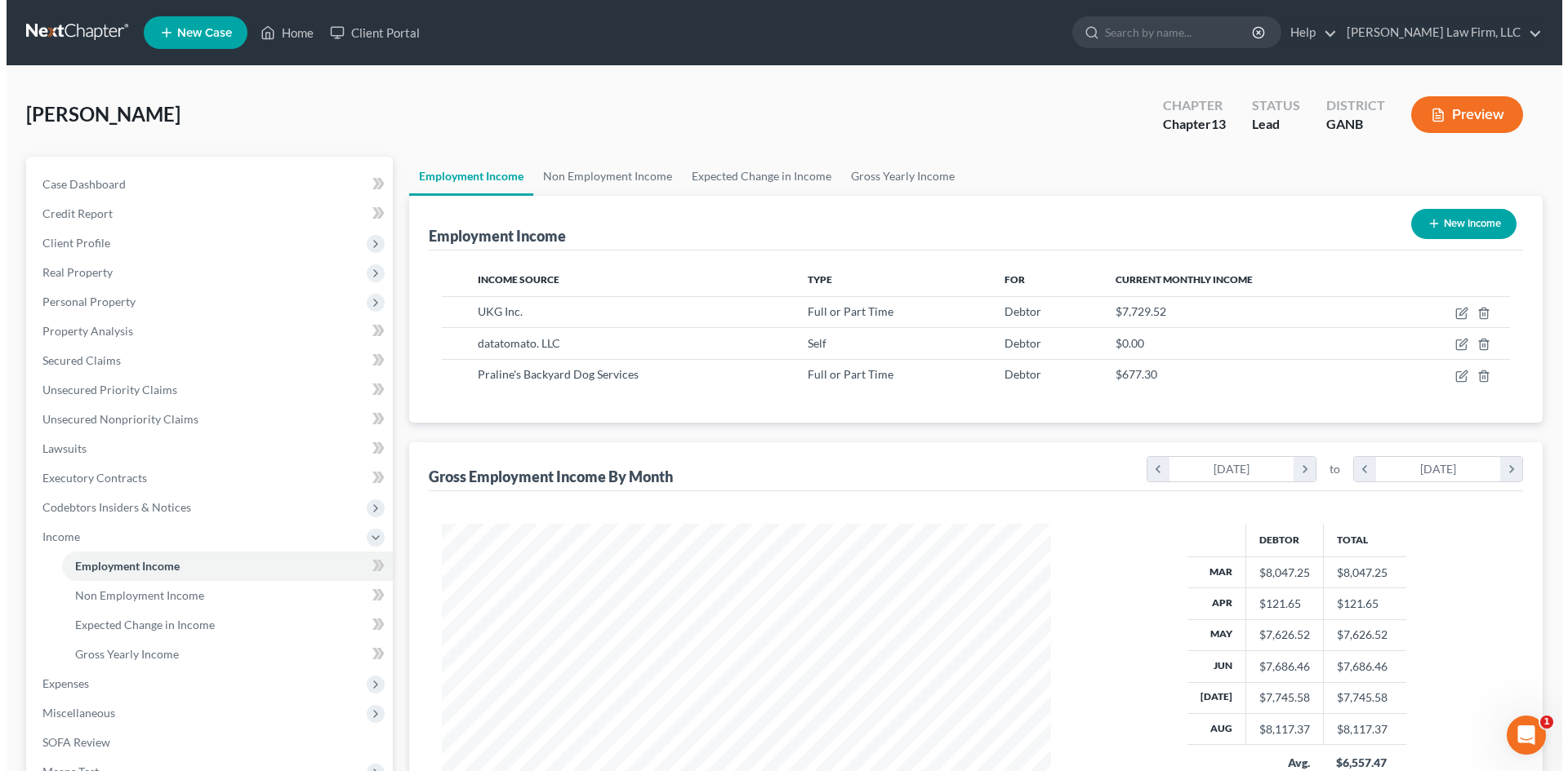
scroll to position [109, 0]
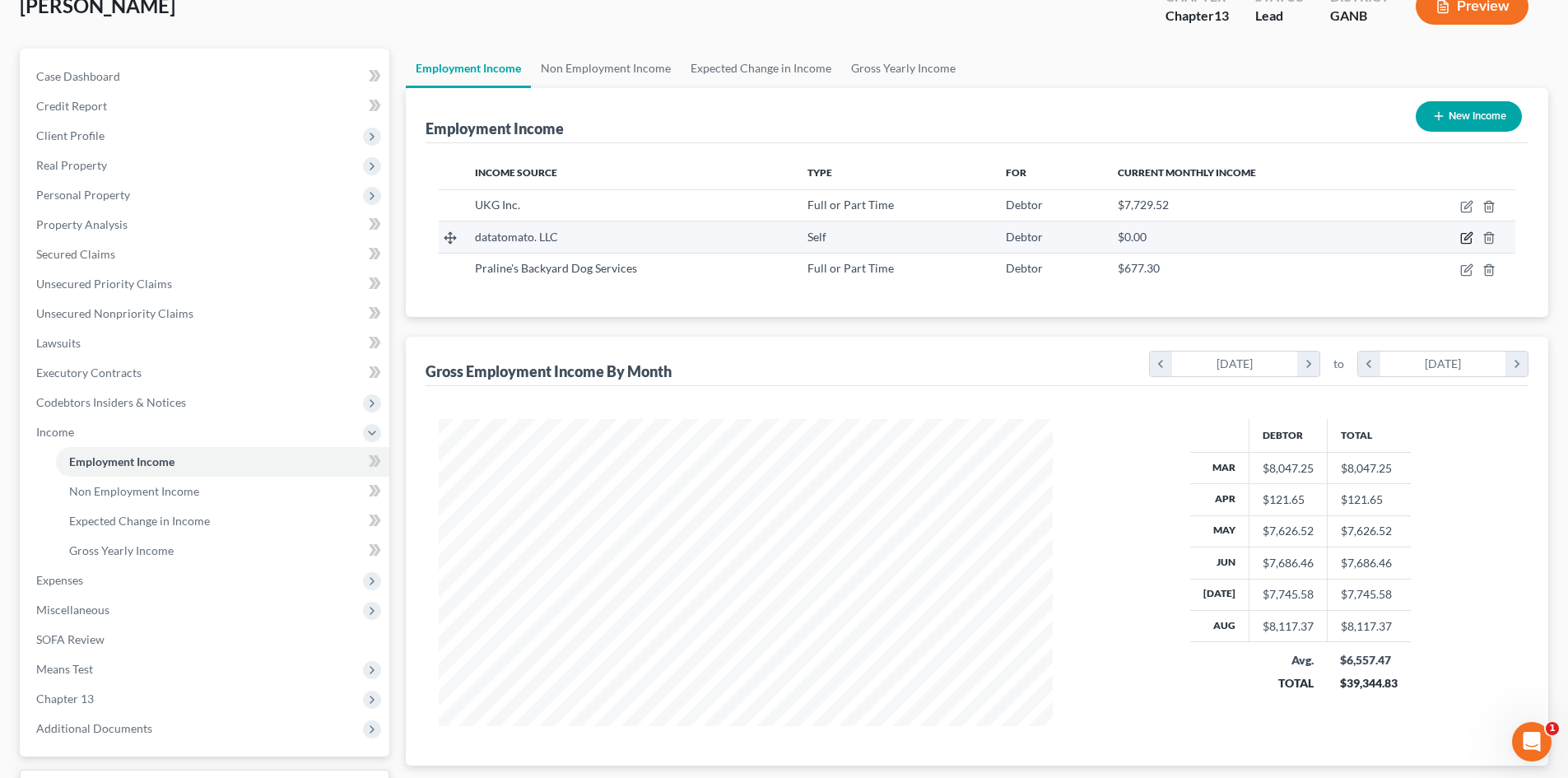
click at [1468, 235] on icon "button" at bounding box center [1467, 238] width 13 height 14
select select "1"
select select "10"
select select "0"
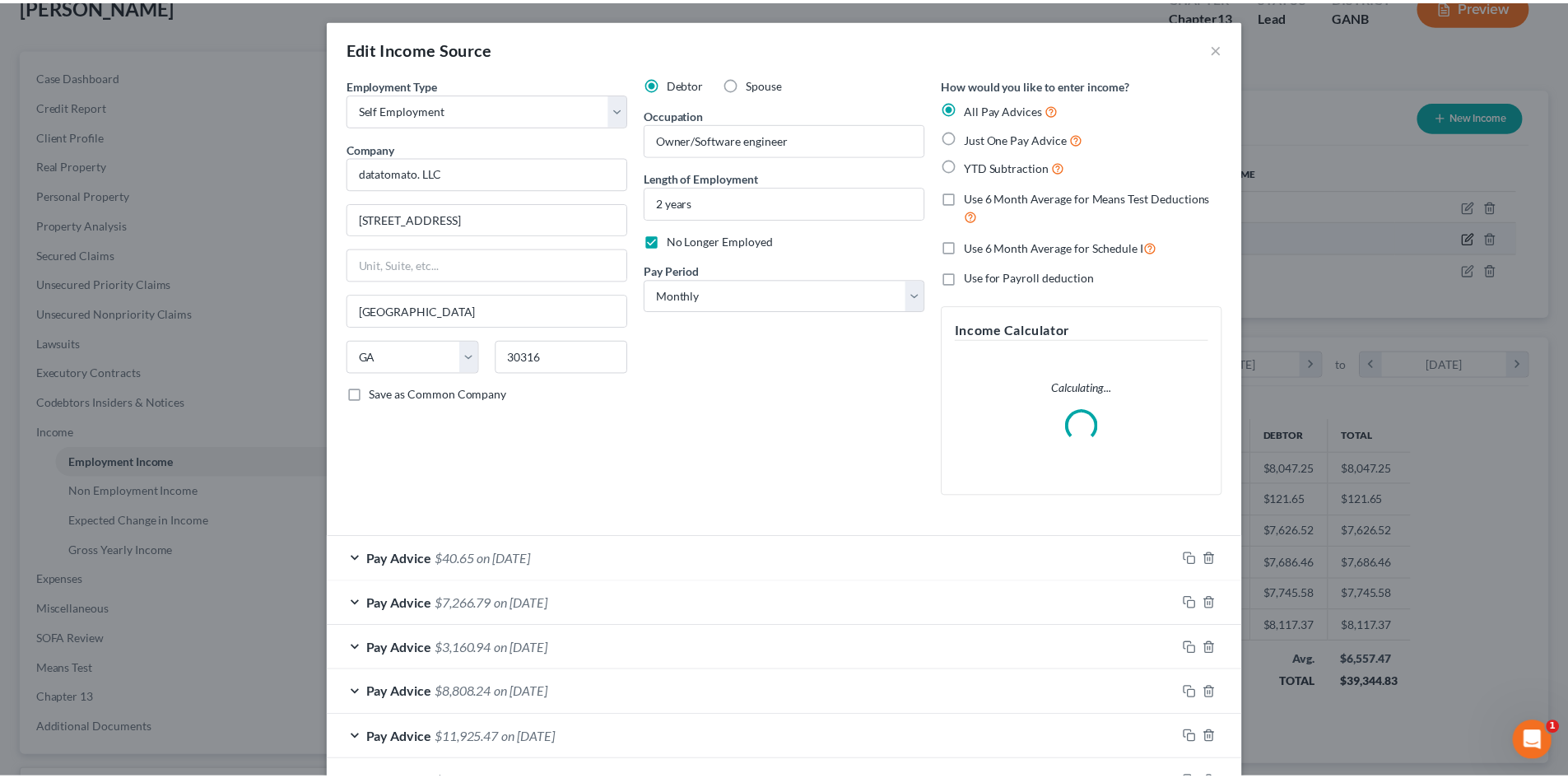
scroll to position [310, 653]
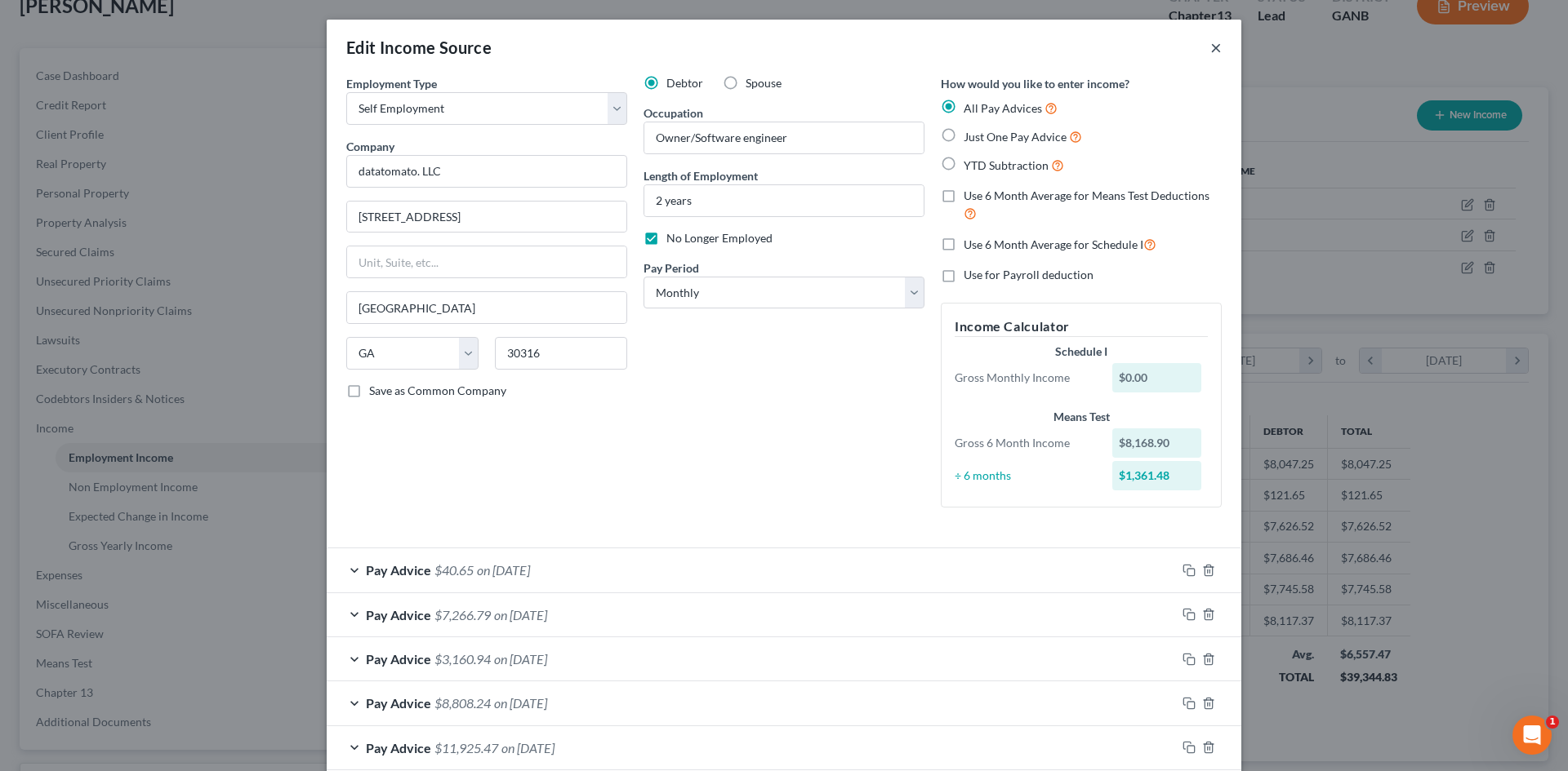
click at [1211, 51] on button "×" at bounding box center [1216, 47] width 12 height 19
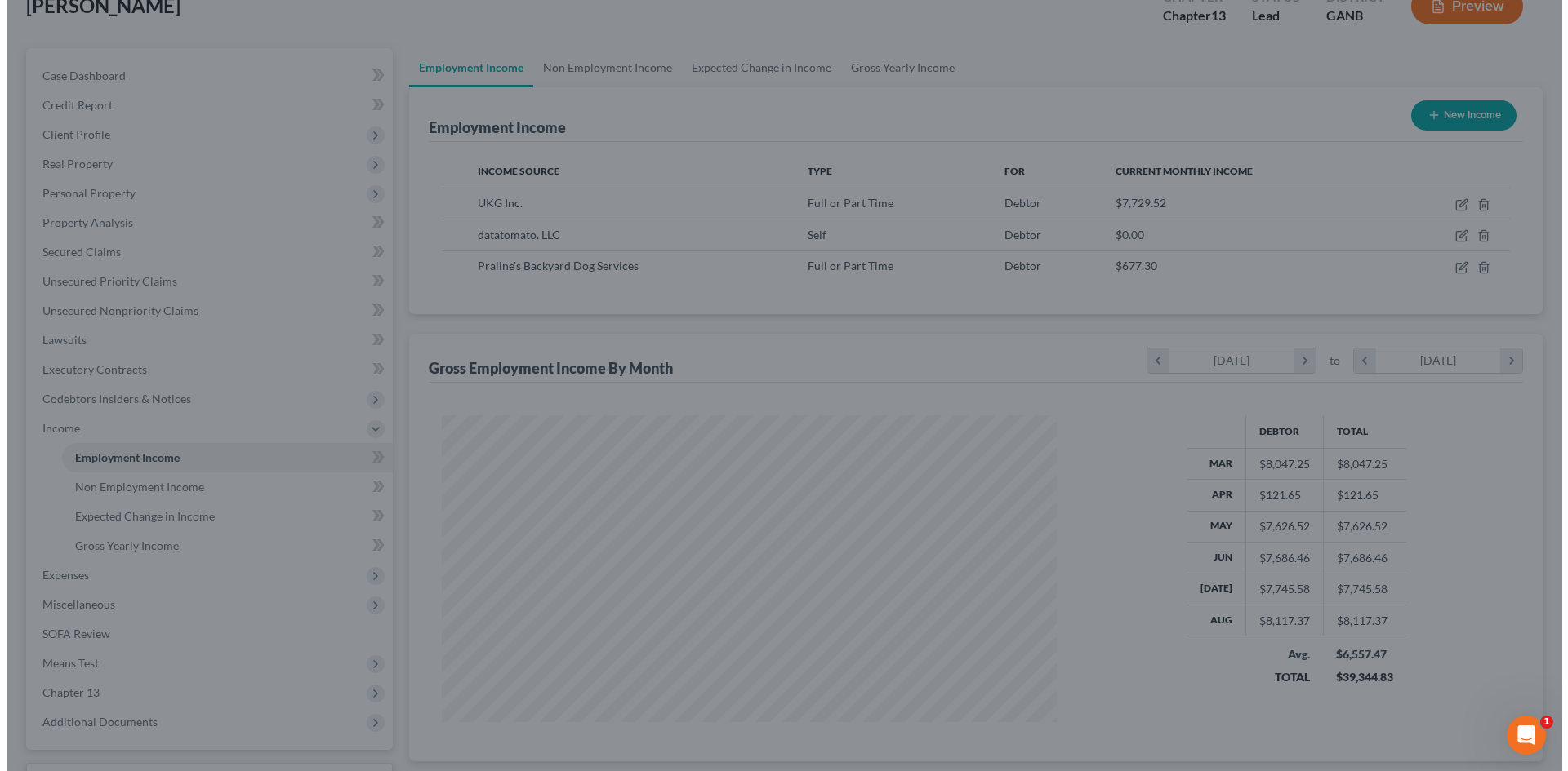
scroll to position [815777, 815915]
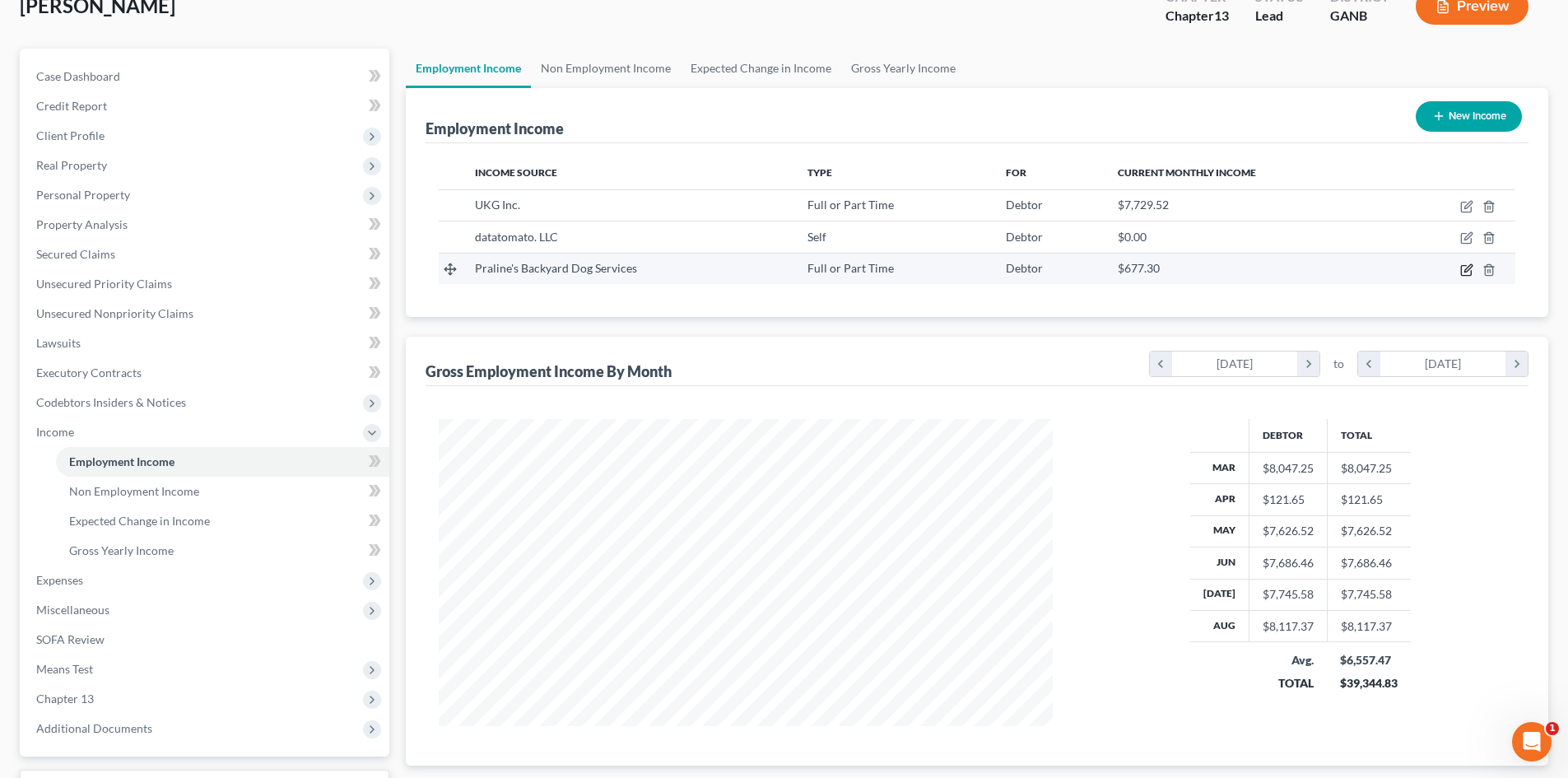
click at [1461, 269] on icon "button" at bounding box center [1466, 270] width 10 height 10
select select "0"
select select "10"
select select "2"
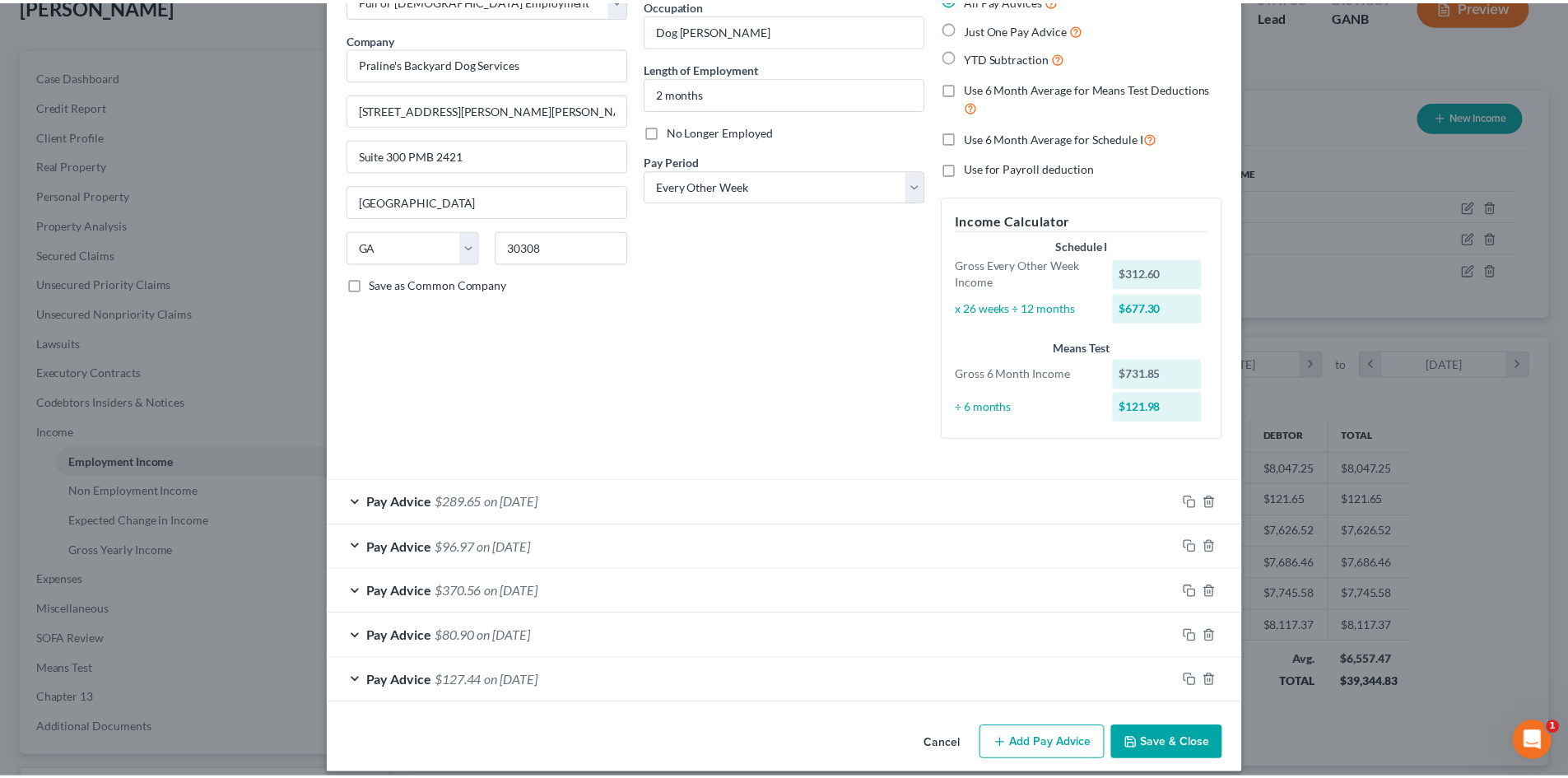
scroll to position [0, 0]
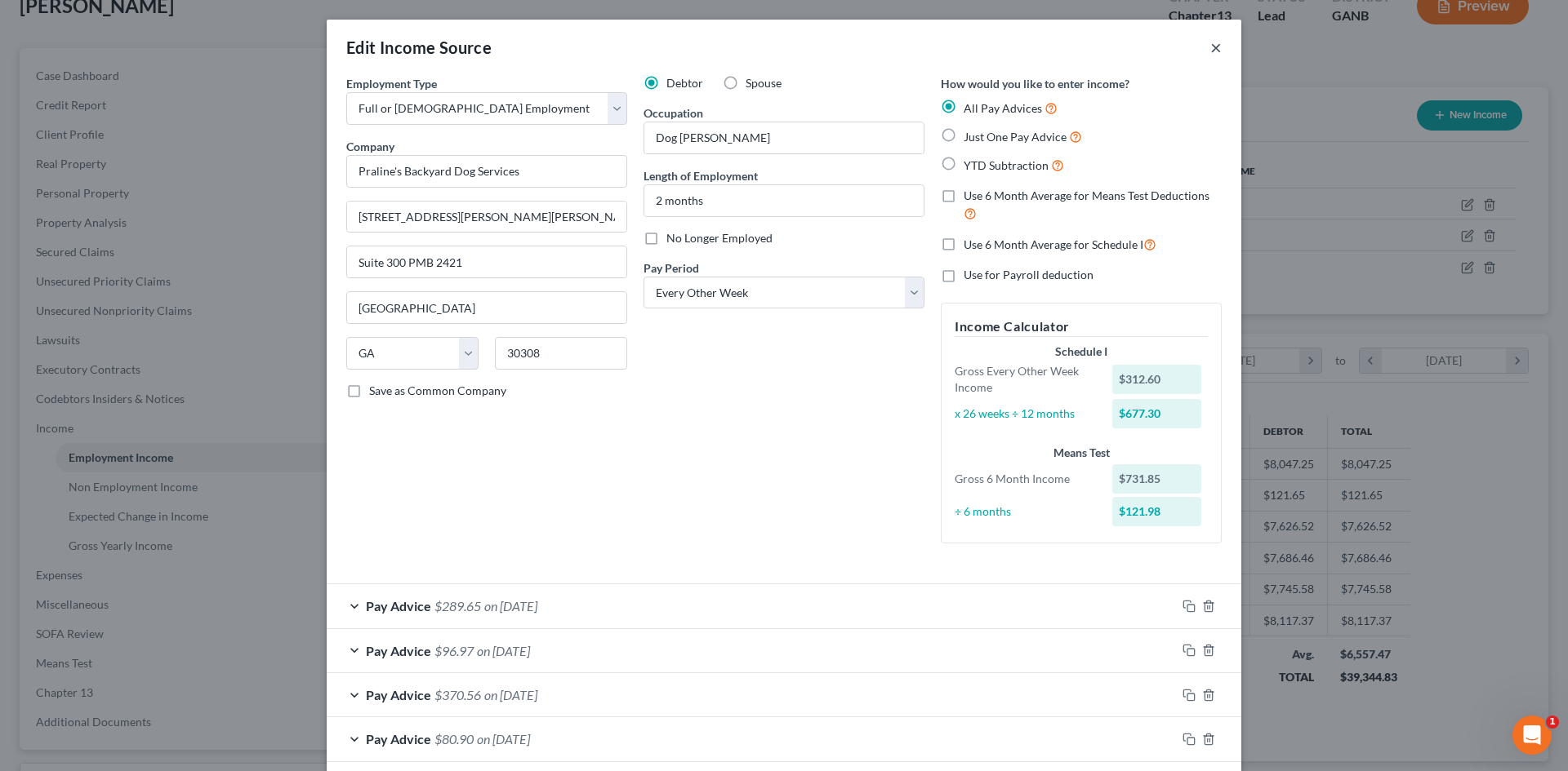
click at [1211, 49] on button "×" at bounding box center [1216, 47] width 12 height 19
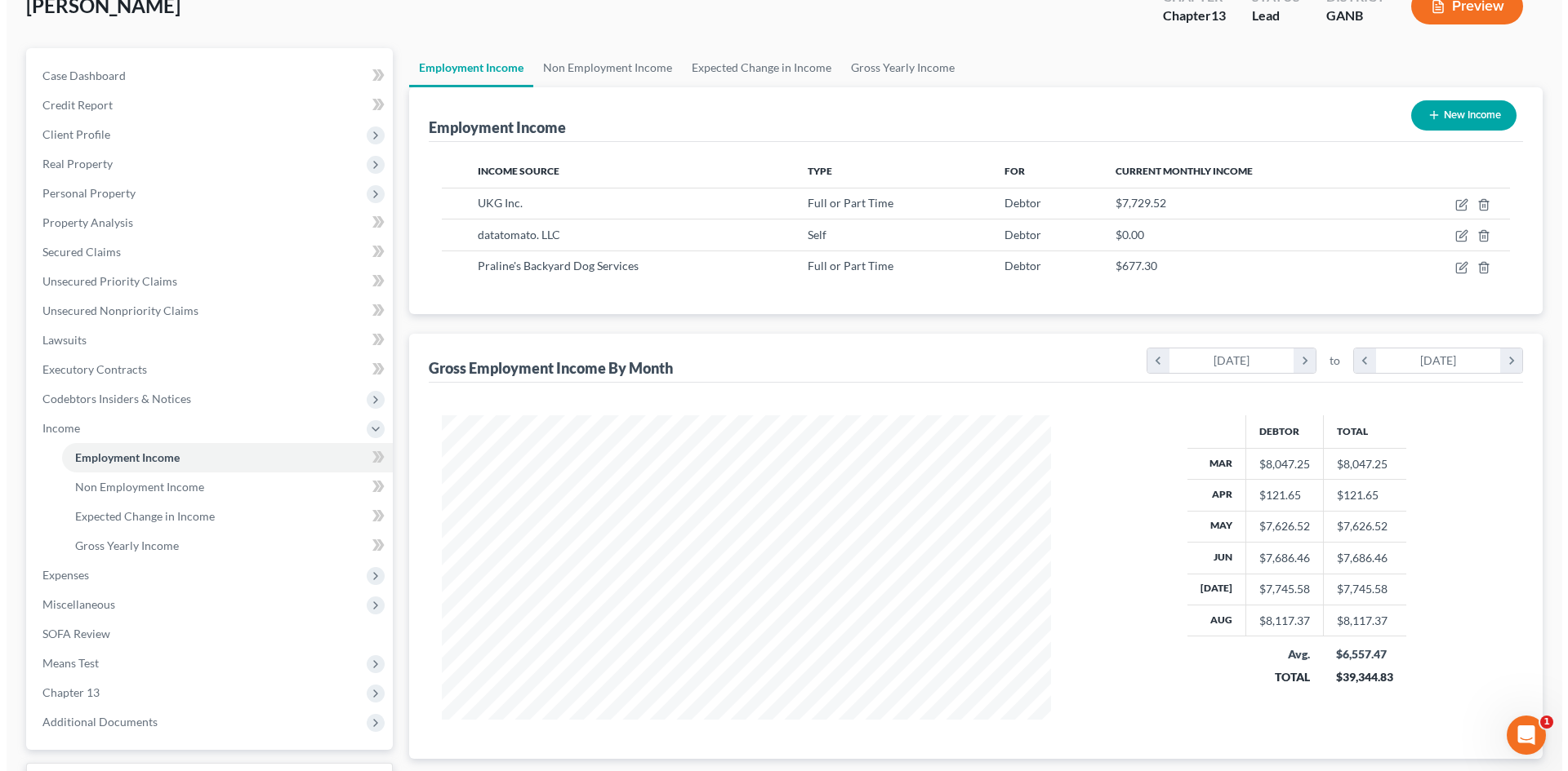
scroll to position [815777, 815915]
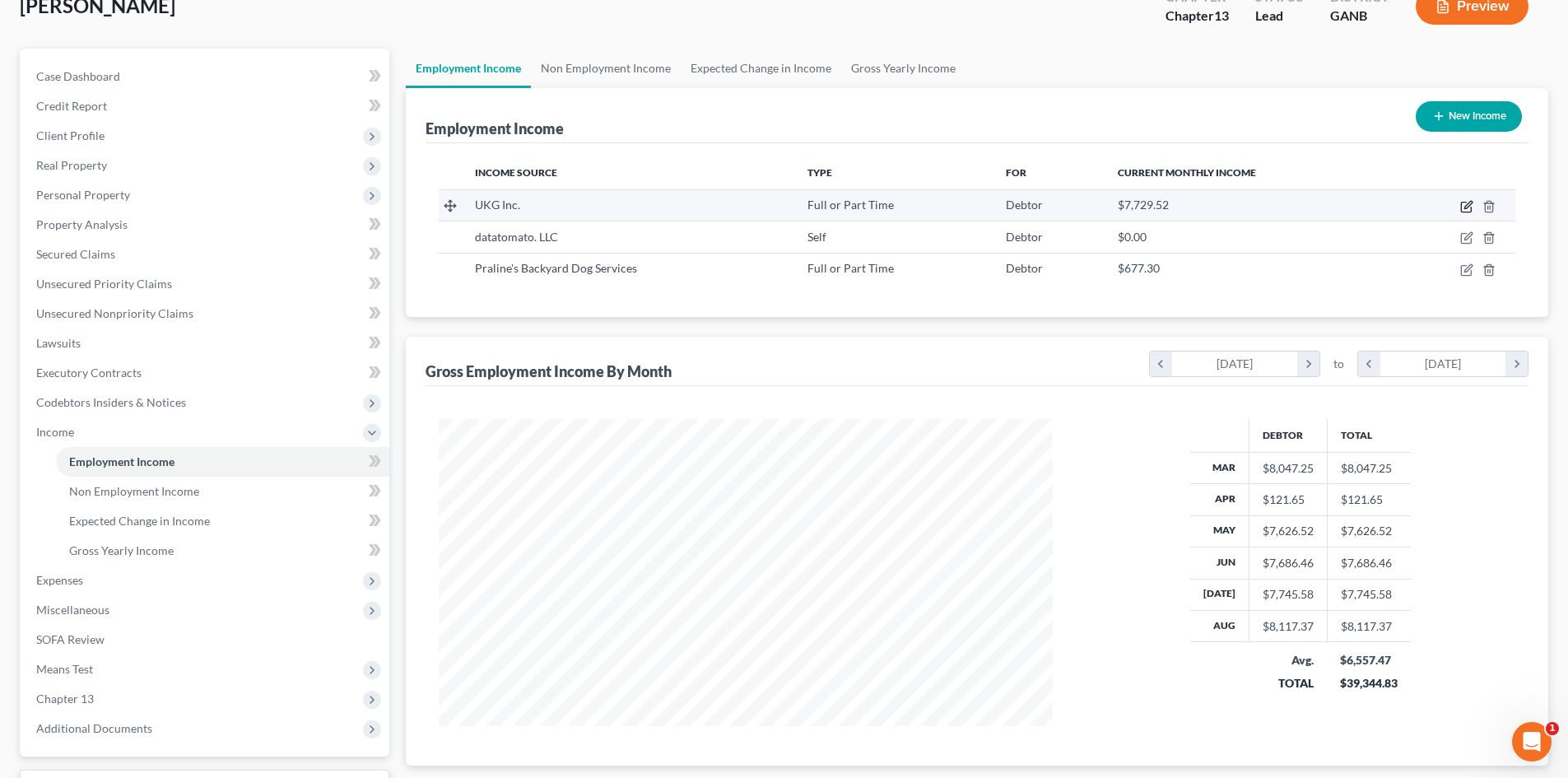
click at [1468, 210] on icon "button" at bounding box center [1467, 207] width 13 height 14
select select "0"
select select "9"
select select "1"
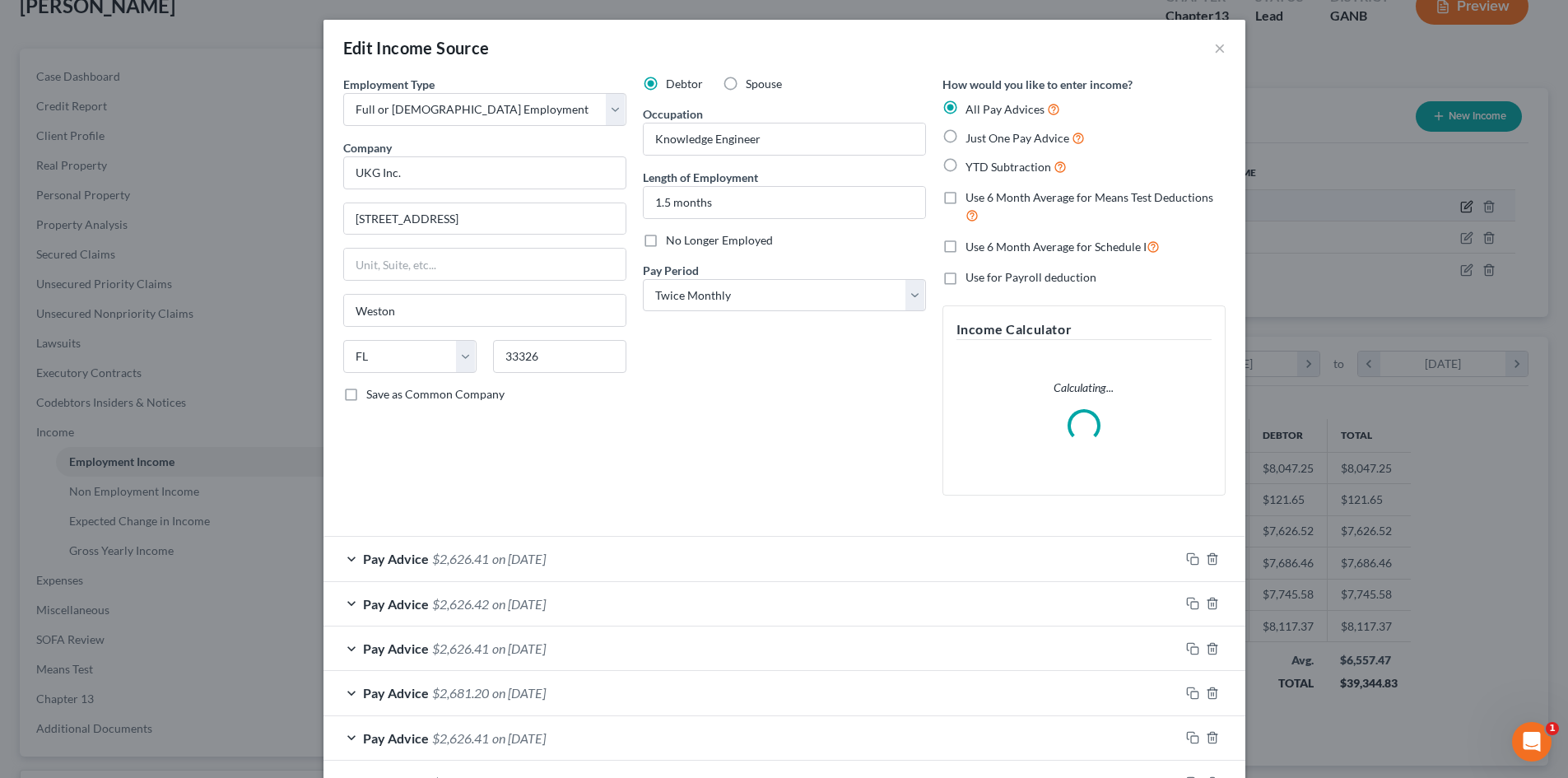
scroll to position [310, 653]
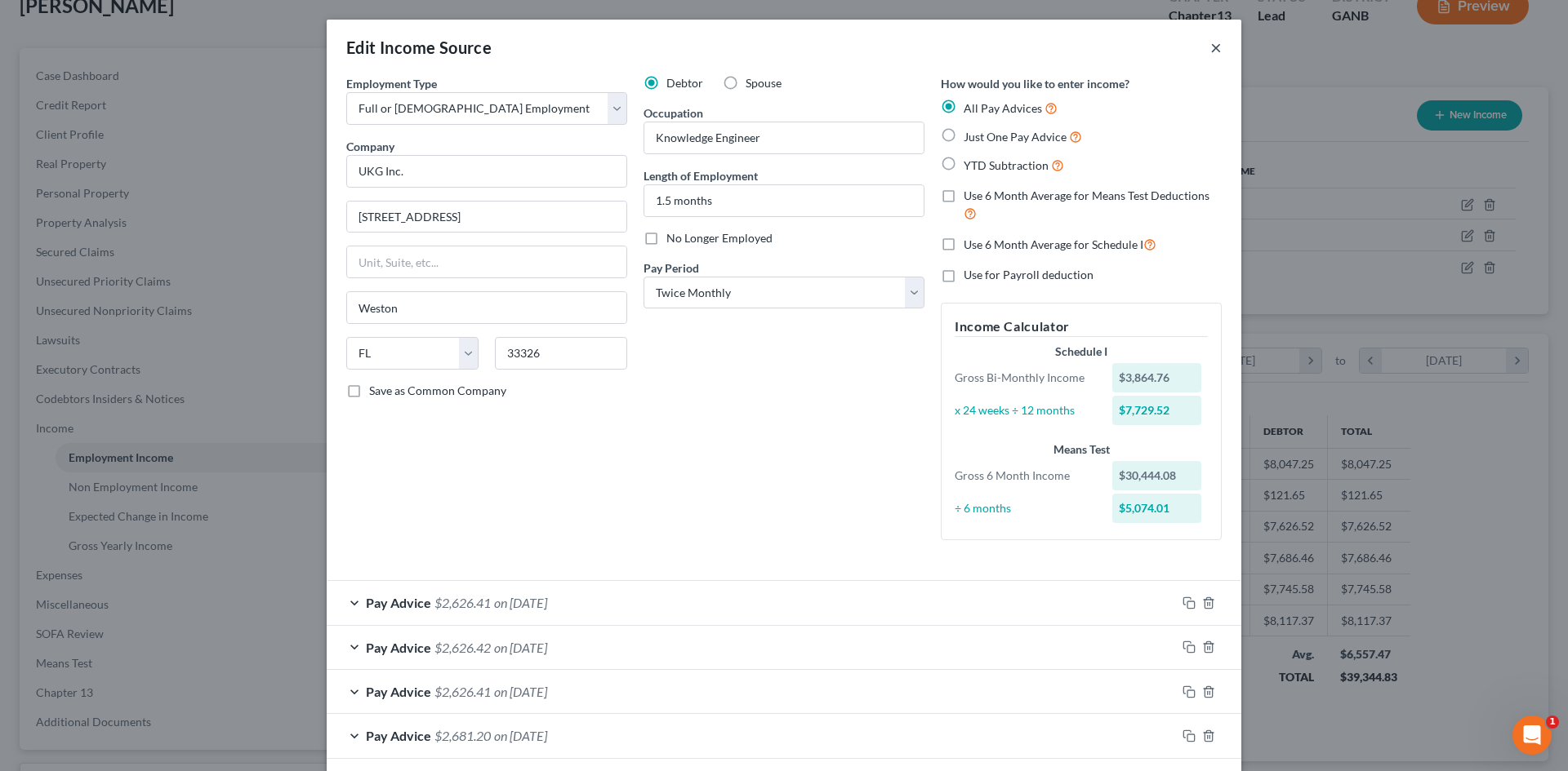
click at [1215, 49] on button "×" at bounding box center [1216, 47] width 12 height 19
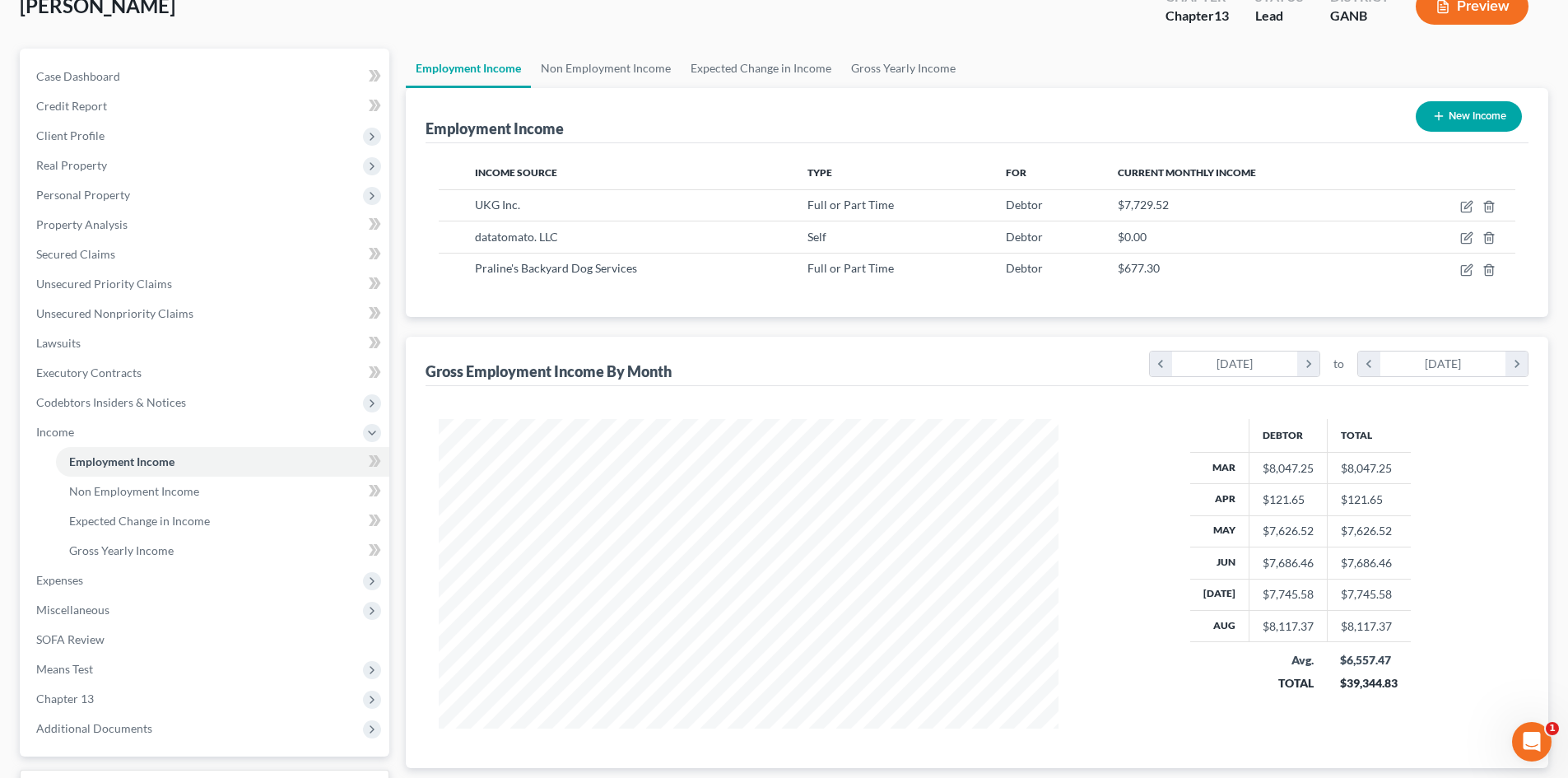
scroll to position [823183, 822498]
click at [80, 692] on span "Chapter 13" at bounding box center [65, 699] width 57 height 14
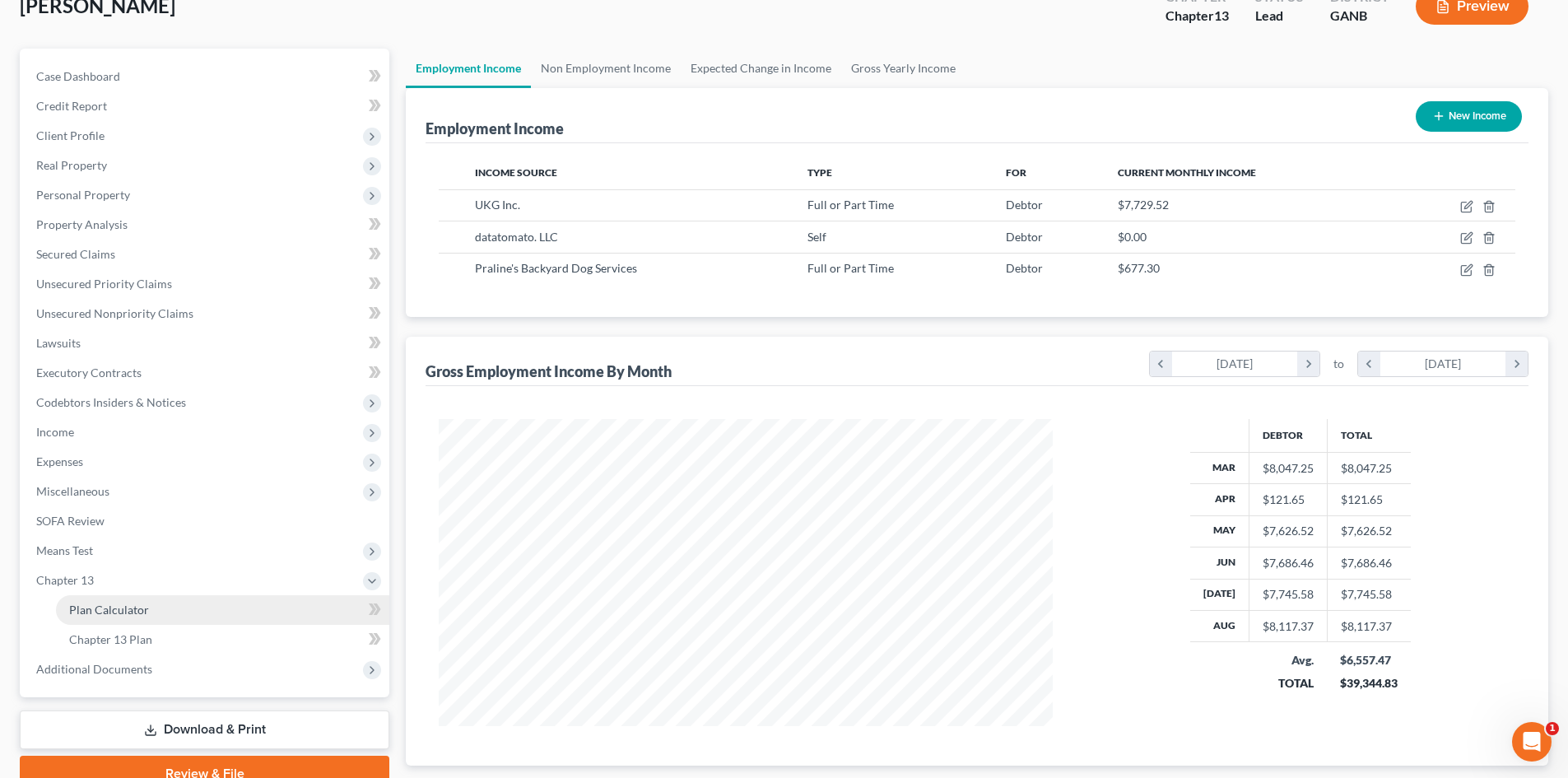
click at [93, 613] on span "Plan Calculator" at bounding box center [109, 609] width 80 height 14
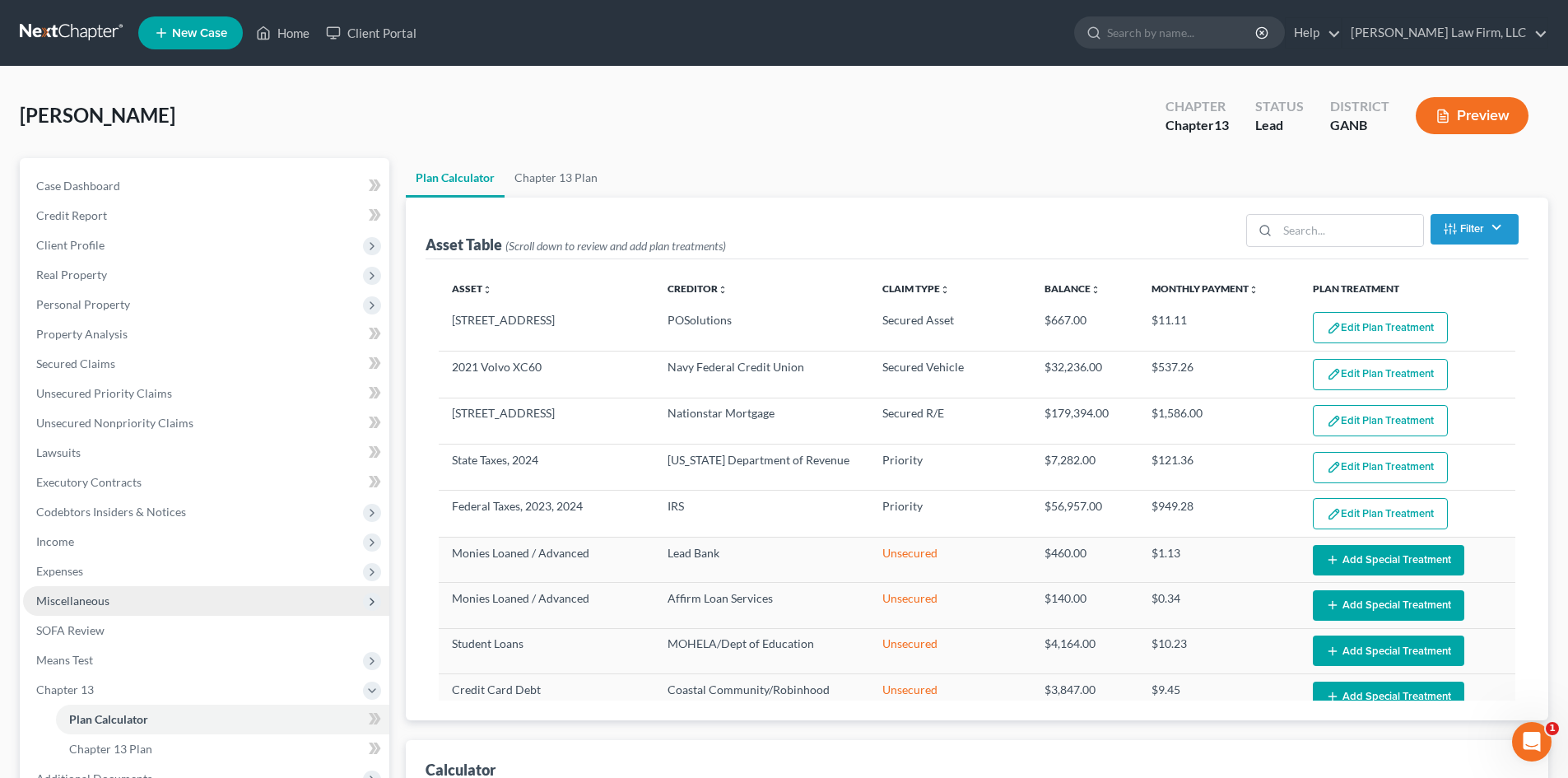
select select "59"
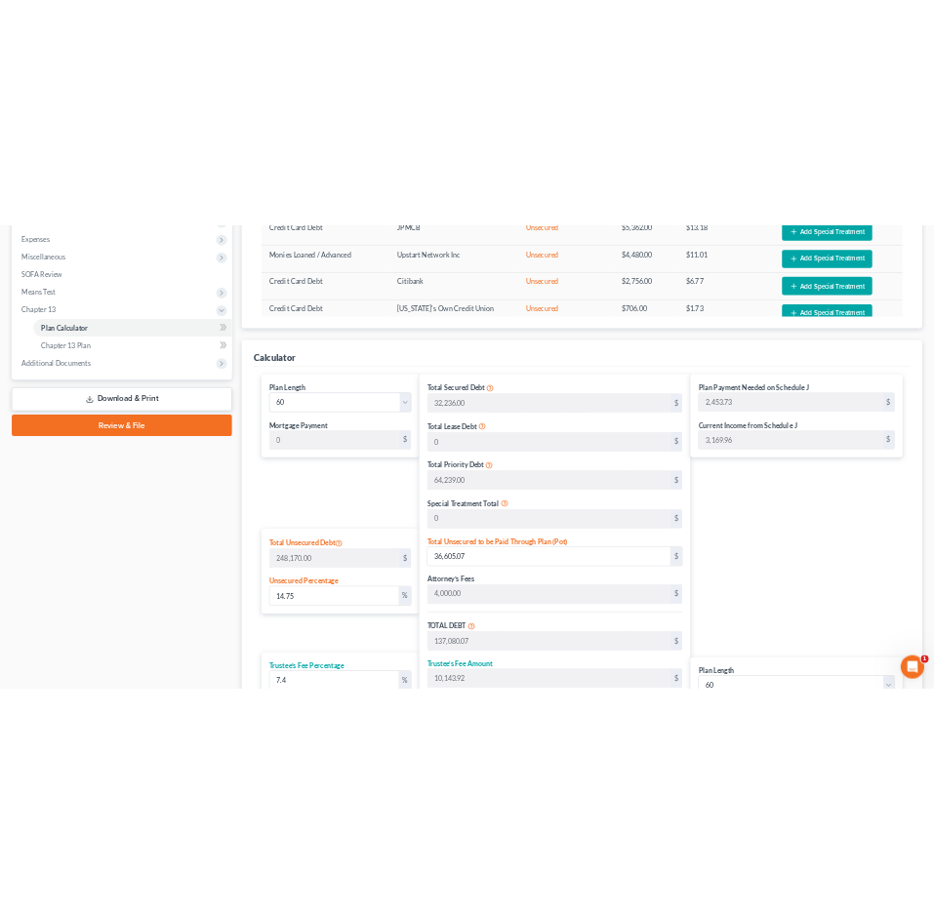
scroll to position [651, 0]
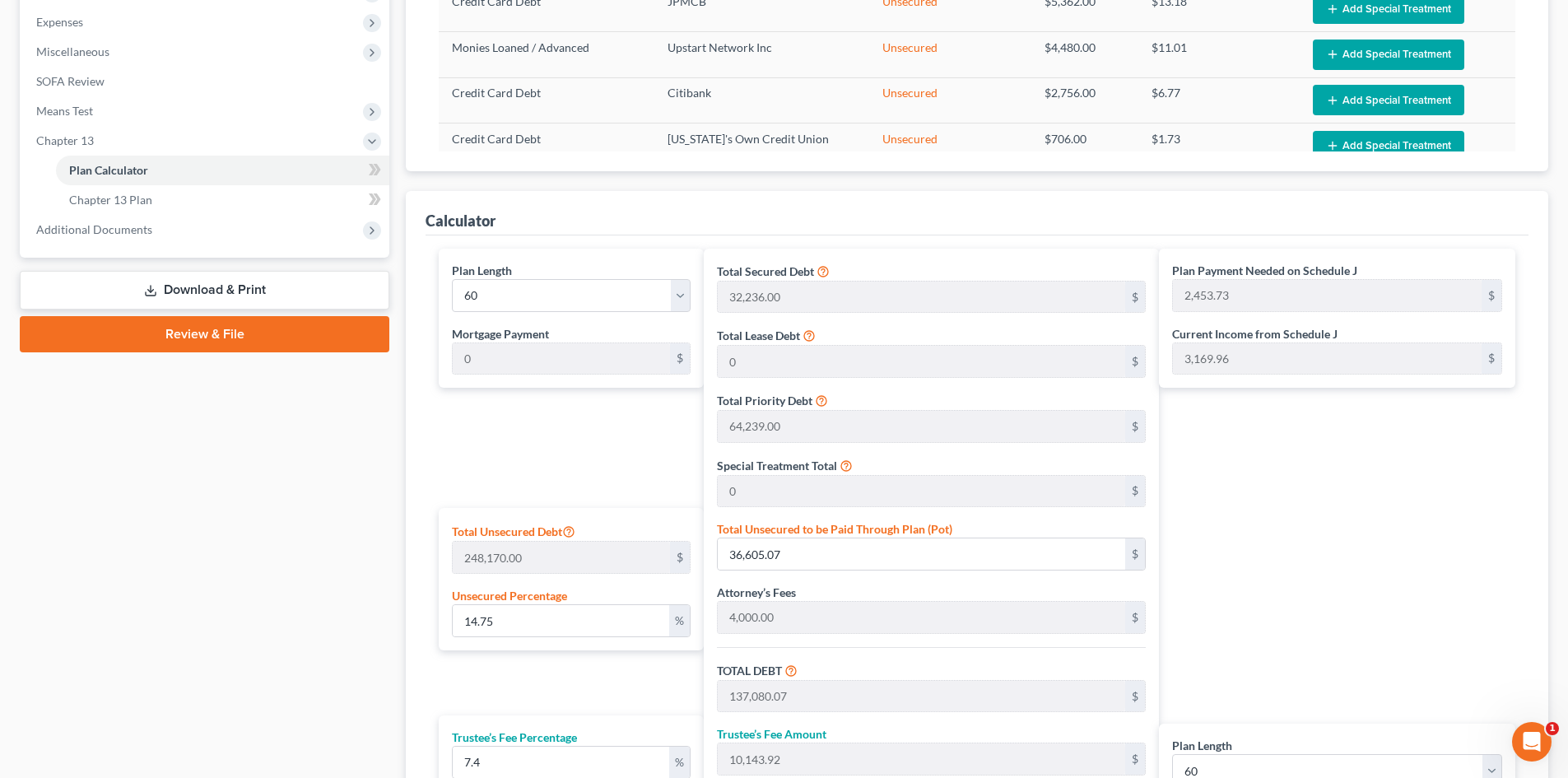
click at [159, 491] on div "Case Dashboard Payments Invoices Payments Payments Credit Report Client Profile" at bounding box center [205, 299] width 386 height 1381
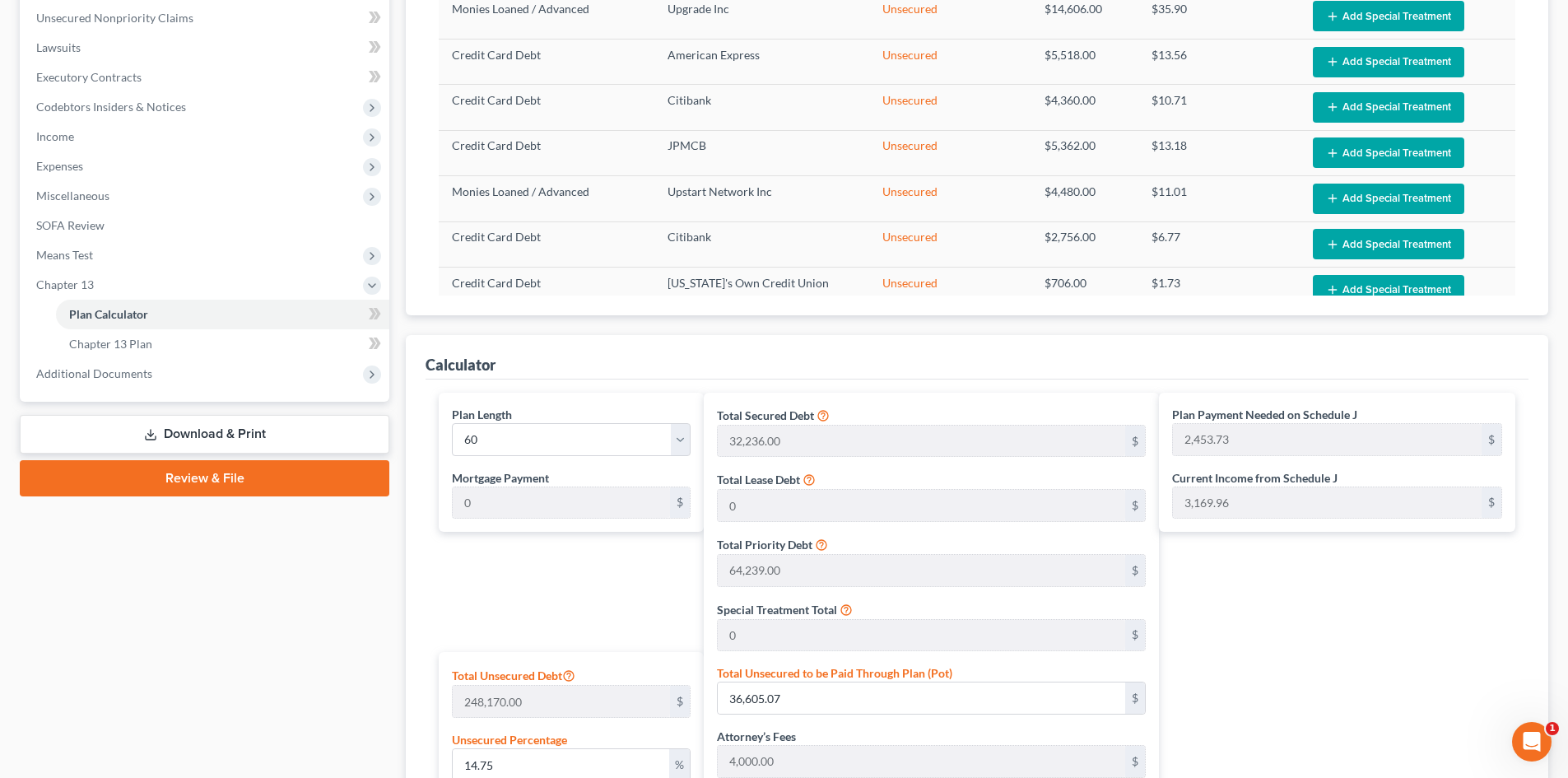
scroll to position [0, 0]
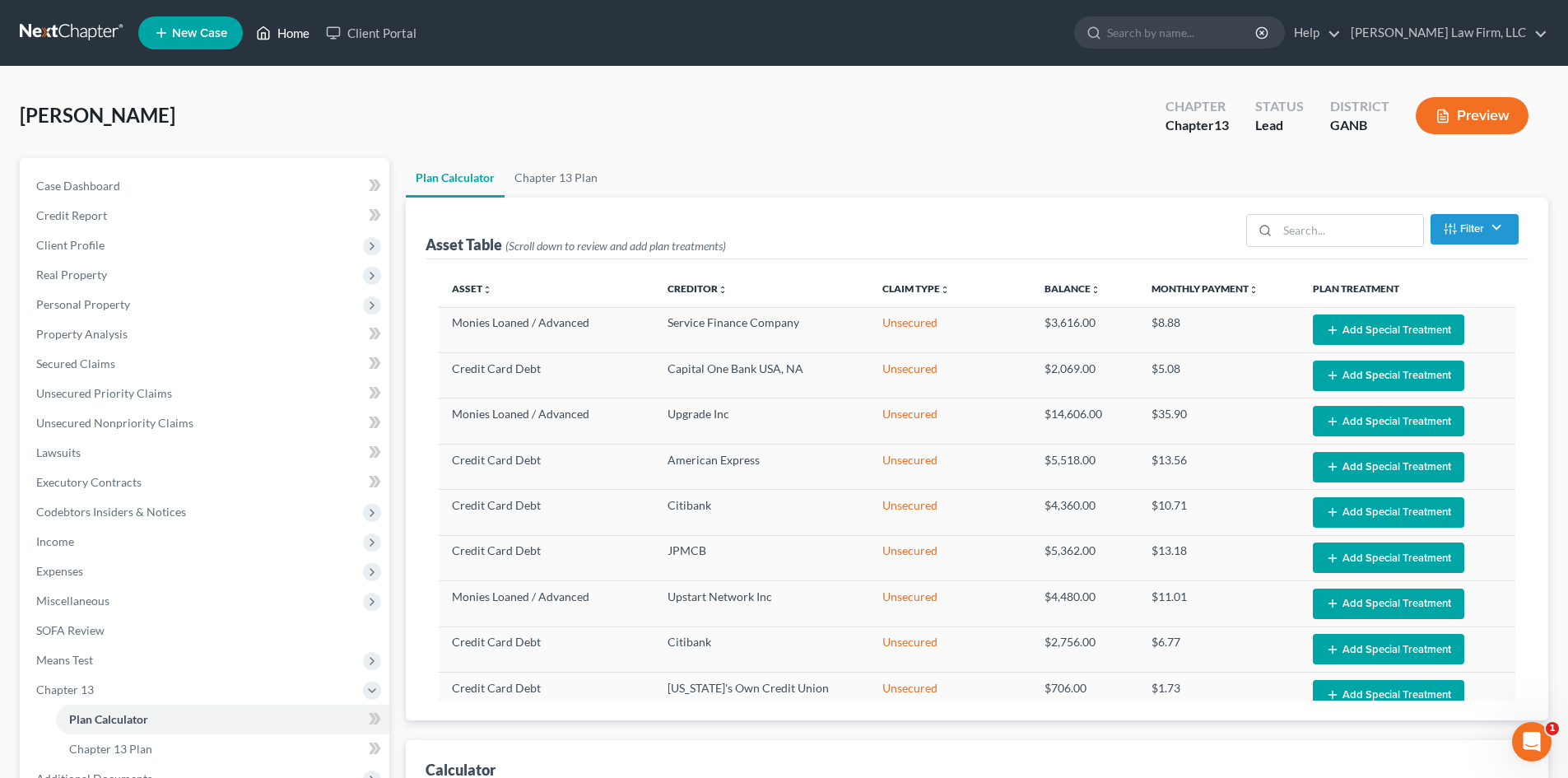
click at [291, 38] on link "Home" at bounding box center [283, 32] width 70 height 30
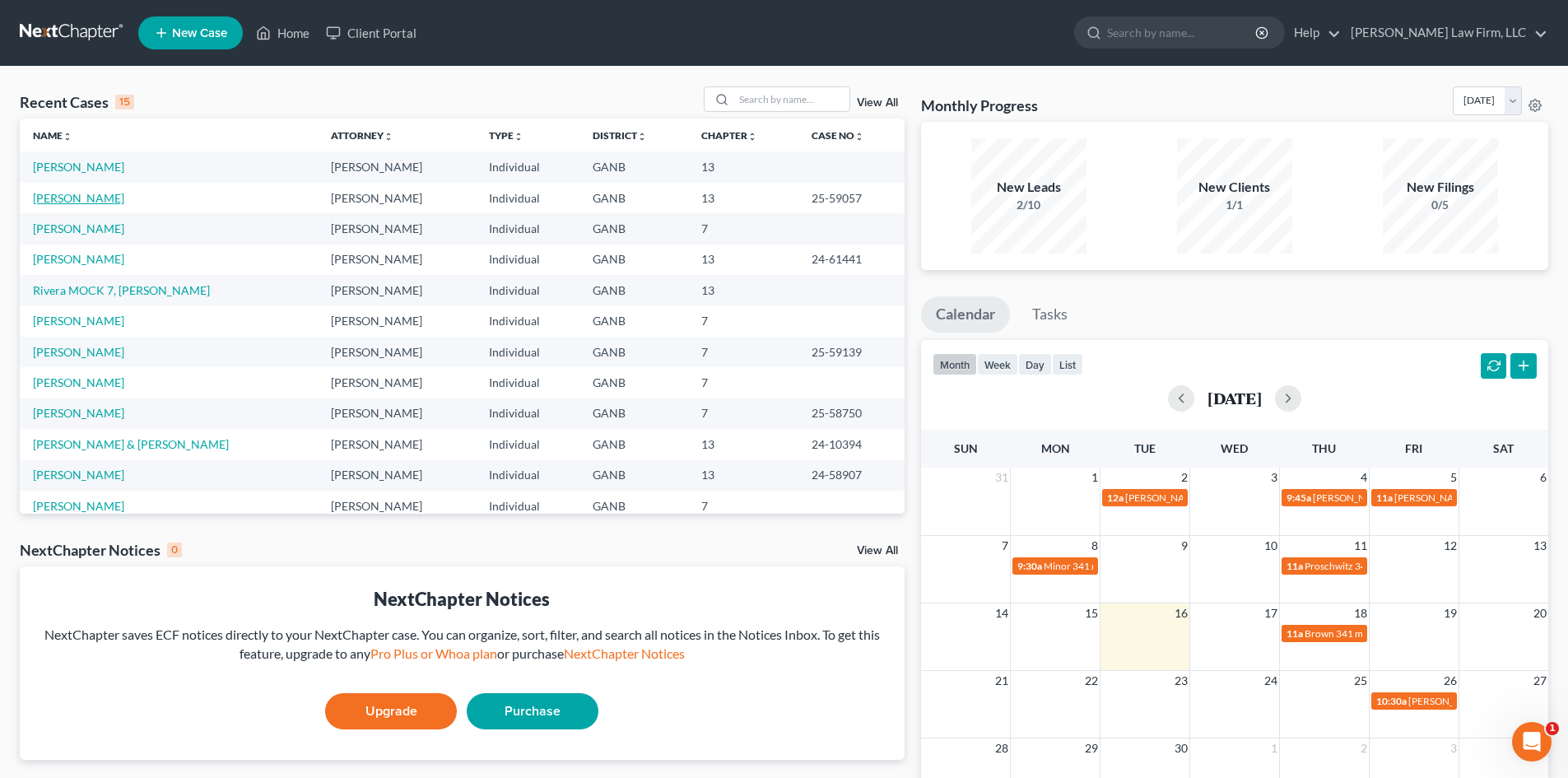
click at [52, 201] on link "[PERSON_NAME]" at bounding box center [78, 197] width 91 height 14
select select "6"
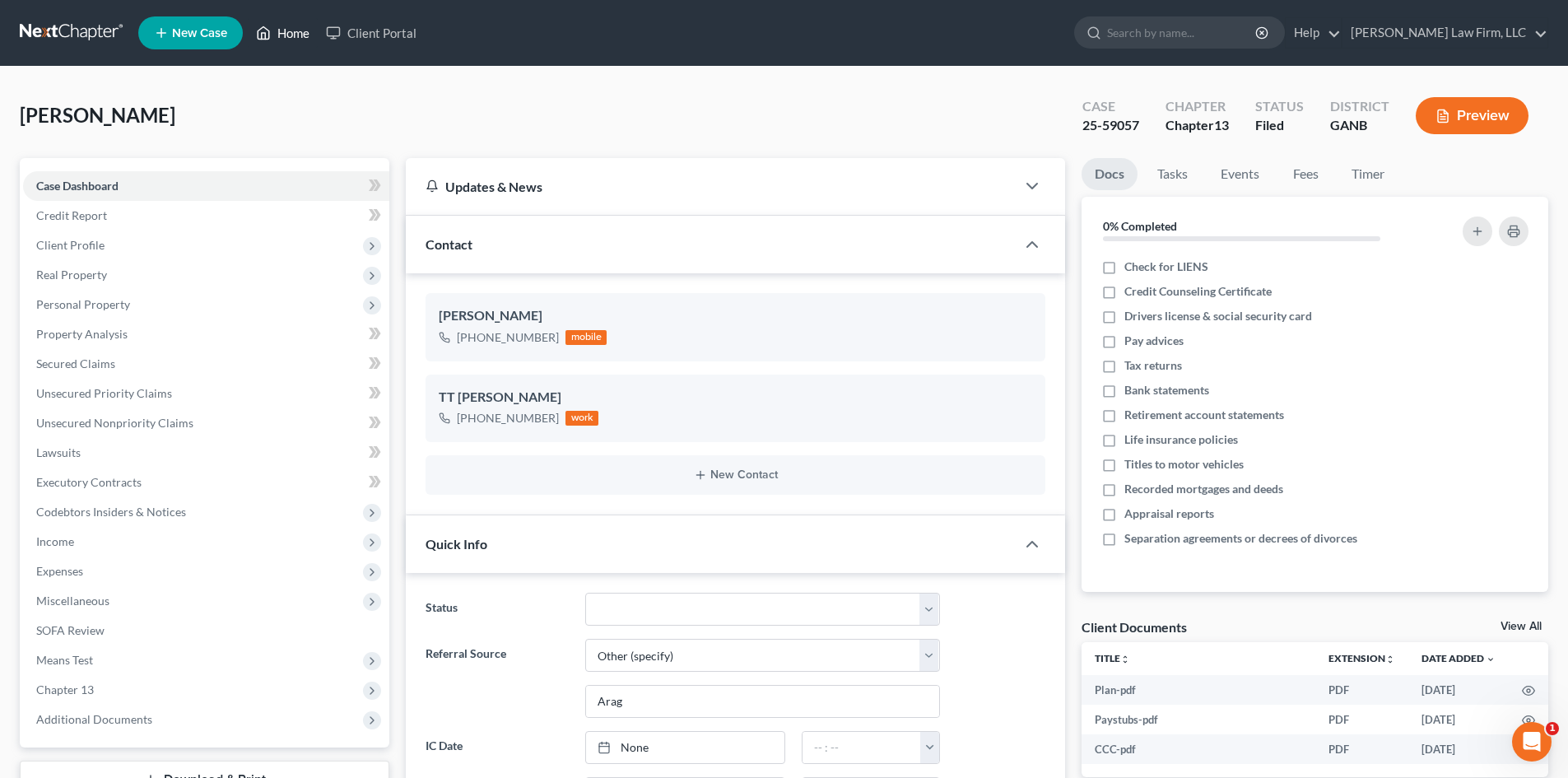
click at [284, 40] on link "Home" at bounding box center [283, 32] width 70 height 30
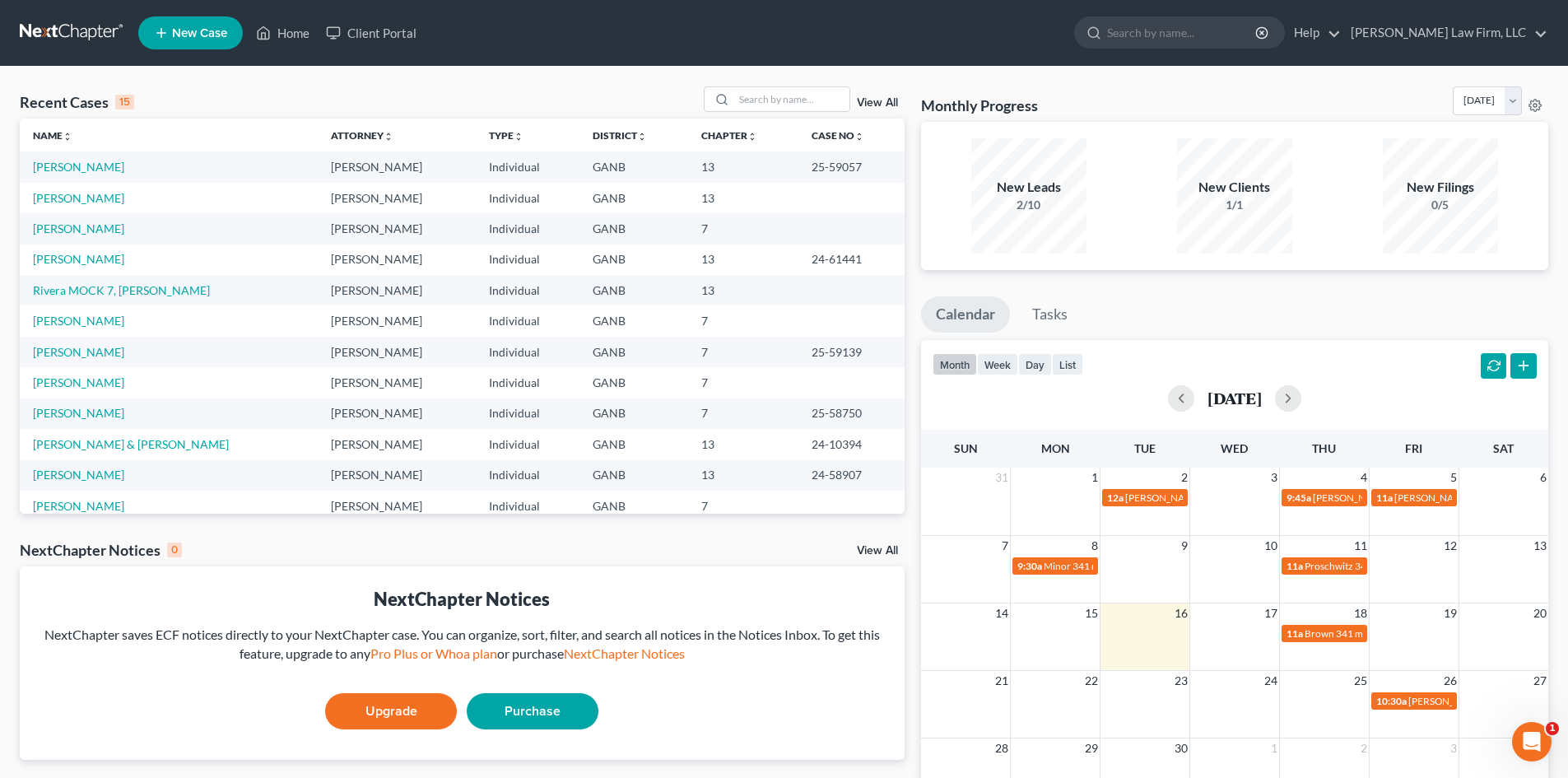
click at [85, 159] on td "[PERSON_NAME]" at bounding box center [168, 167] width 298 height 30
click at [85, 165] on link "[PERSON_NAME]" at bounding box center [78, 166] width 91 height 14
select select "6"
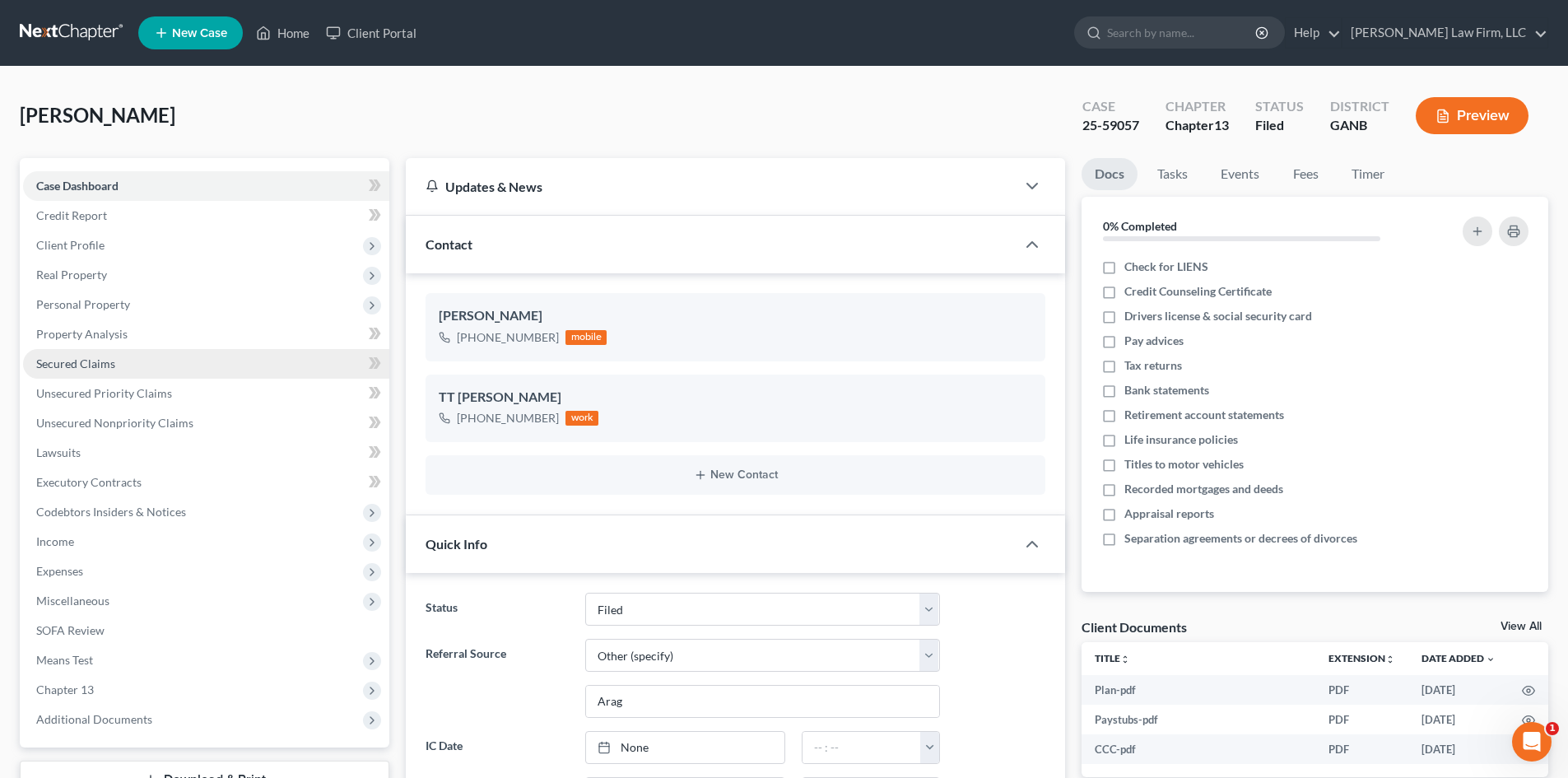
click at [94, 369] on span "Secured Claims" at bounding box center [76, 364] width 79 height 14
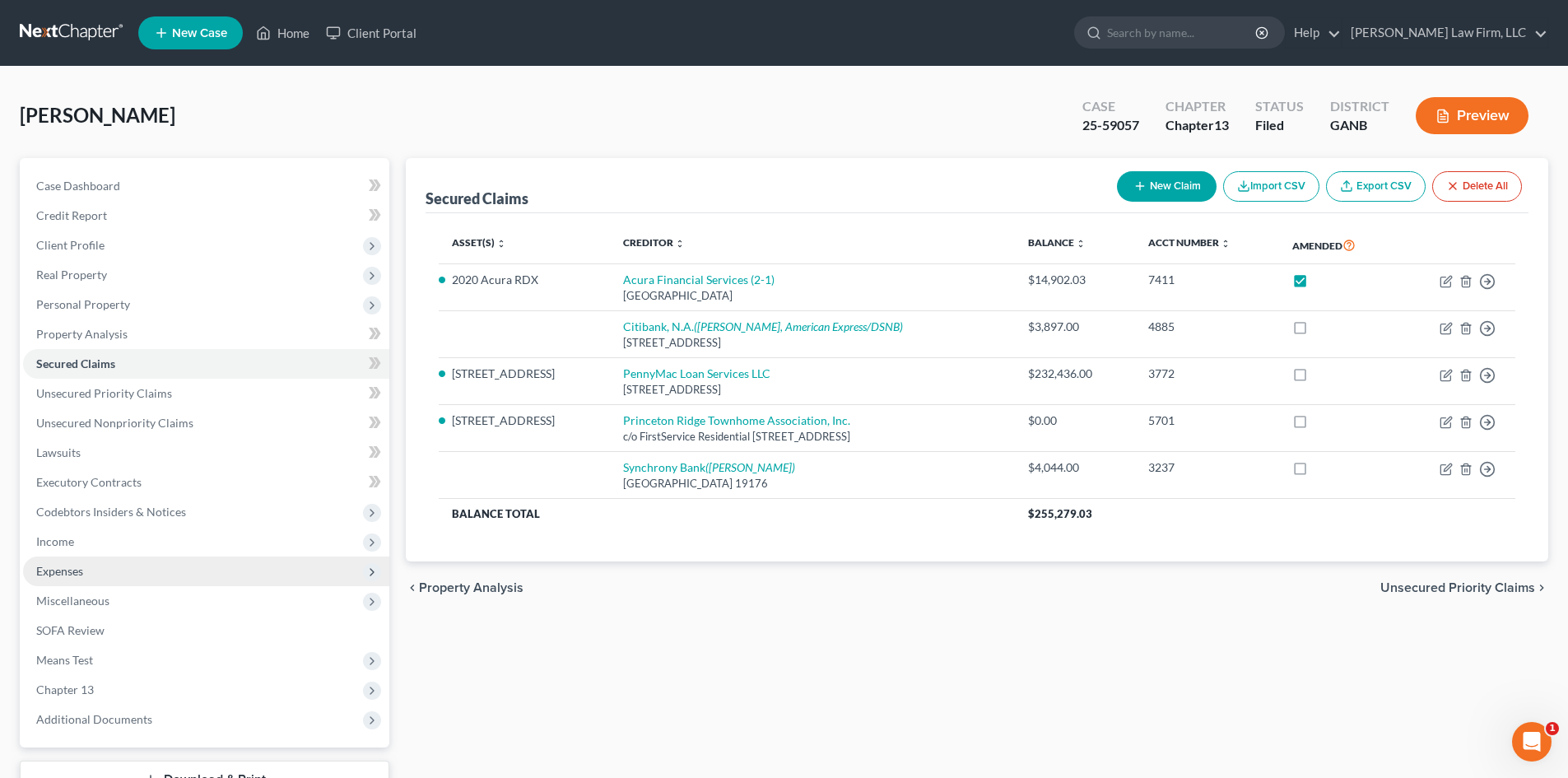
click at [73, 574] on span "Expenses" at bounding box center [60, 570] width 47 height 14
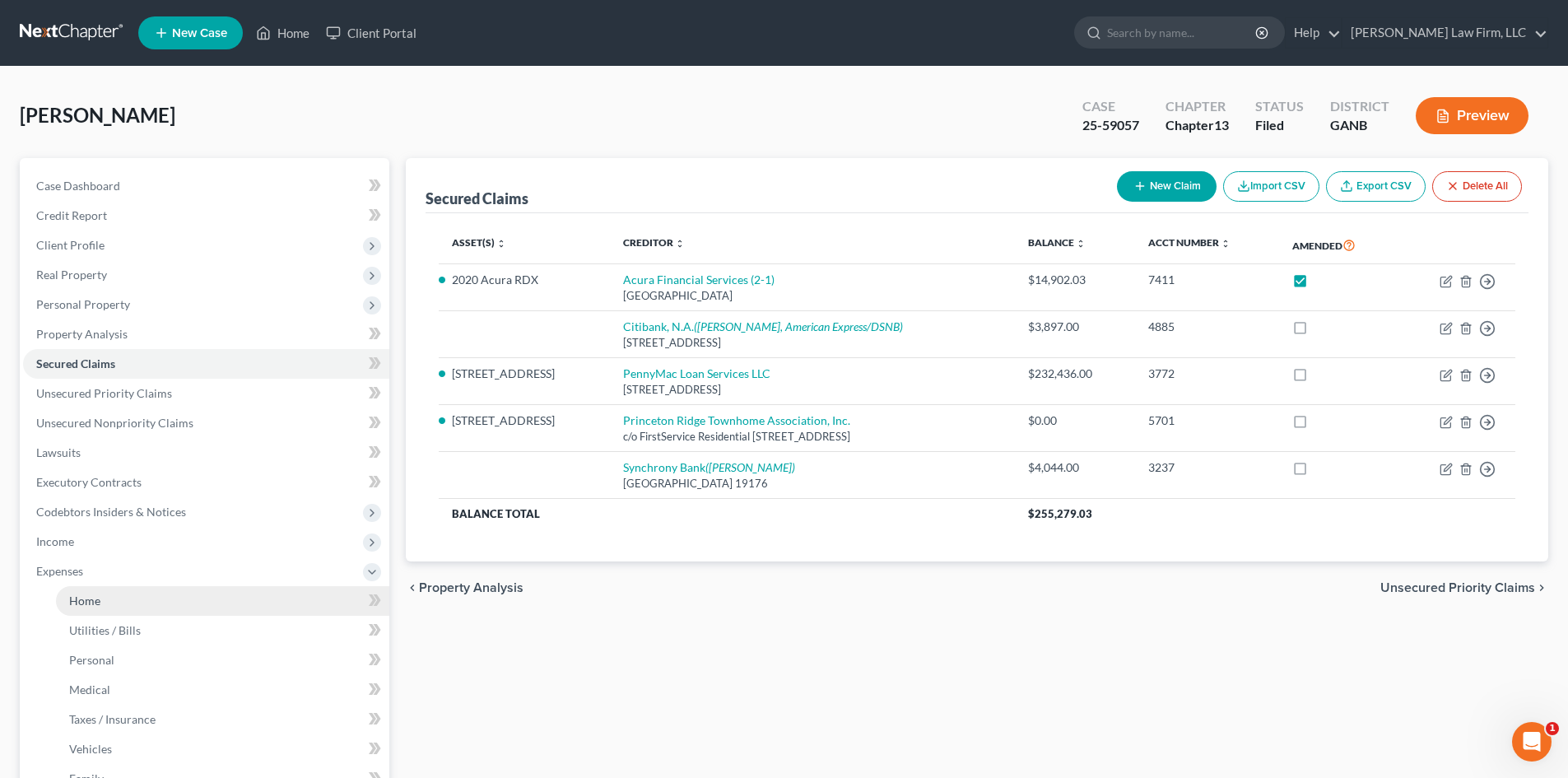
click at [81, 605] on span "Home" at bounding box center [84, 601] width 31 height 14
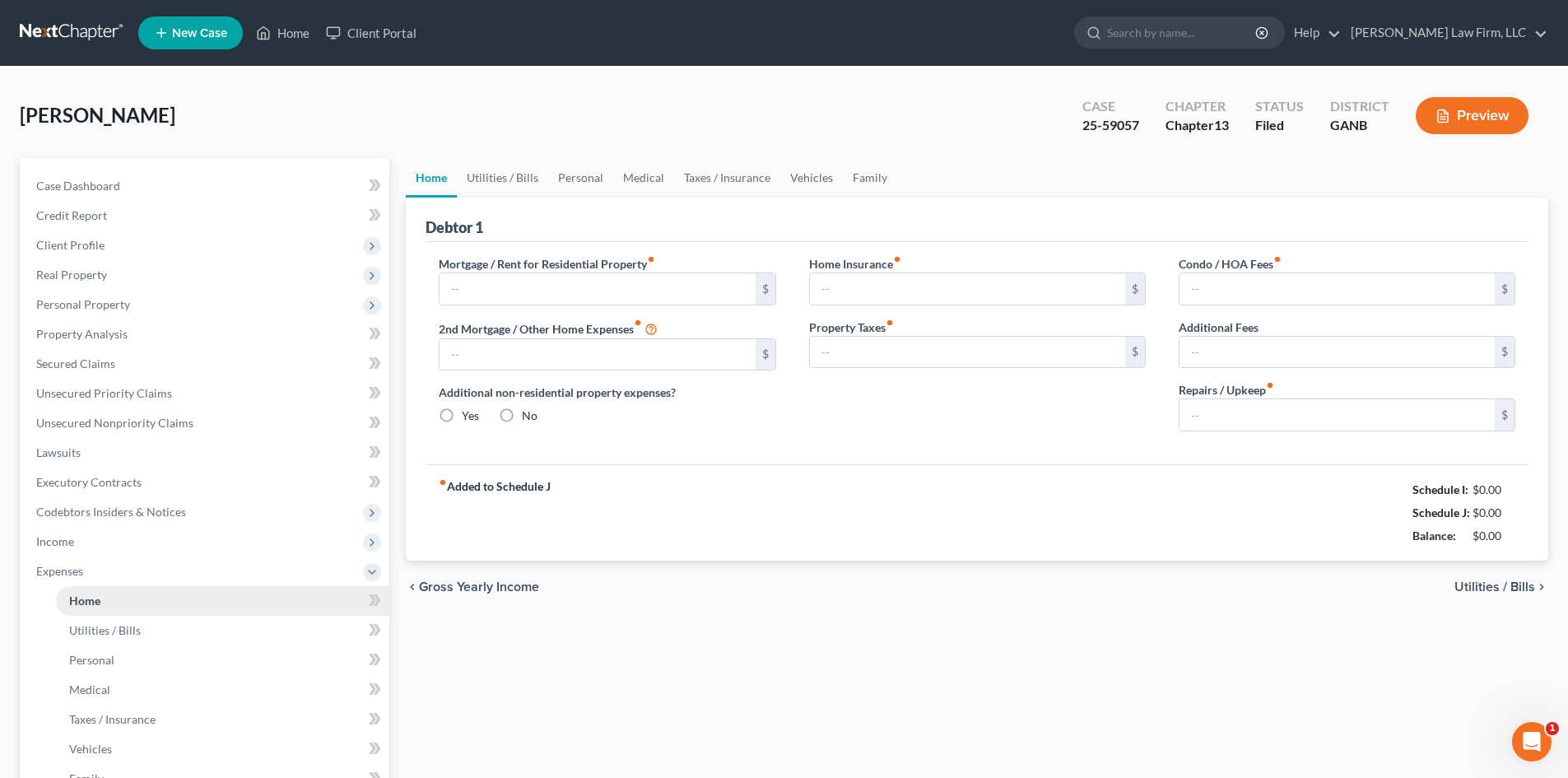
click at [88, 605] on span "Home" at bounding box center [84, 601] width 31 height 14
type input "1,612.00"
type input "0.00"
radio input "true"
type input "0.00"
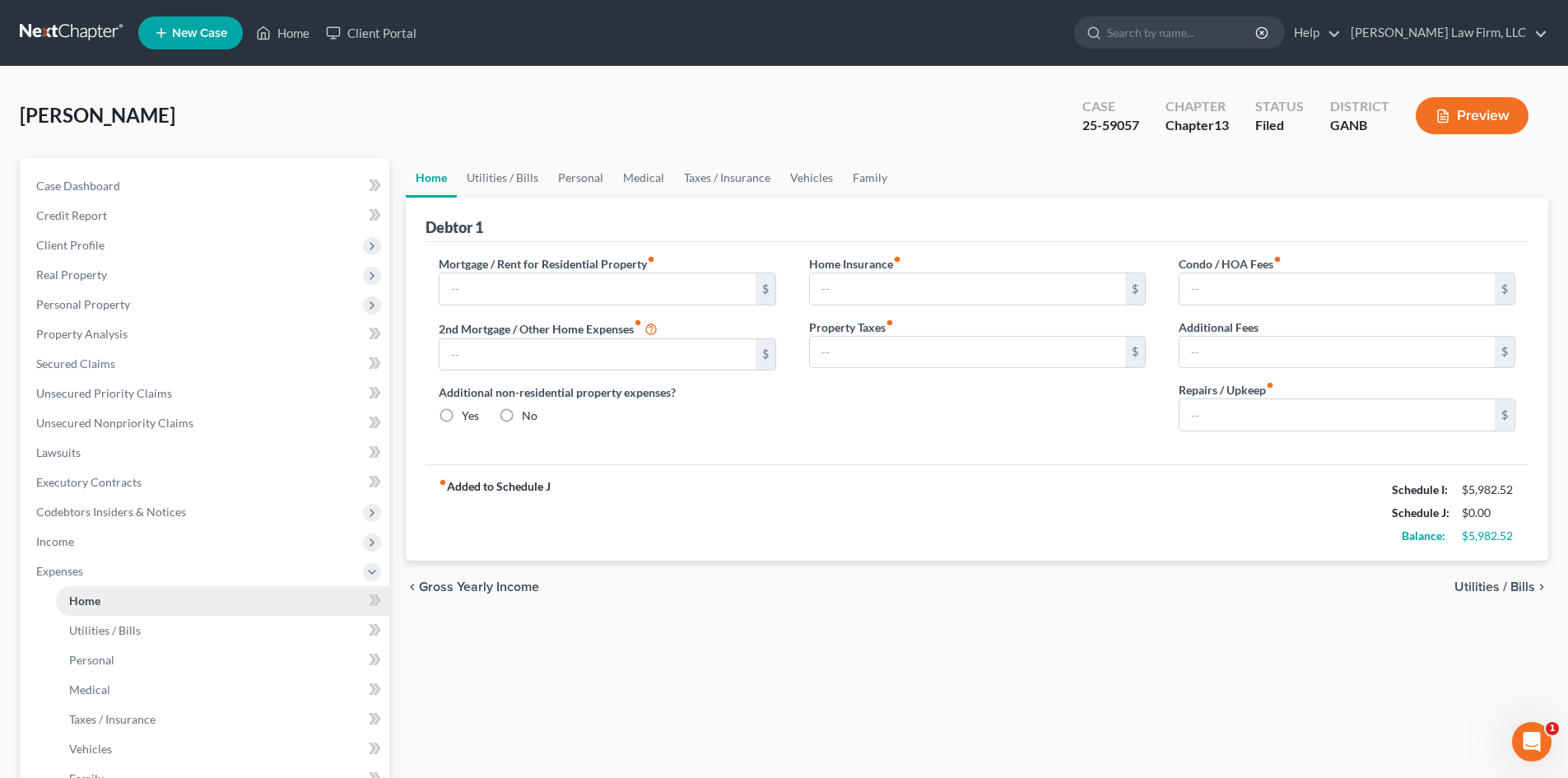
type input "0.00"
type input "210.00"
type input "0.00"
type input "115.00"
click at [65, 192] on link "Case Dashboard" at bounding box center [206, 186] width 366 height 30
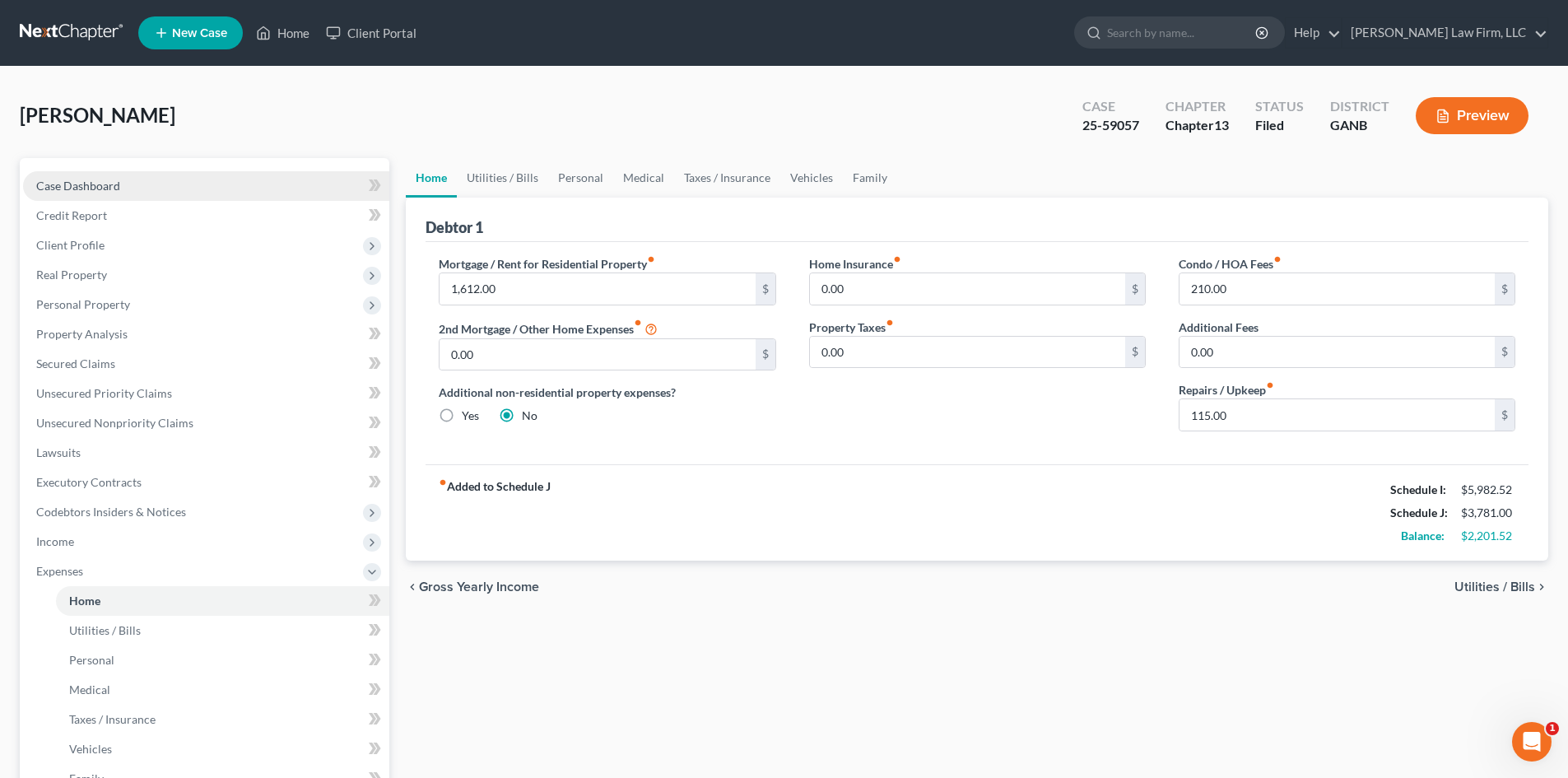
select select "6"
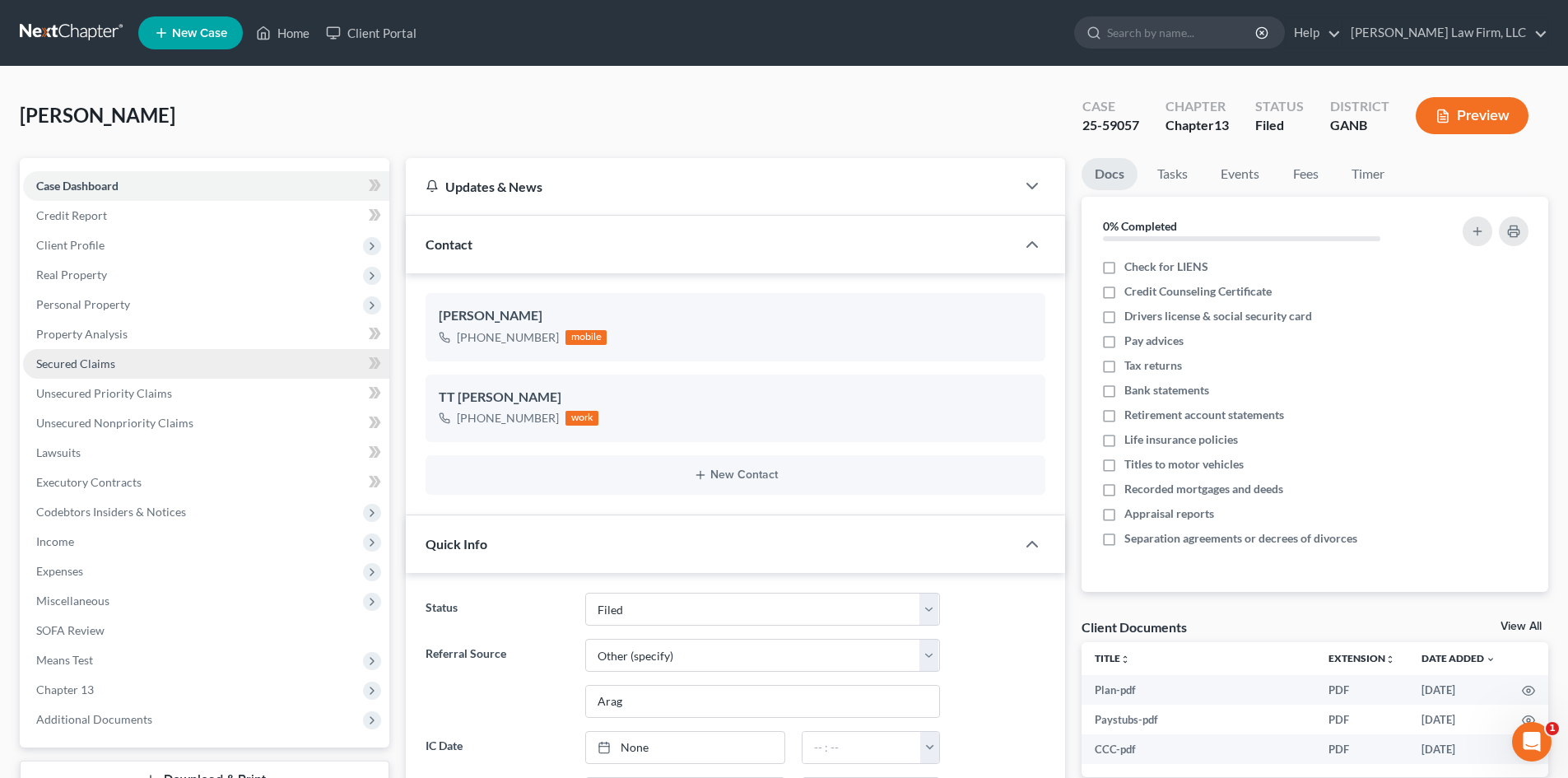
click at [116, 367] on link "Secured Claims" at bounding box center [206, 364] width 366 height 30
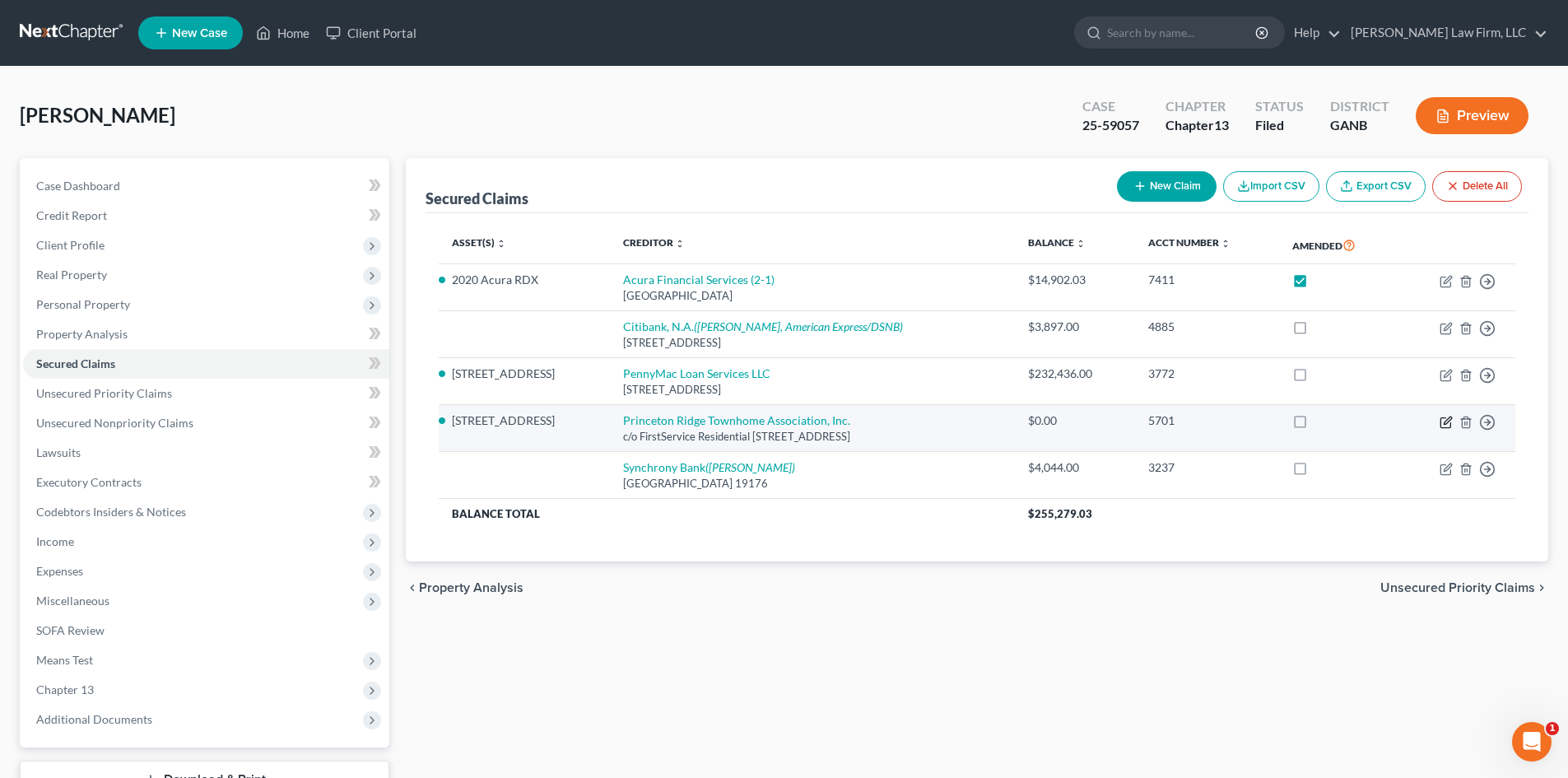
click at [1444, 423] on icon "button" at bounding box center [1447, 423] width 13 height 14
select select "10"
select select "0"
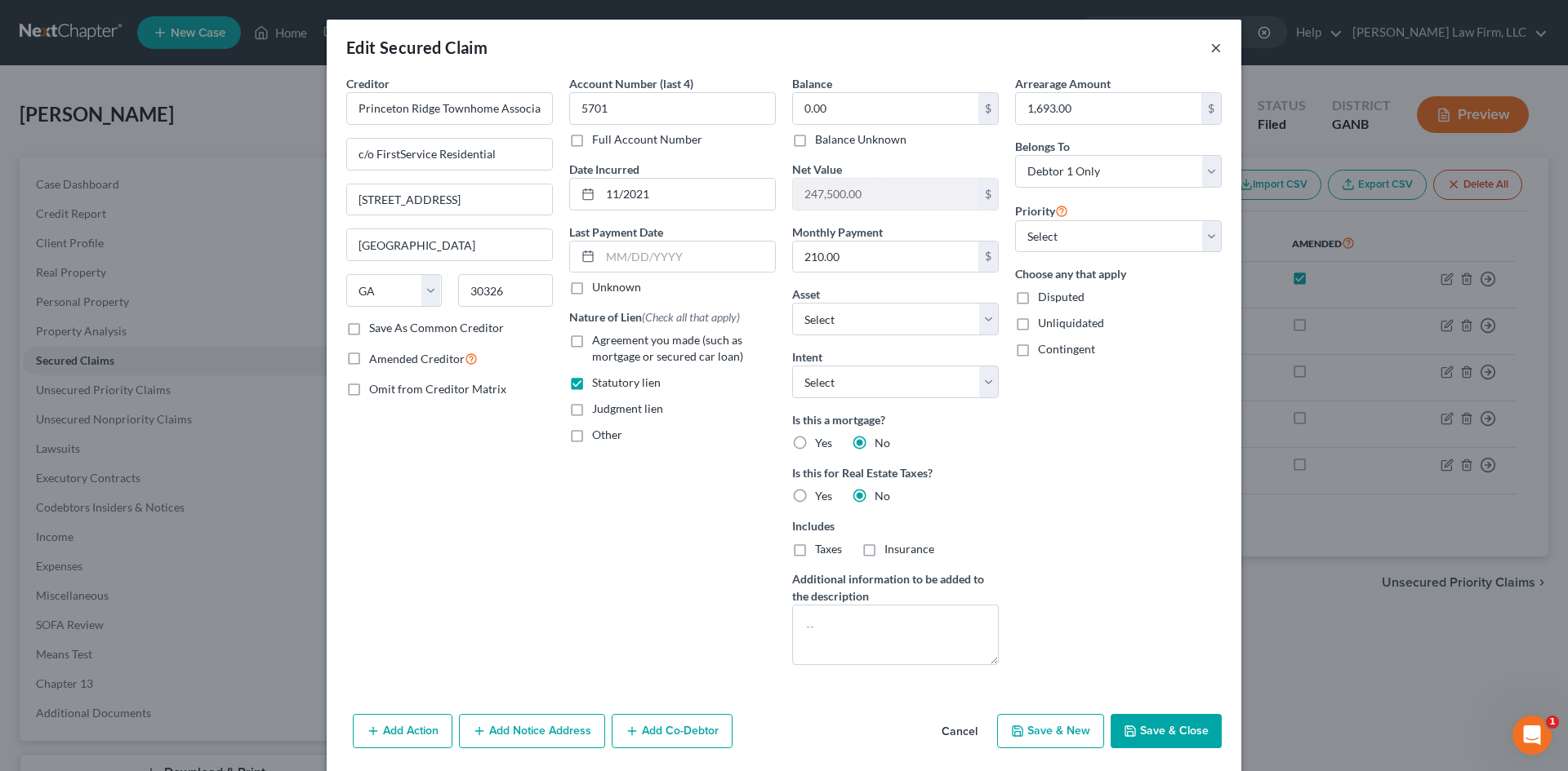
click at [1212, 49] on button "×" at bounding box center [1216, 47] width 12 height 19
